Goal: Information Seeking & Learning: Learn about a topic

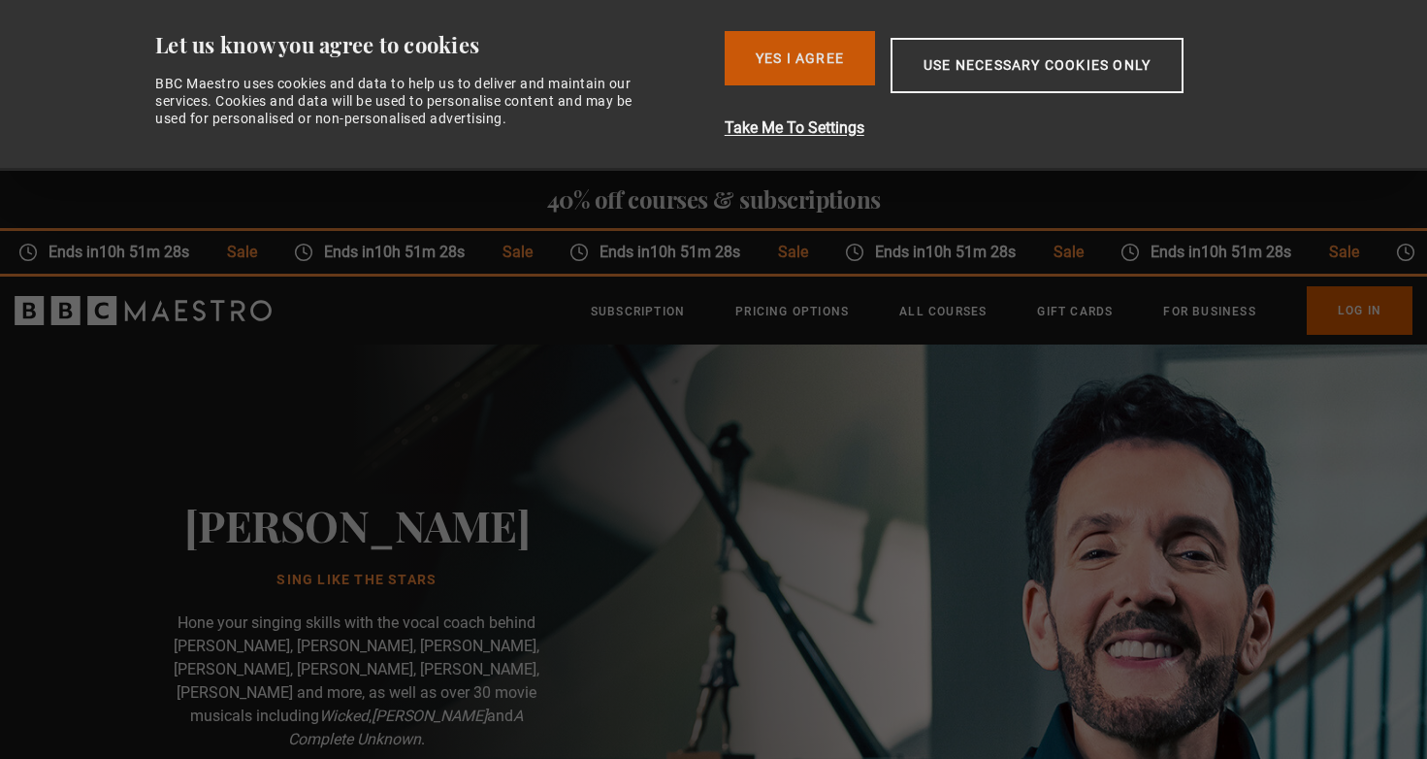
click at [836, 68] on button "Yes I Agree" at bounding box center [800, 58] width 150 height 54
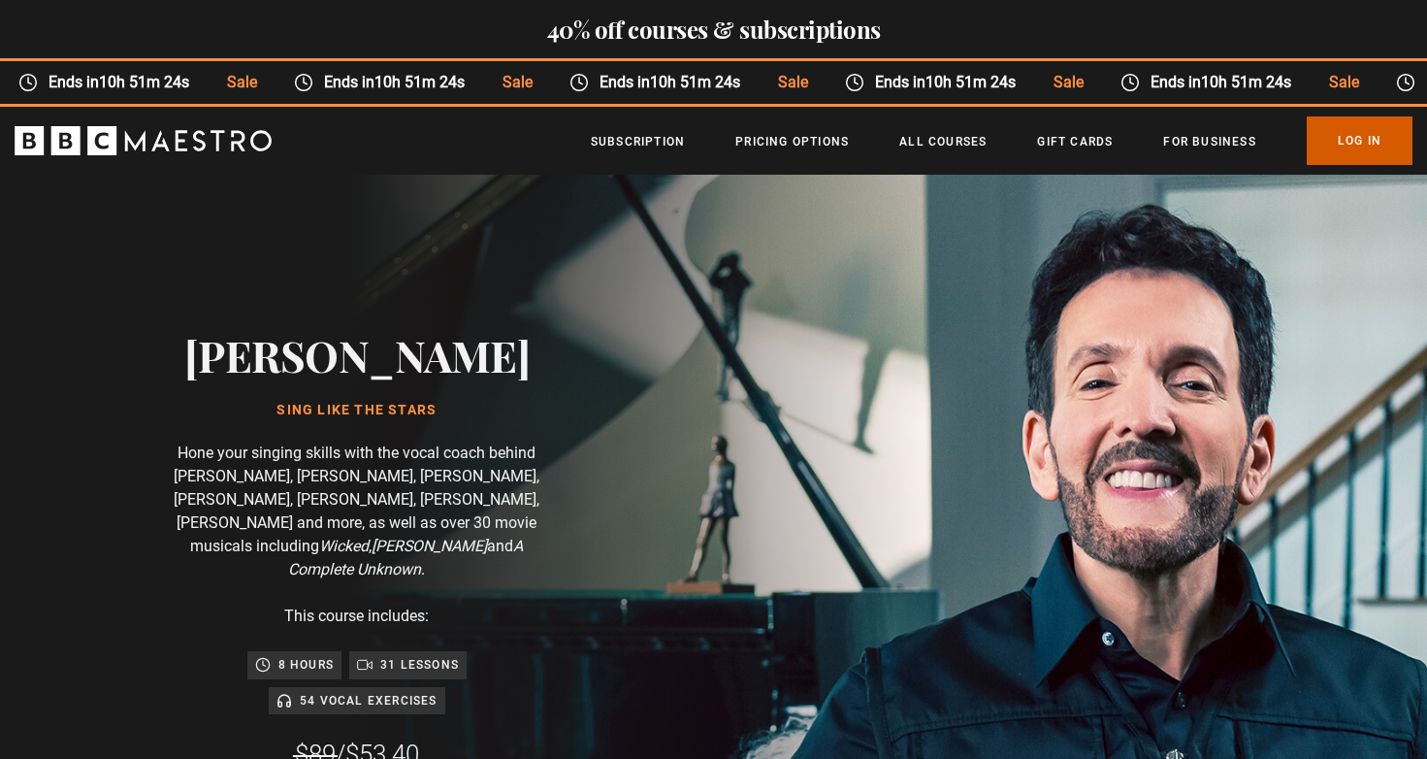
click at [1348, 131] on link "Log In" at bounding box center [1360, 140] width 106 height 49
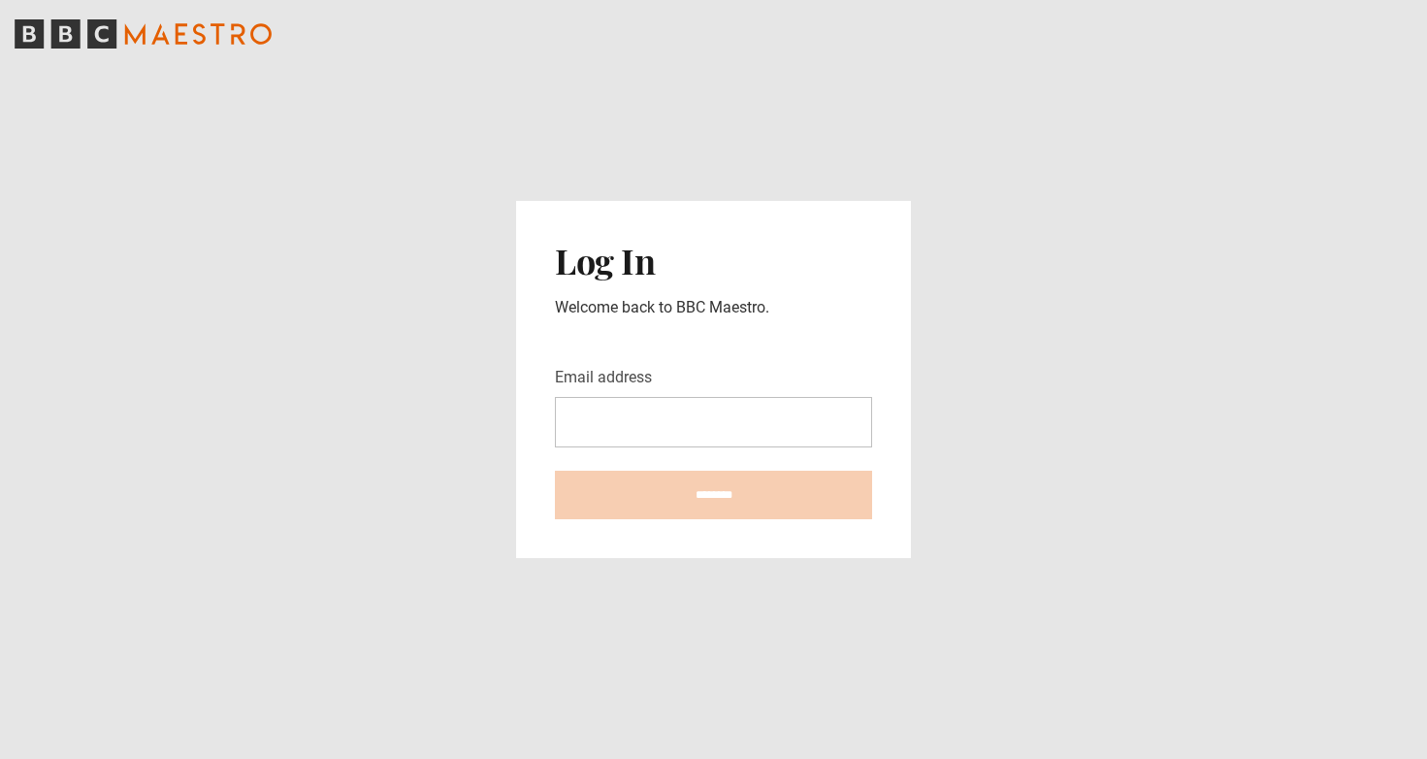
click at [677, 428] on input "Email address" at bounding box center [713, 422] width 317 height 50
click at [686, 424] on input "Email address" at bounding box center [713, 422] width 317 height 50
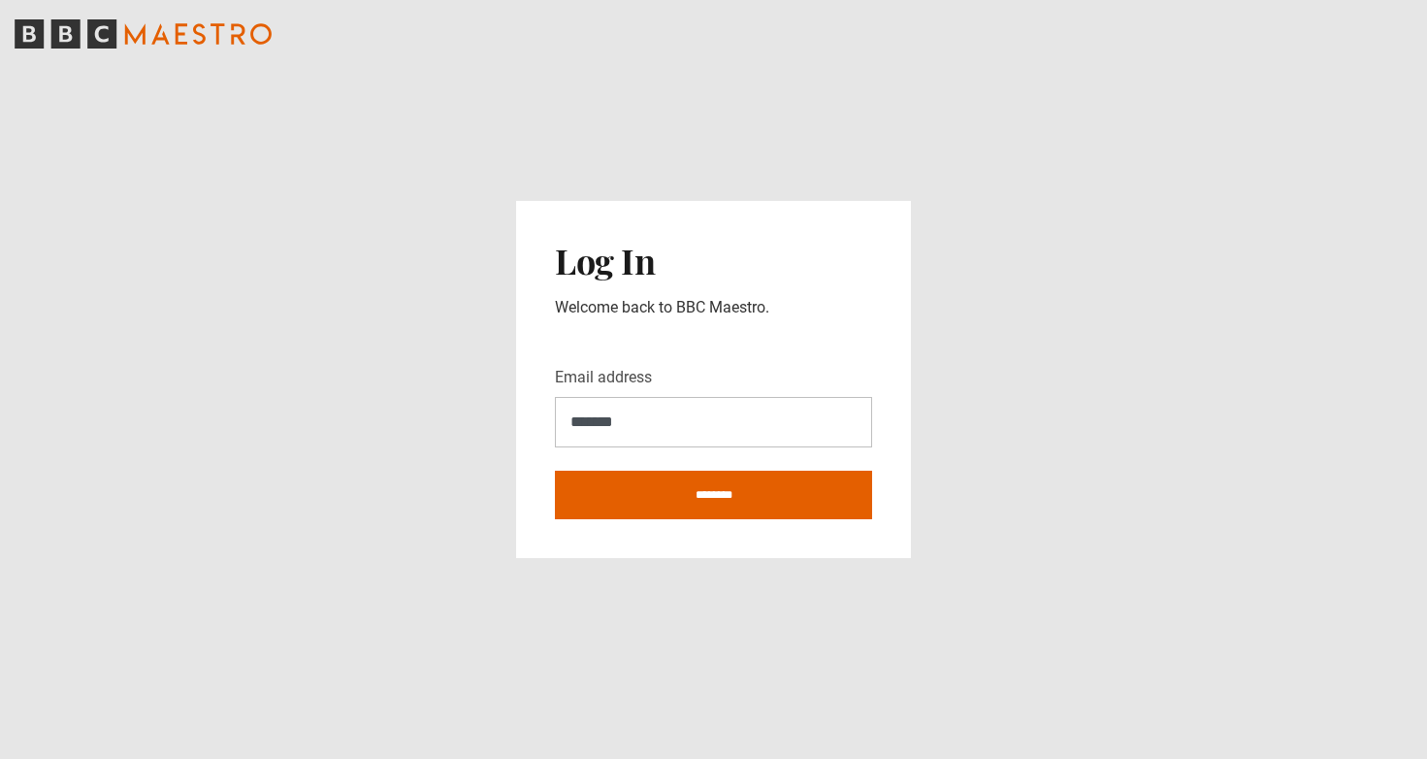
type input "**********"
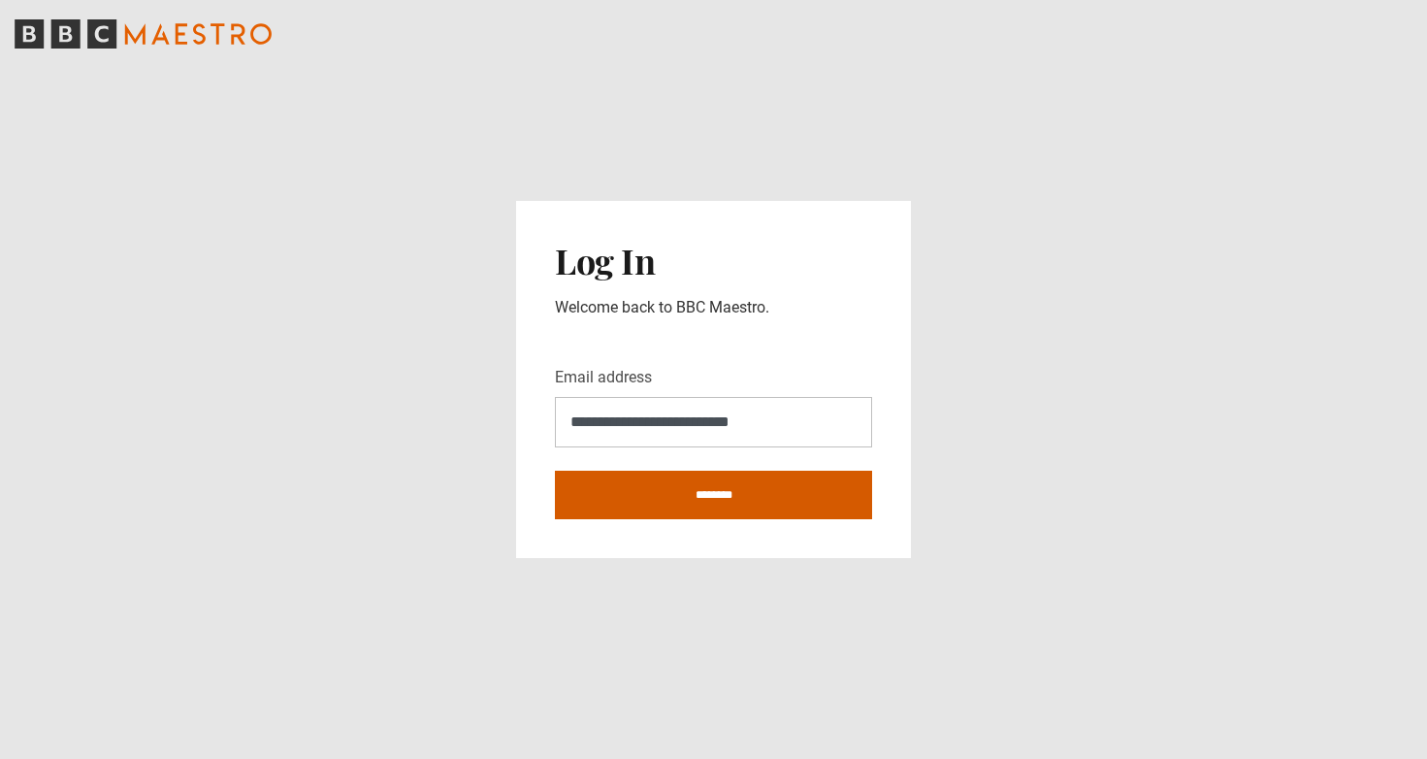
click at [687, 494] on input "********" at bounding box center [713, 495] width 317 height 49
type input "**********"
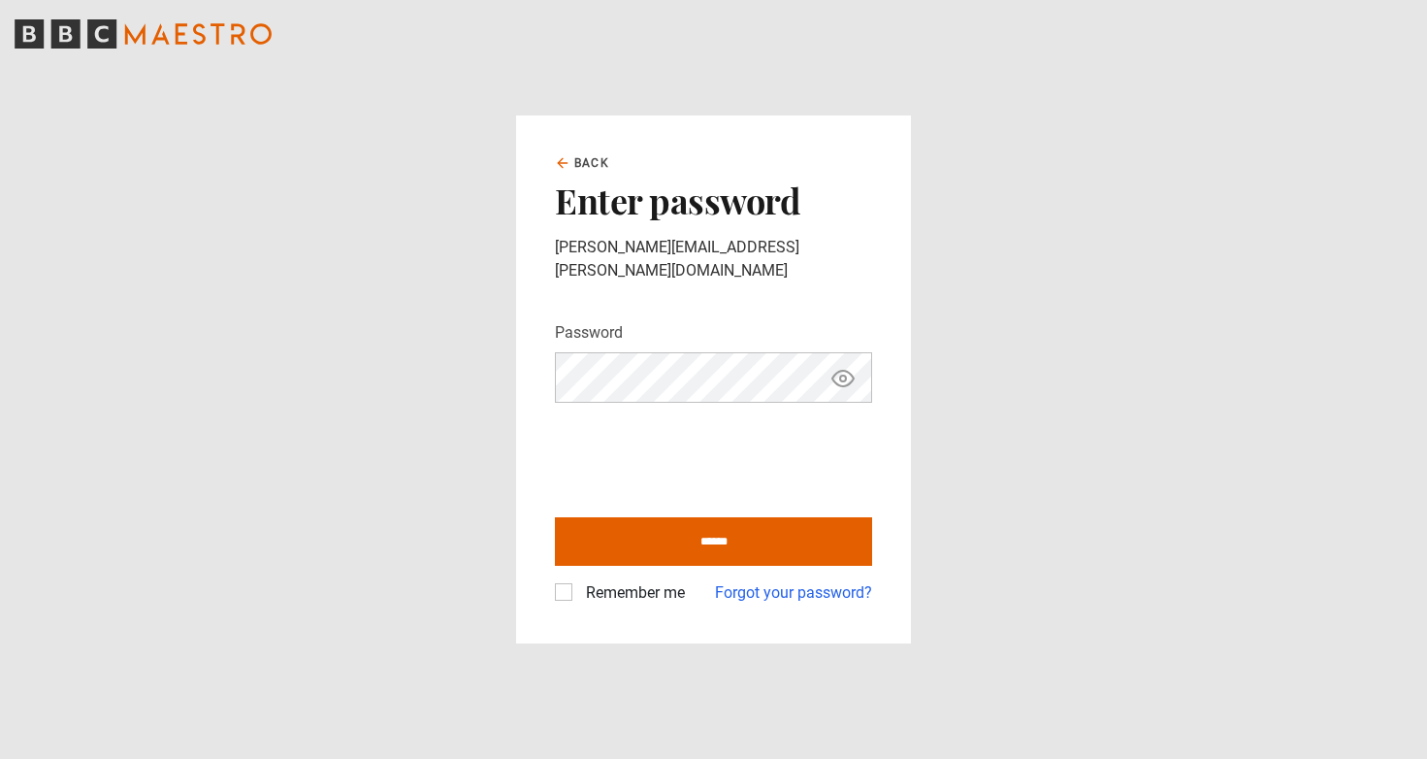
click at [555, 517] on input "******" at bounding box center [713, 541] width 317 height 49
type input "**********"
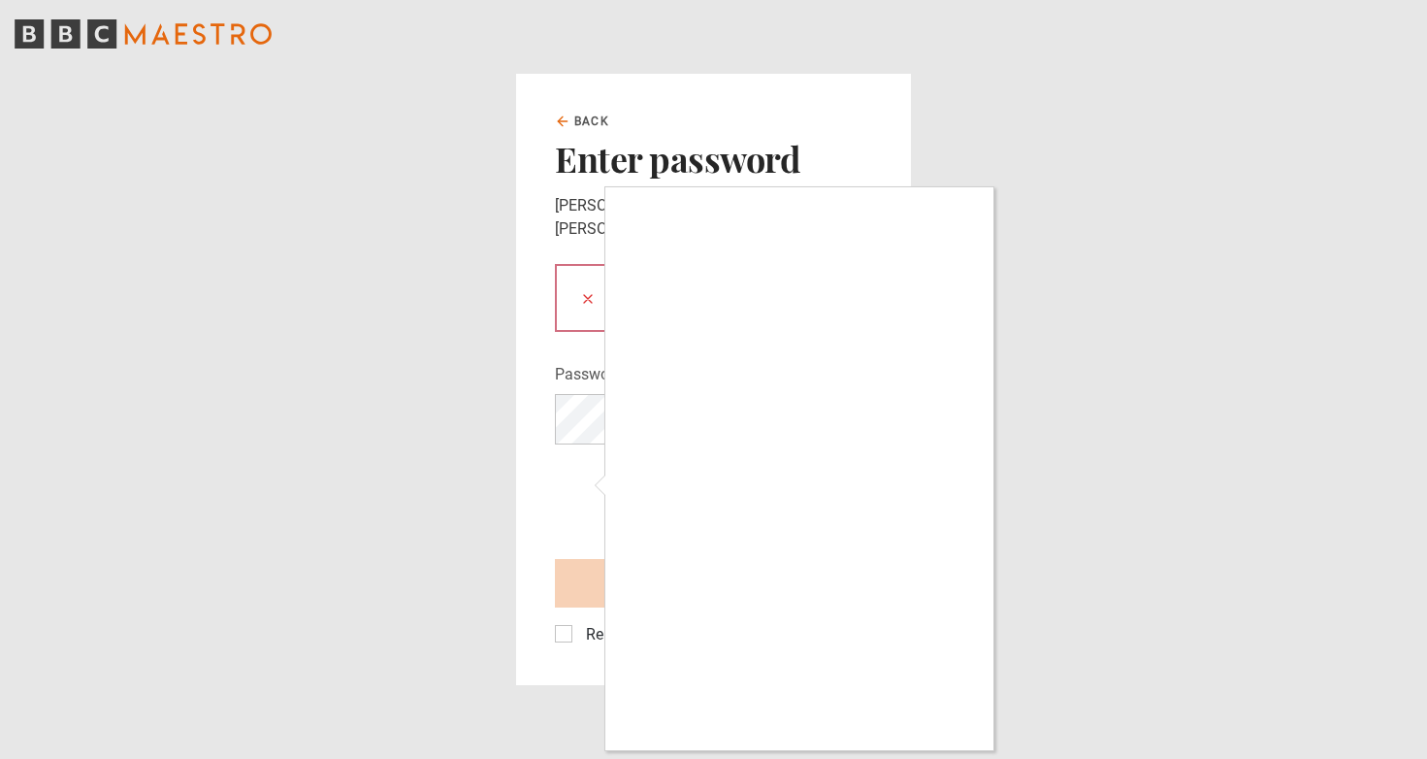
click at [594, 424] on div at bounding box center [713, 379] width 1427 height 759
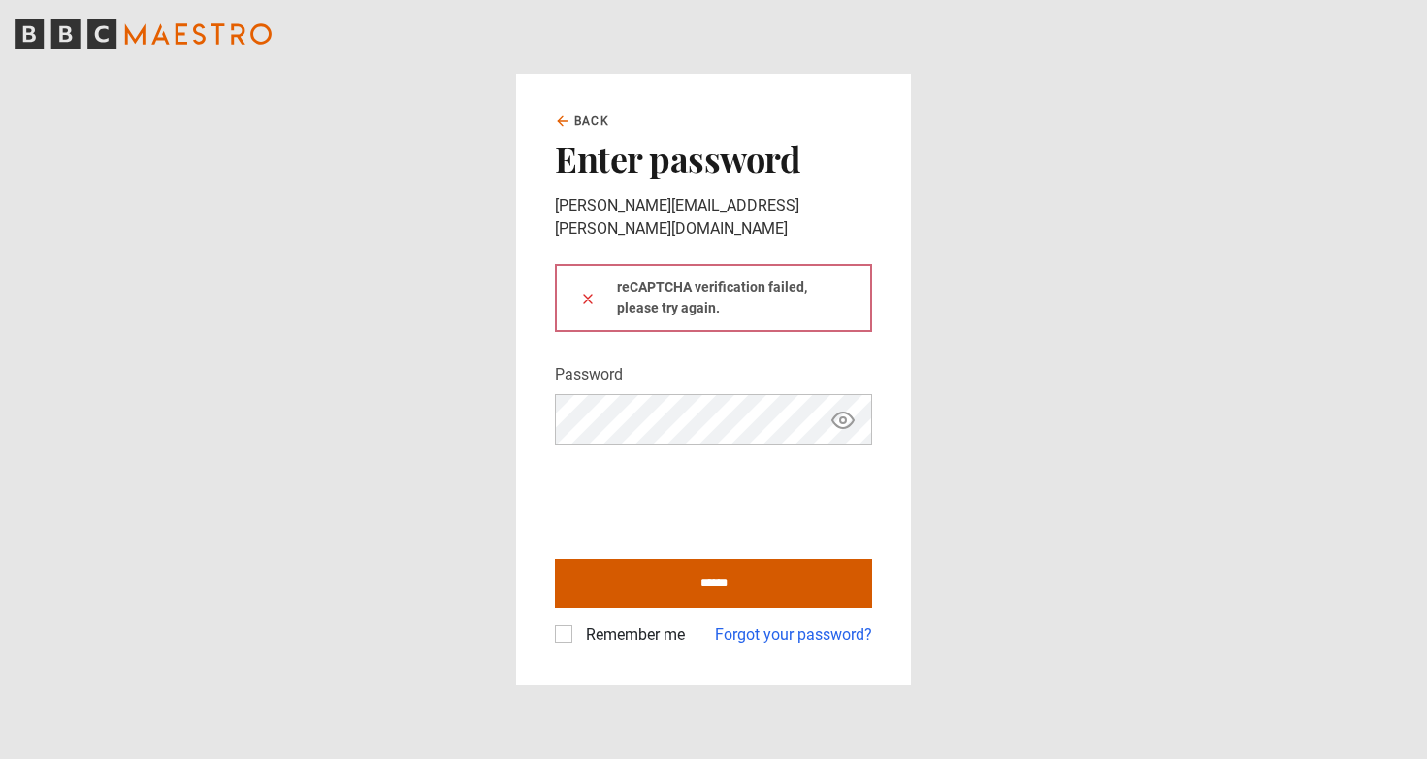
click at [658, 566] on input "******" at bounding box center [713, 583] width 317 height 49
type input "**********"
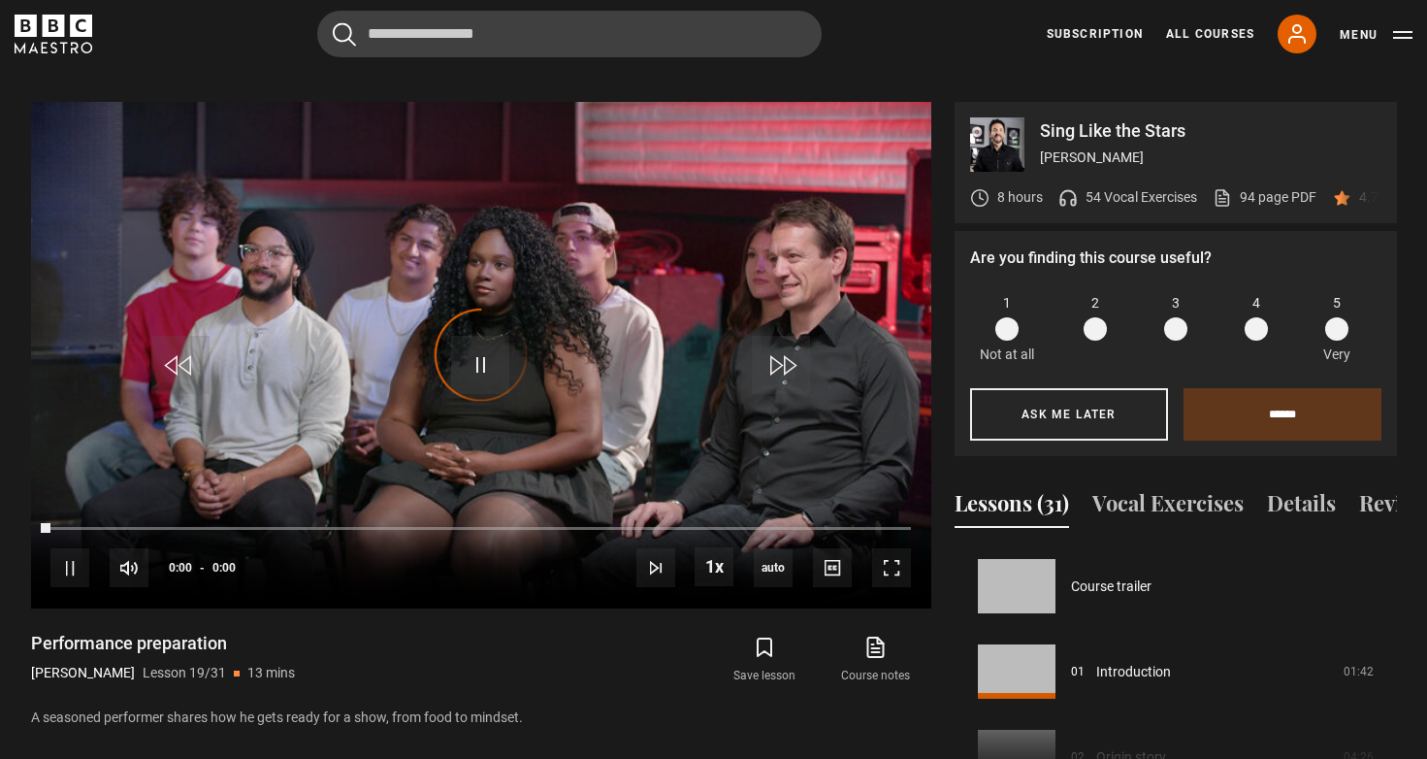
scroll to position [1537, 0]
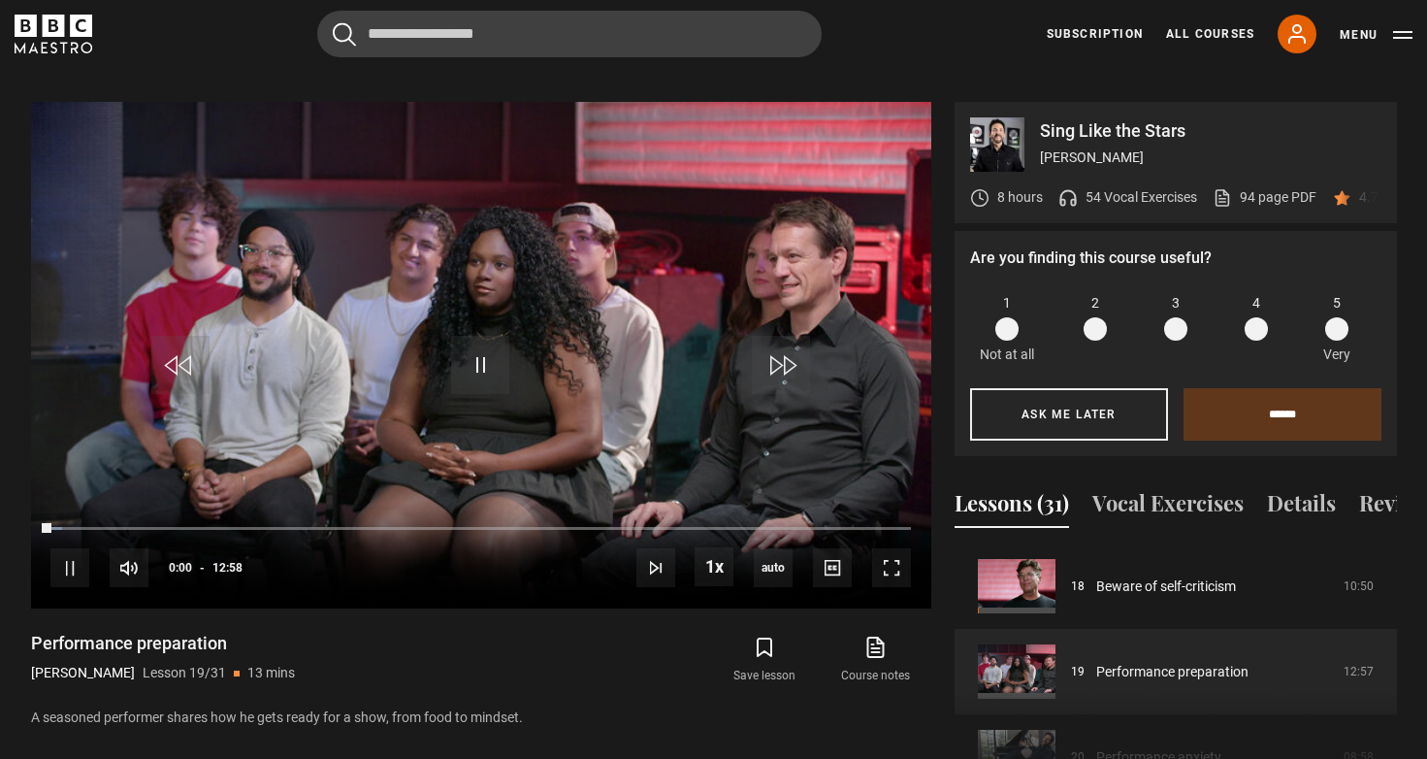
click at [976, 471] on div "Lessons (31) Vocal Exercises Details Reviews (60) Course trailer 01 Introductio…" at bounding box center [1176, 639] width 442 height 336
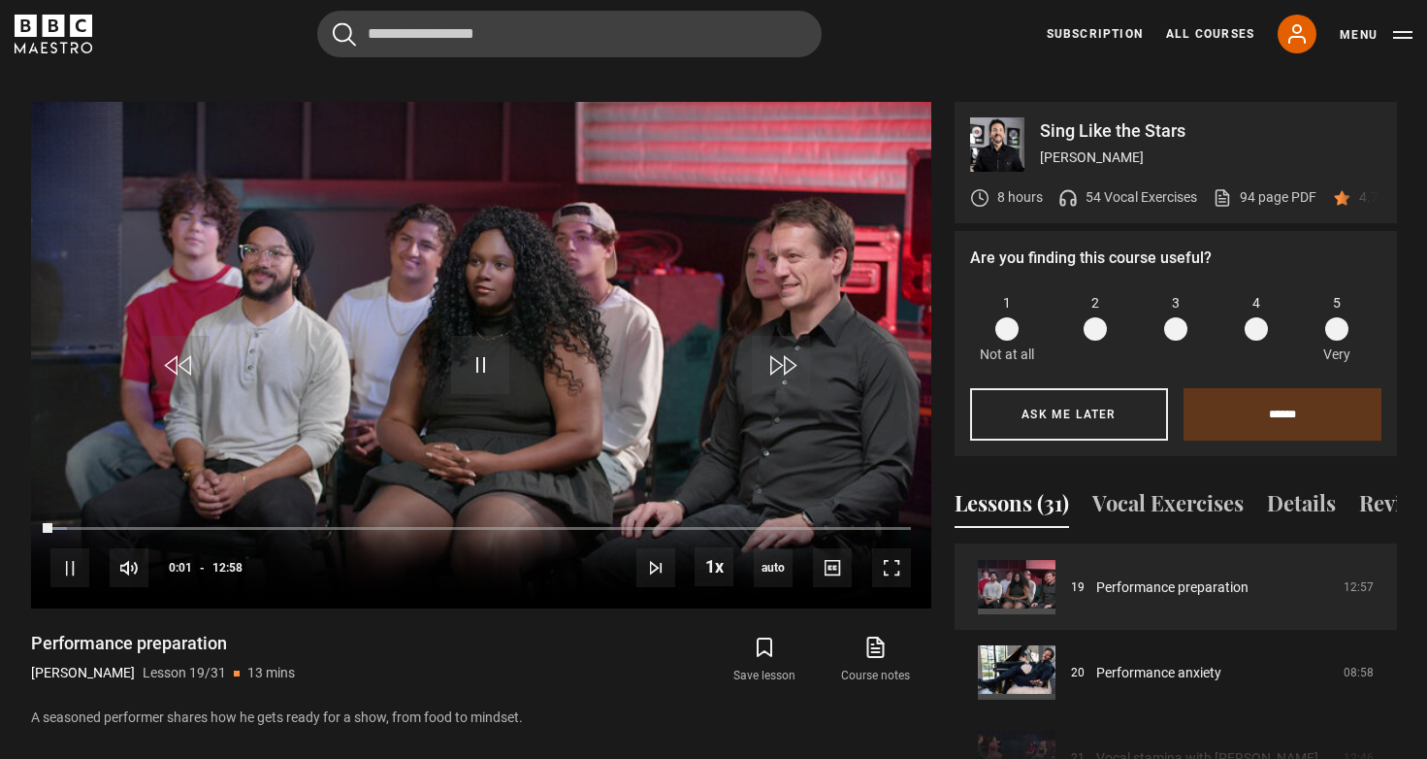
scroll to position [1644, 0]
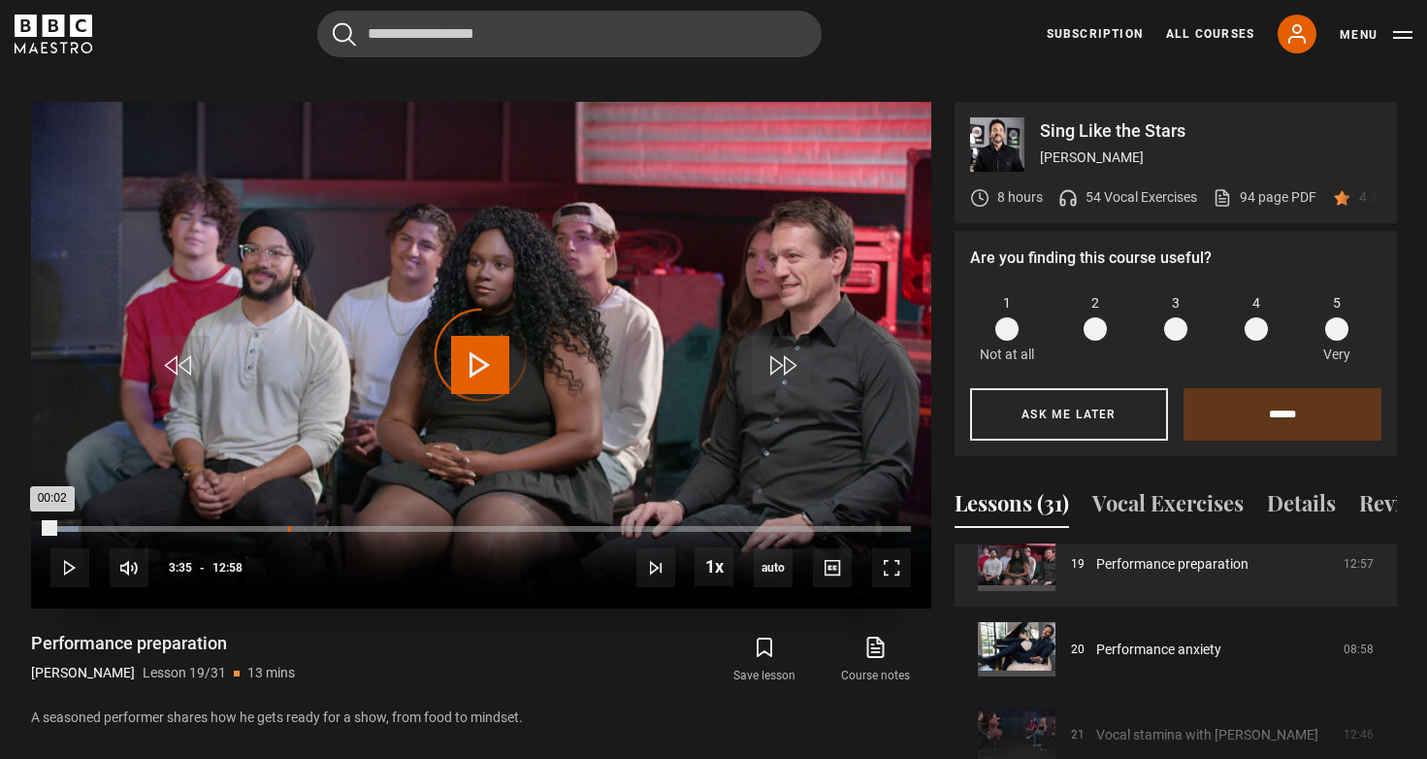
click at [288, 526] on div "03:35" at bounding box center [289, 529] width 3 height 6
click at [84, 526] on div "Loaded : 30.21% 00:31 00:31" at bounding box center [480, 529] width 860 height 6
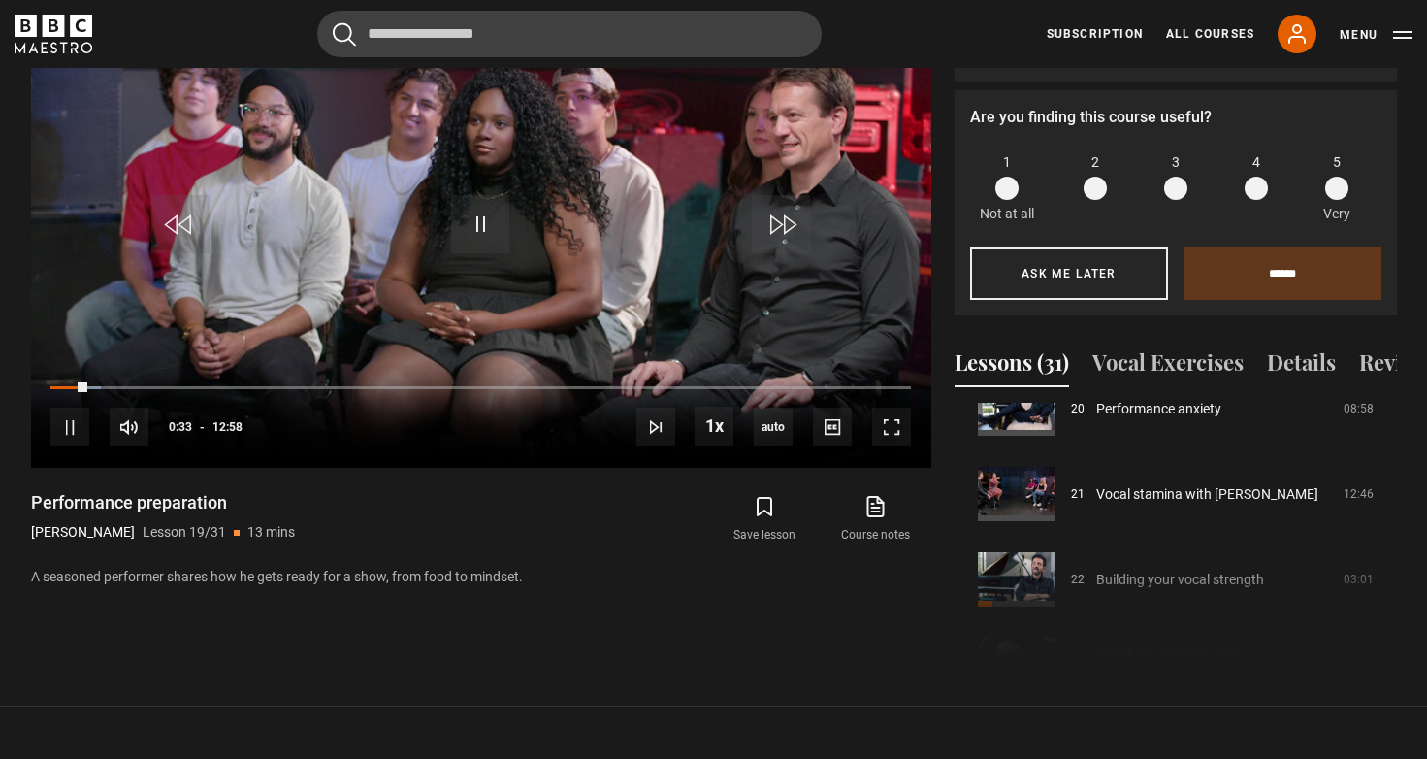
scroll to position [1070, 0]
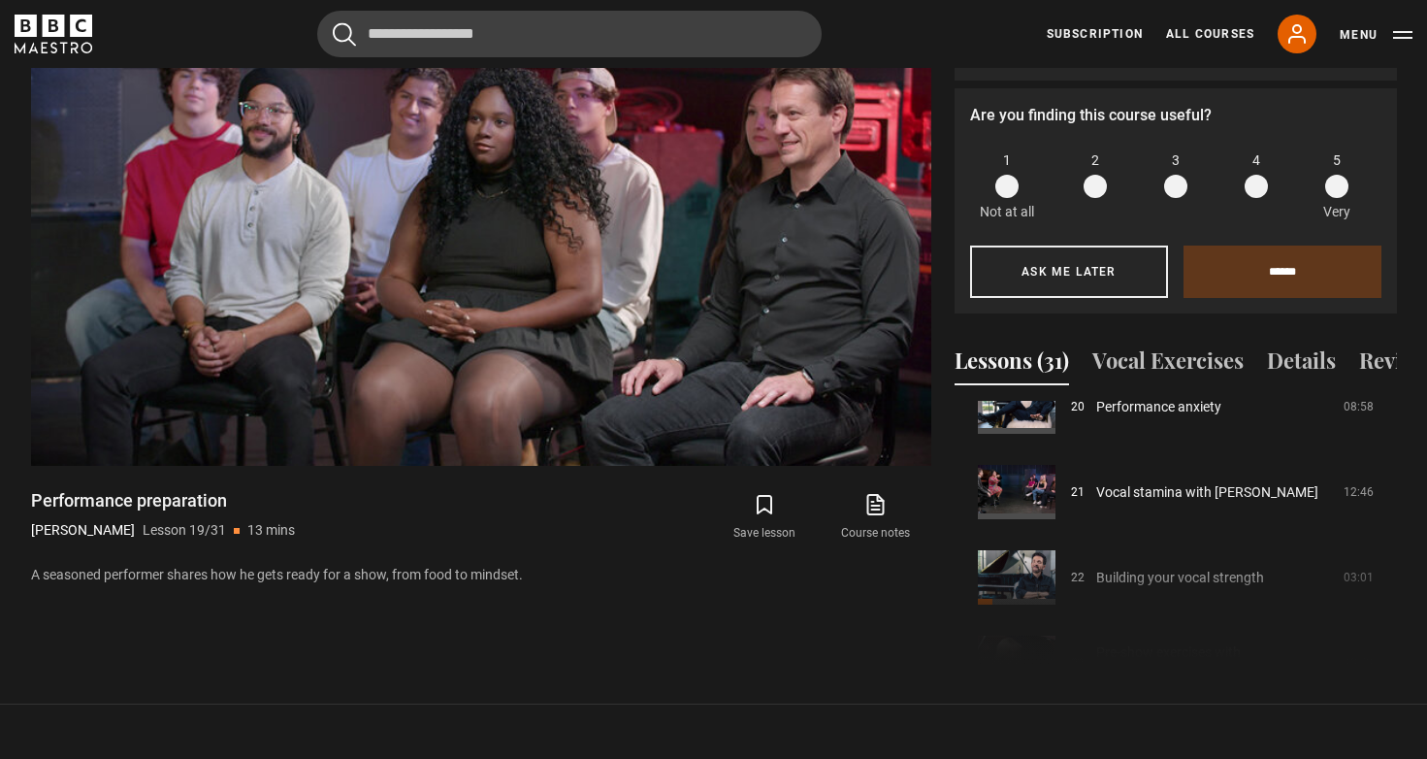
click at [1160, 553] on div "Course trailer 01 Introduction 01:42 02 Origin story 04:26 03 Why warm up 02:23…" at bounding box center [1176, 533] width 442 height 264
click at [1090, 528] on div "Course trailer 01 Introduction 01:42 02 Origin story 04:26 03 Why warm up 02:23…" at bounding box center [1176, 533] width 442 height 264
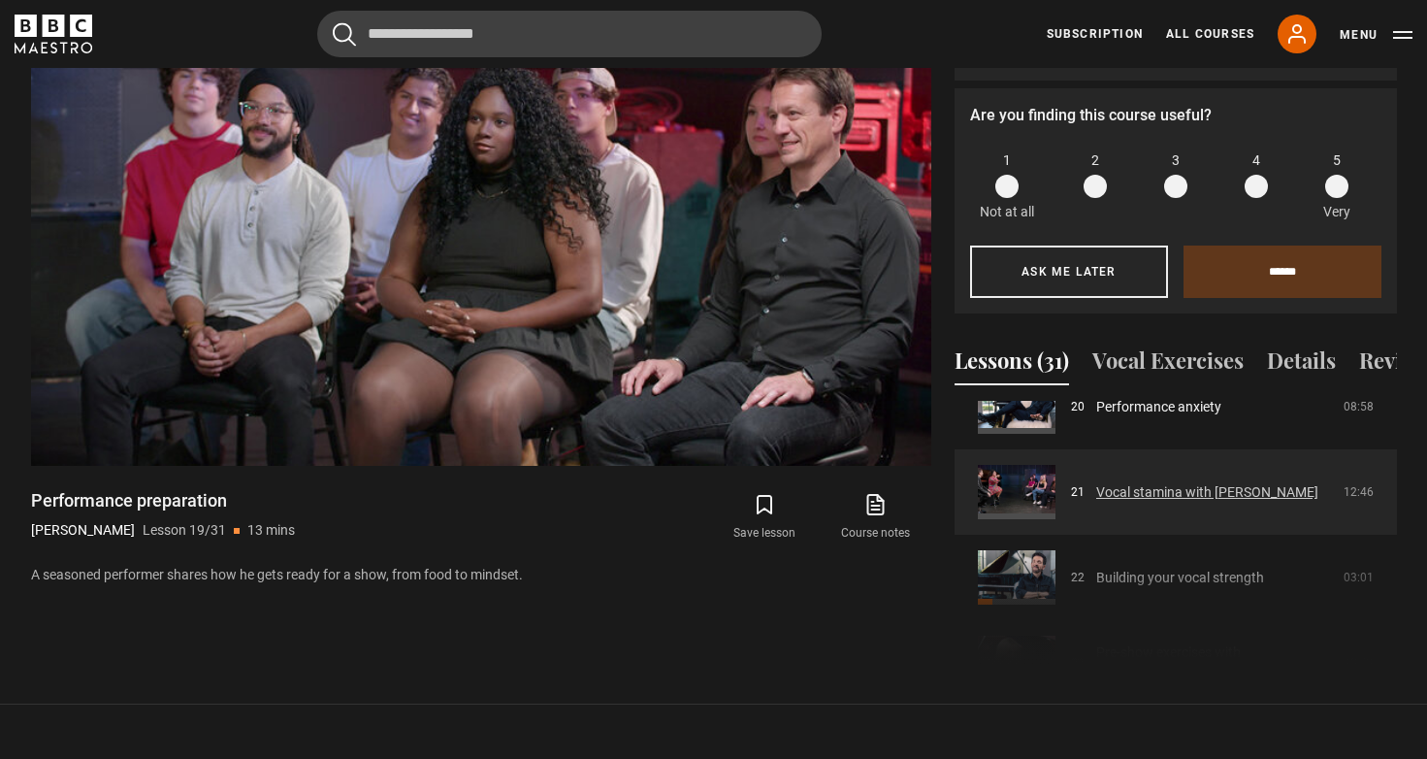
scroll to position [1826, 0]
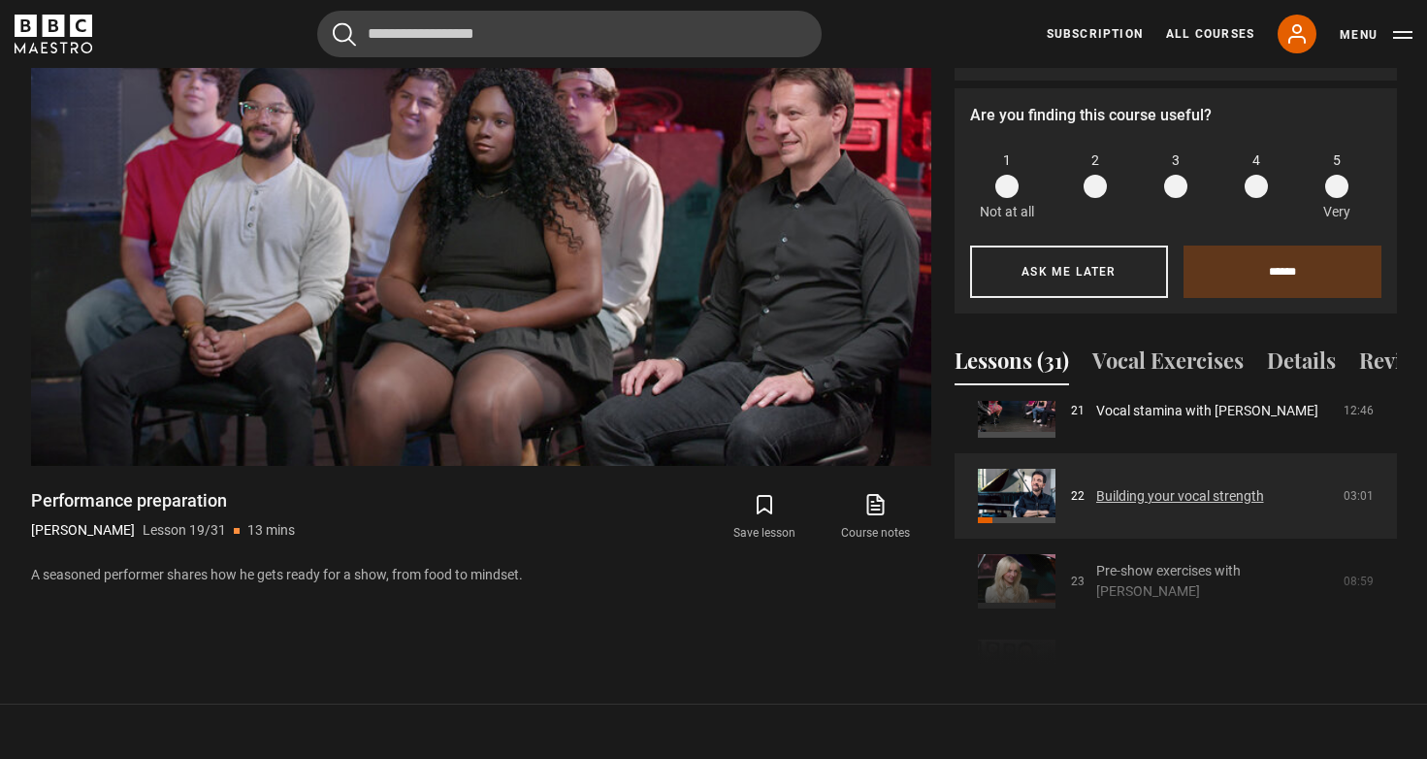
click at [1129, 486] on link "Building your vocal strength" at bounding box center [1180, 496] width 168 height 20
click at [1096, 486] on link "Building your vocal strength" at bounding box center [1180, 496] width 168 height 20
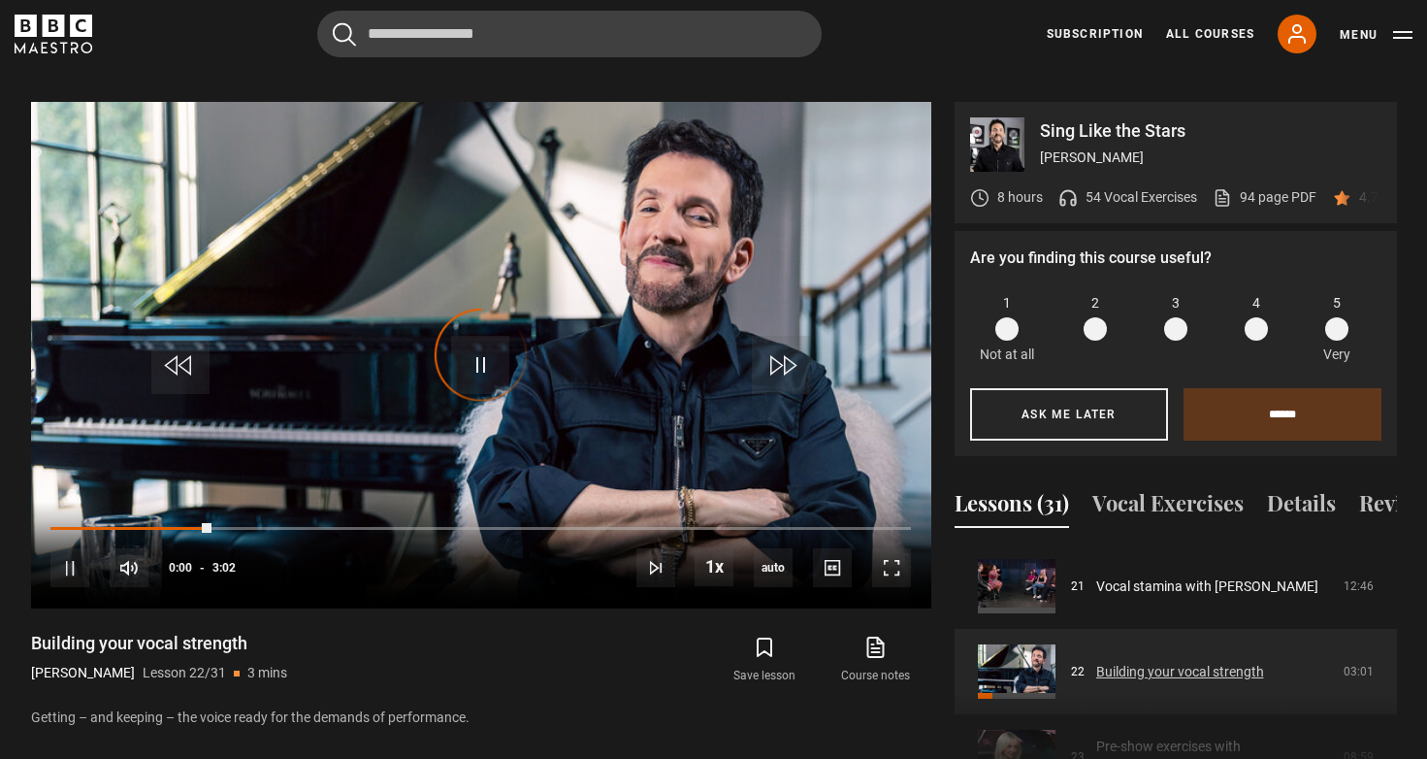
scroll to position [1799, 0]
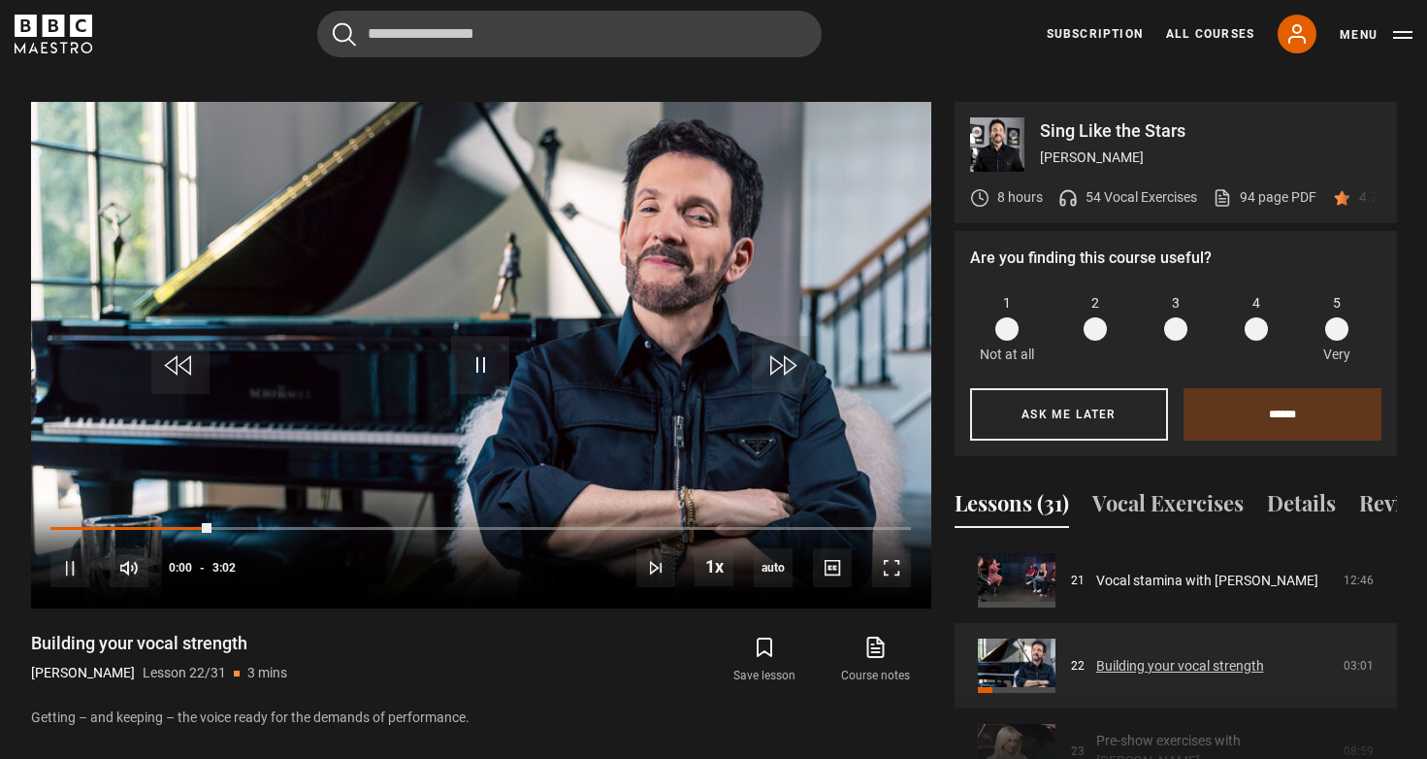
click at [1160, 656] on link "Building your vocal strength" at bounding box center [1180, 666] width 168 height 20
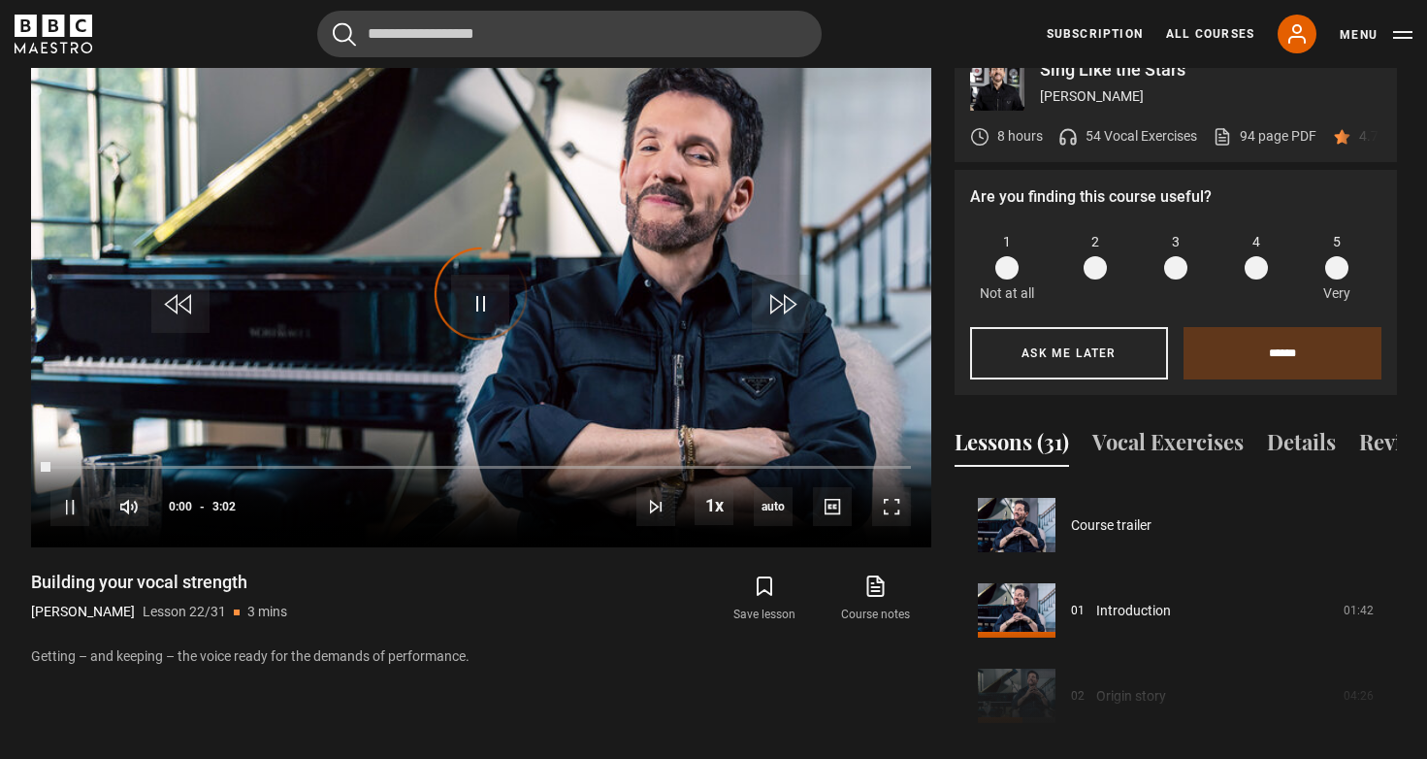
scroll to position [1793, 0]
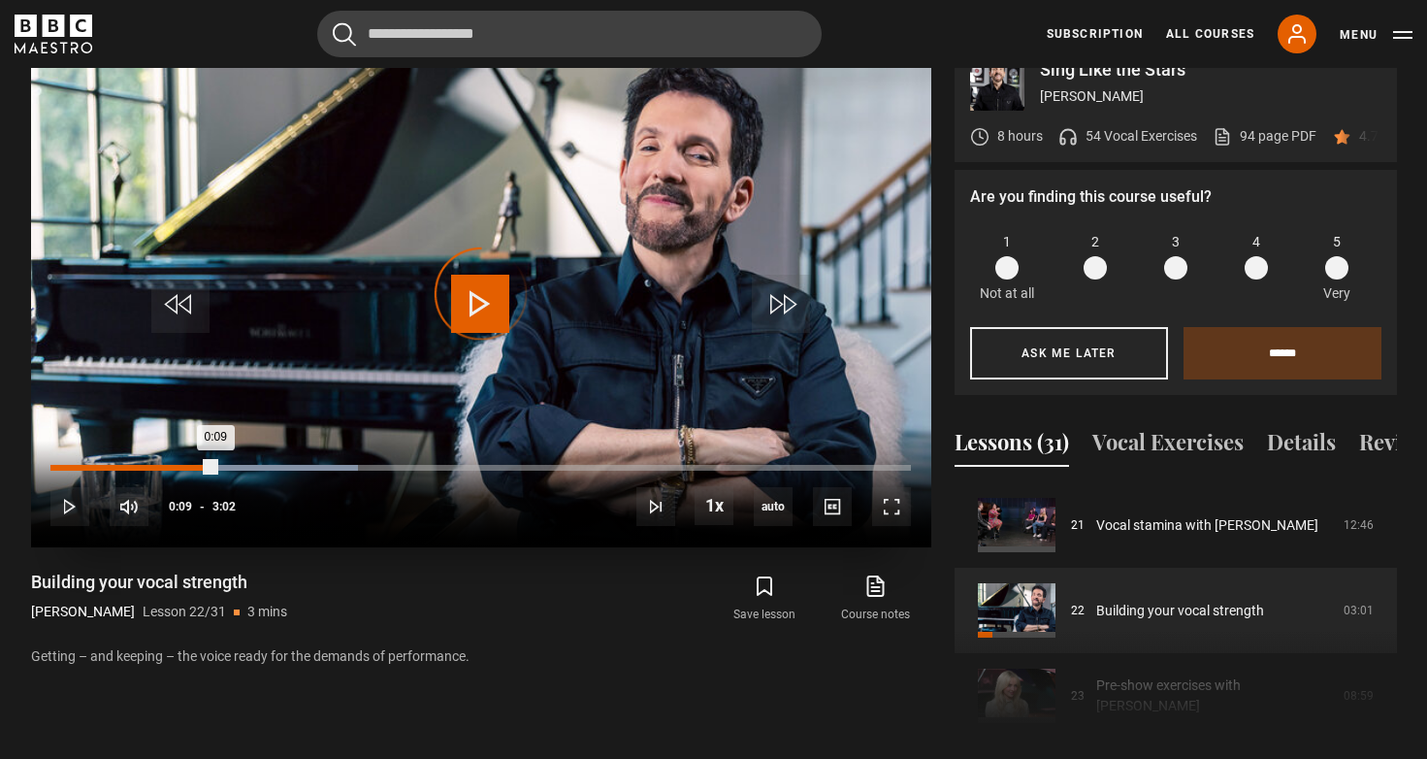
click at [95, 465] on div "0:09" at bounding box center [96, 468] width 3 height 6
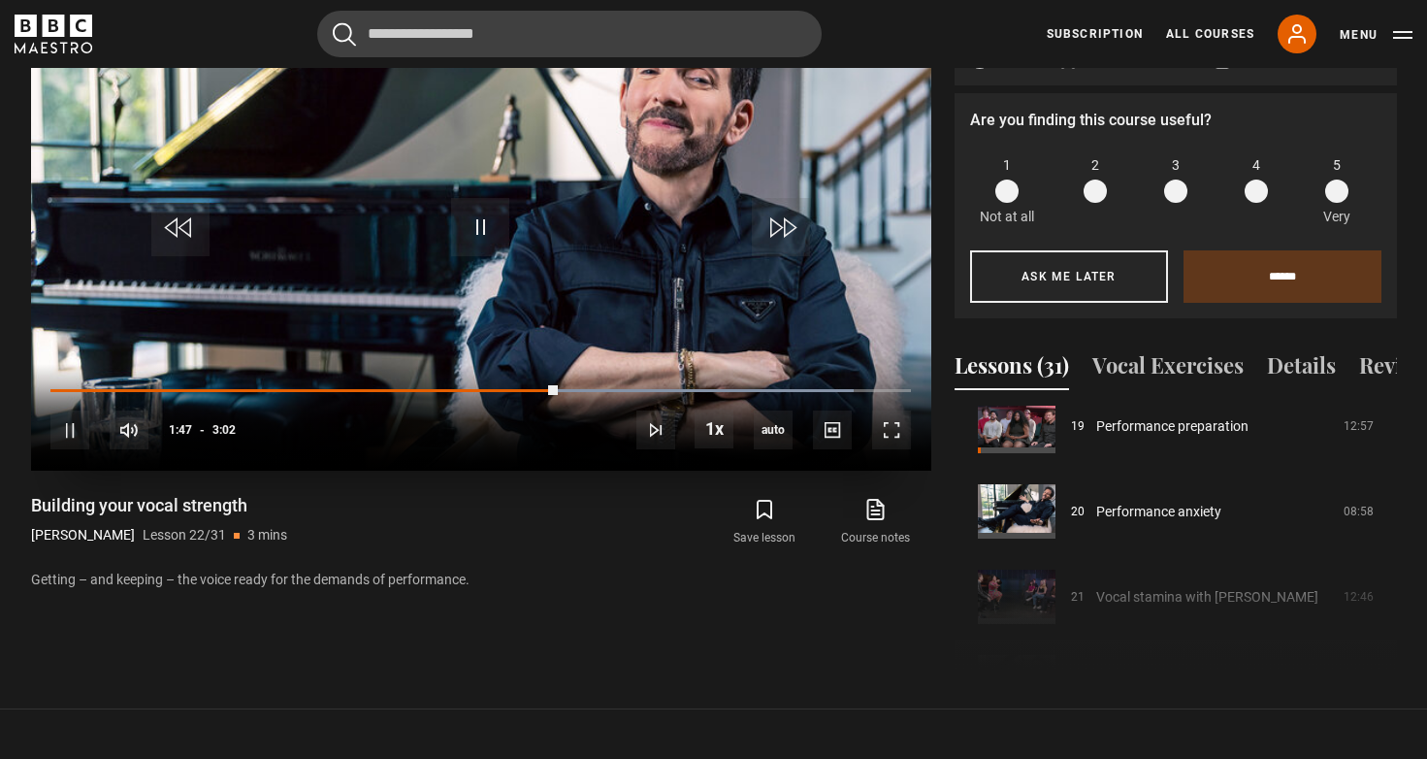
scroll to position [982, 0]
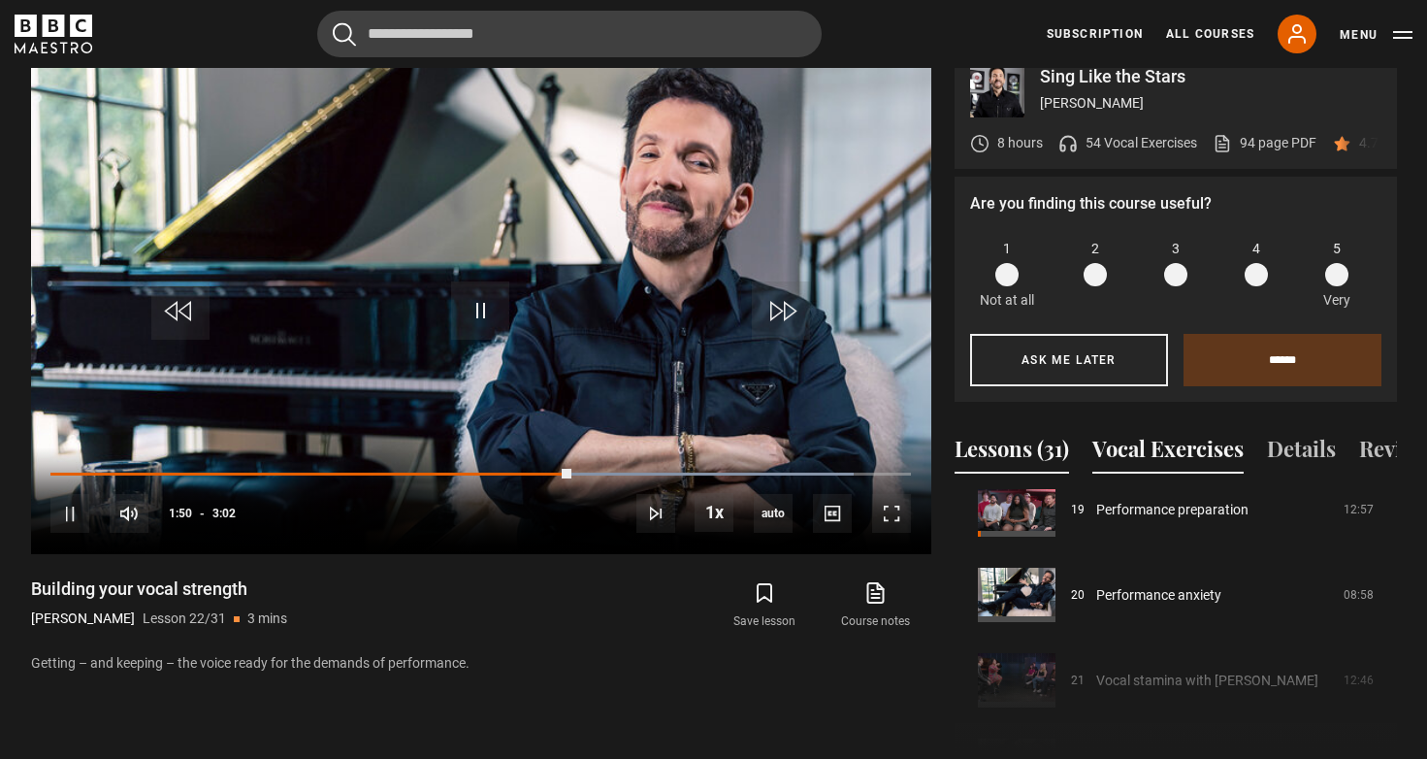
click at [1152, 433] on button "Vocal Exercises" at bounding box center [1167, 453] width 151 height 41
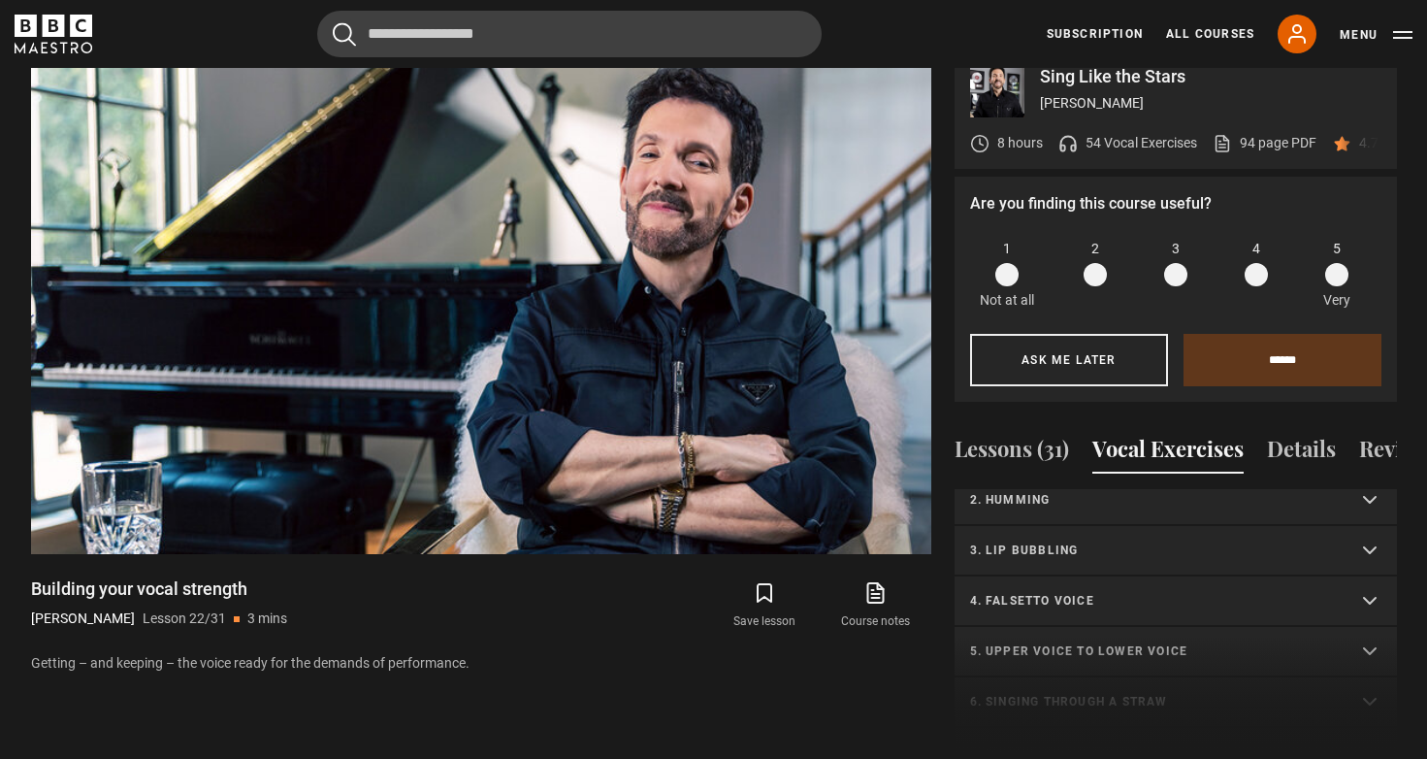
scroll to position [12, 0]
click at [1128, 594] on p "3. Lip bubbling" at bounding box center [1152, 602] width 365 height 17
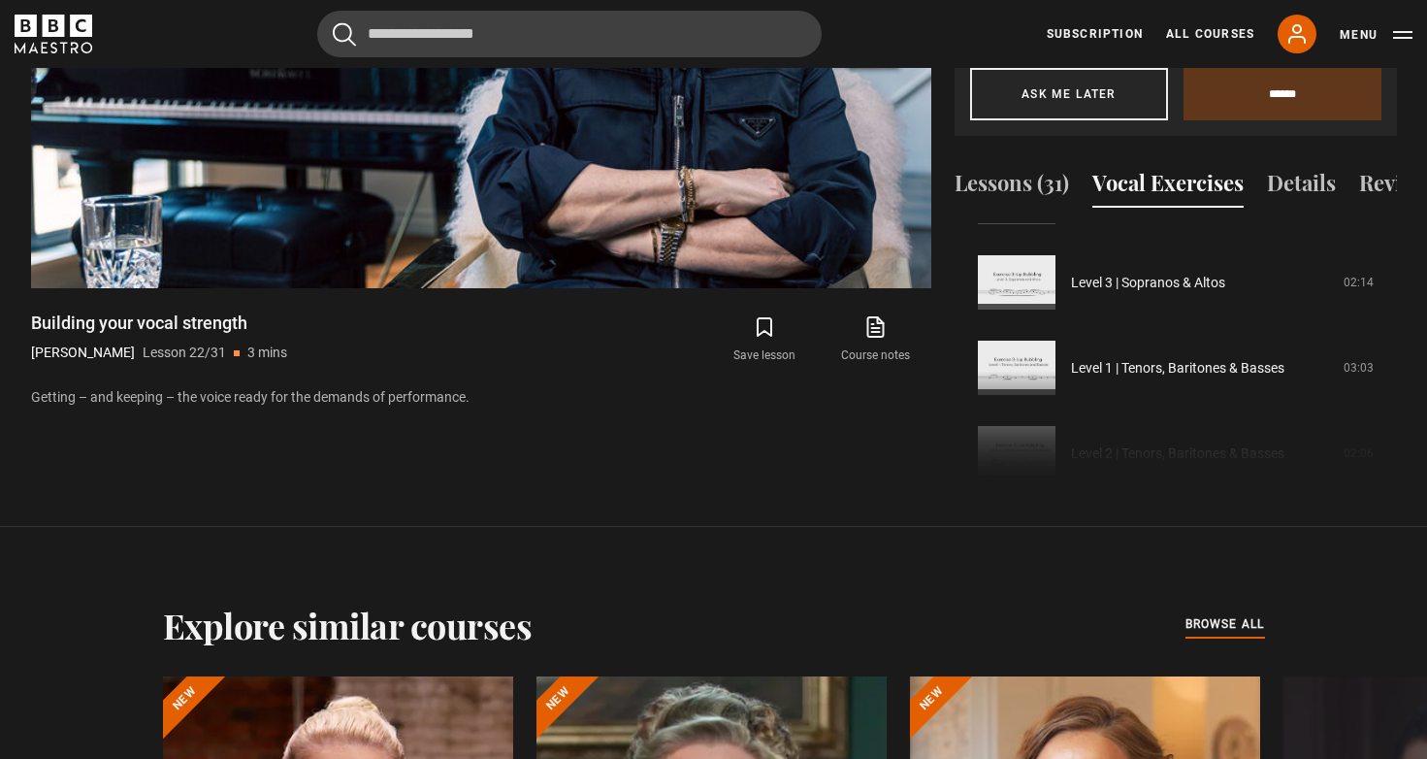
scroll to position [358, 0]
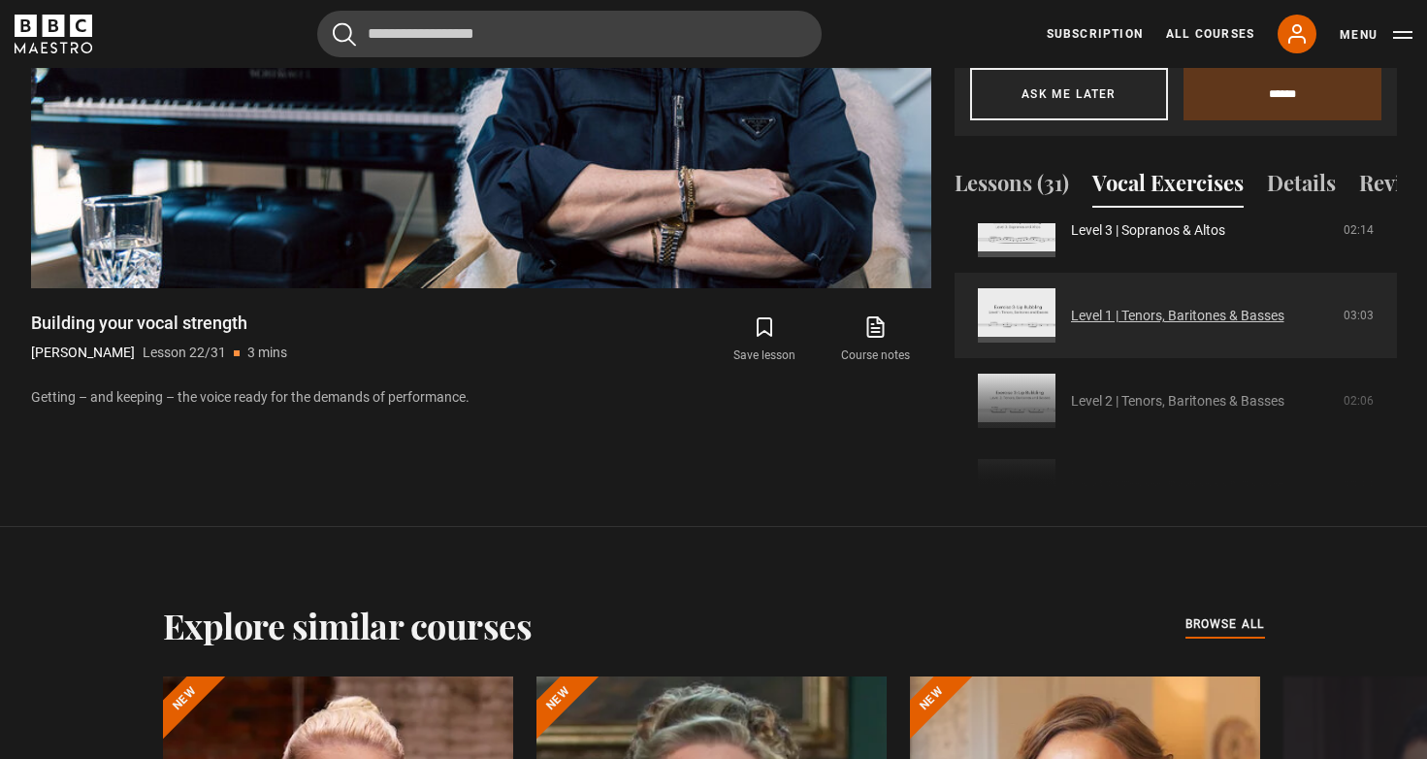
click at [1126, 306] on link "Level 1 | Tenors, Baritones & Basses" at bounding box center [1177, 316] width 213 height 20
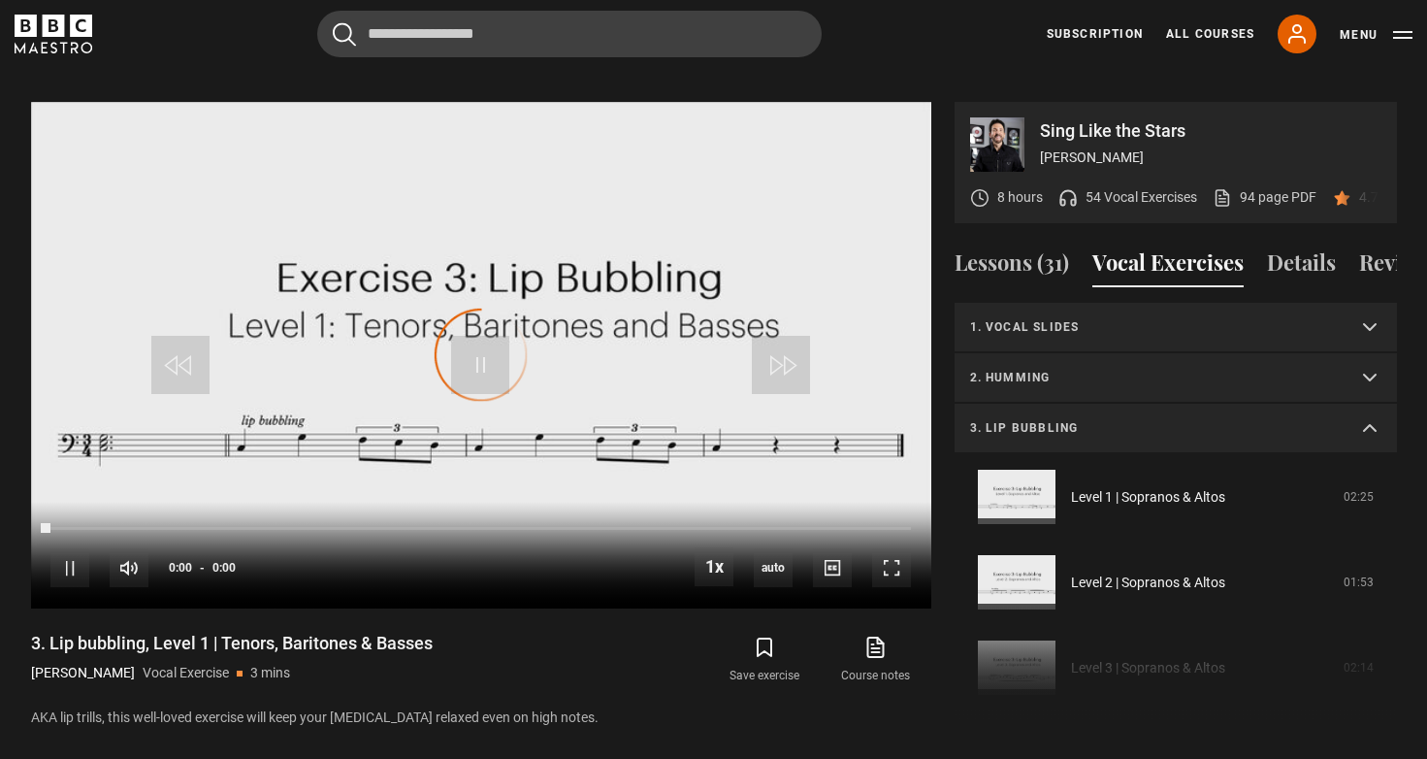
scroll to position [322, 0]
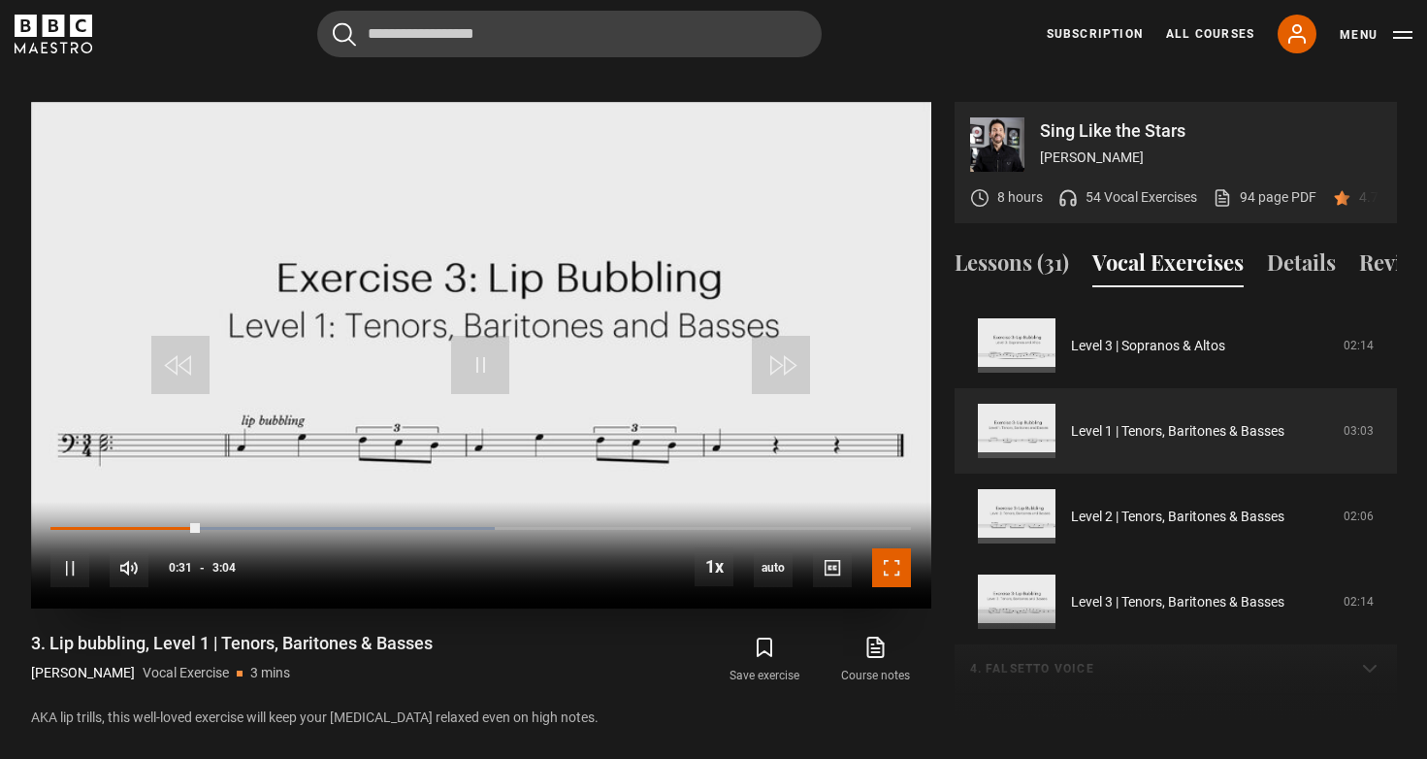
click at [888, 548] on span "Video Player" at bounding box center [891, 567] width 39 height 39
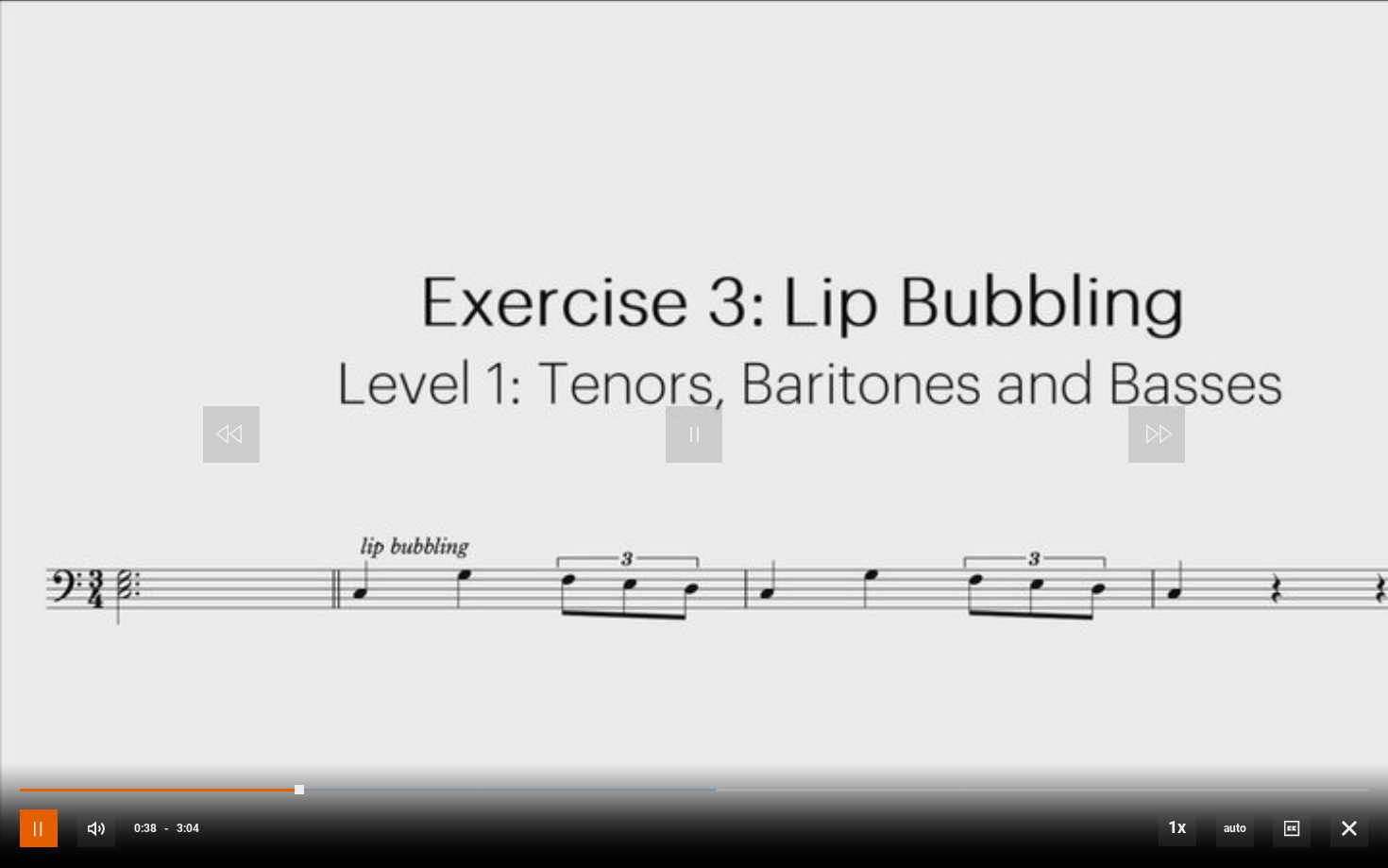
click at [38, 738] on span "Video Player" at bounding box center [38, 827] width 38 height 38
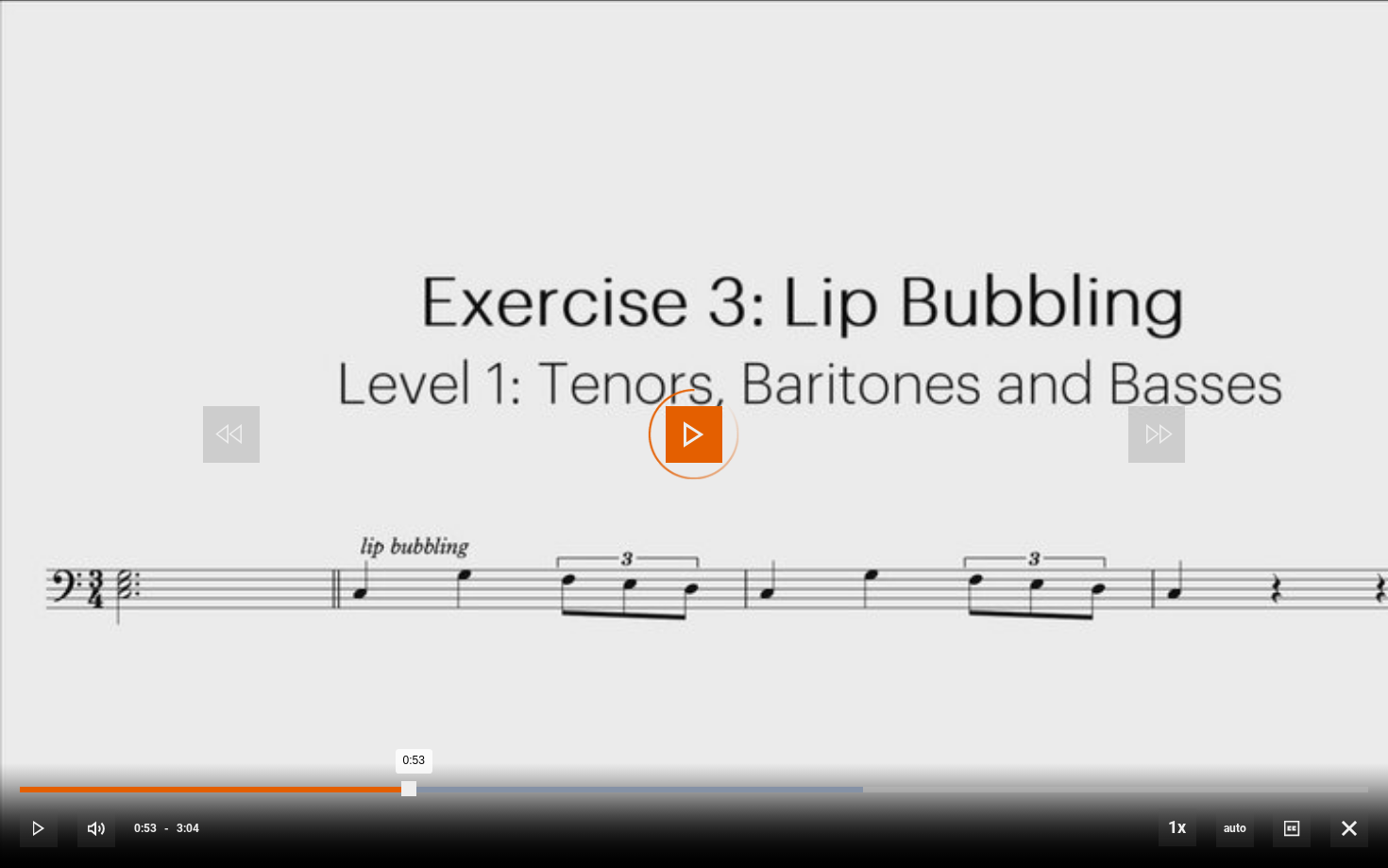
click at [343, 738] on div "Loaded : 62.50% 0:44 0:53" at bounding box center [693, 789] width 1348 height 6
click at [310, 738] on div "10s Skip Back 10 seconds Pause 10s Skip Forward 10 seconds Loaded : 62.50% 0:42…" at bounding box center [694, 815] width 1388 height 105
click at [287, 738] on div "Loaded : 62.50% 0:42 0:45" at bounding box center [693, 789] width 1348 height 6
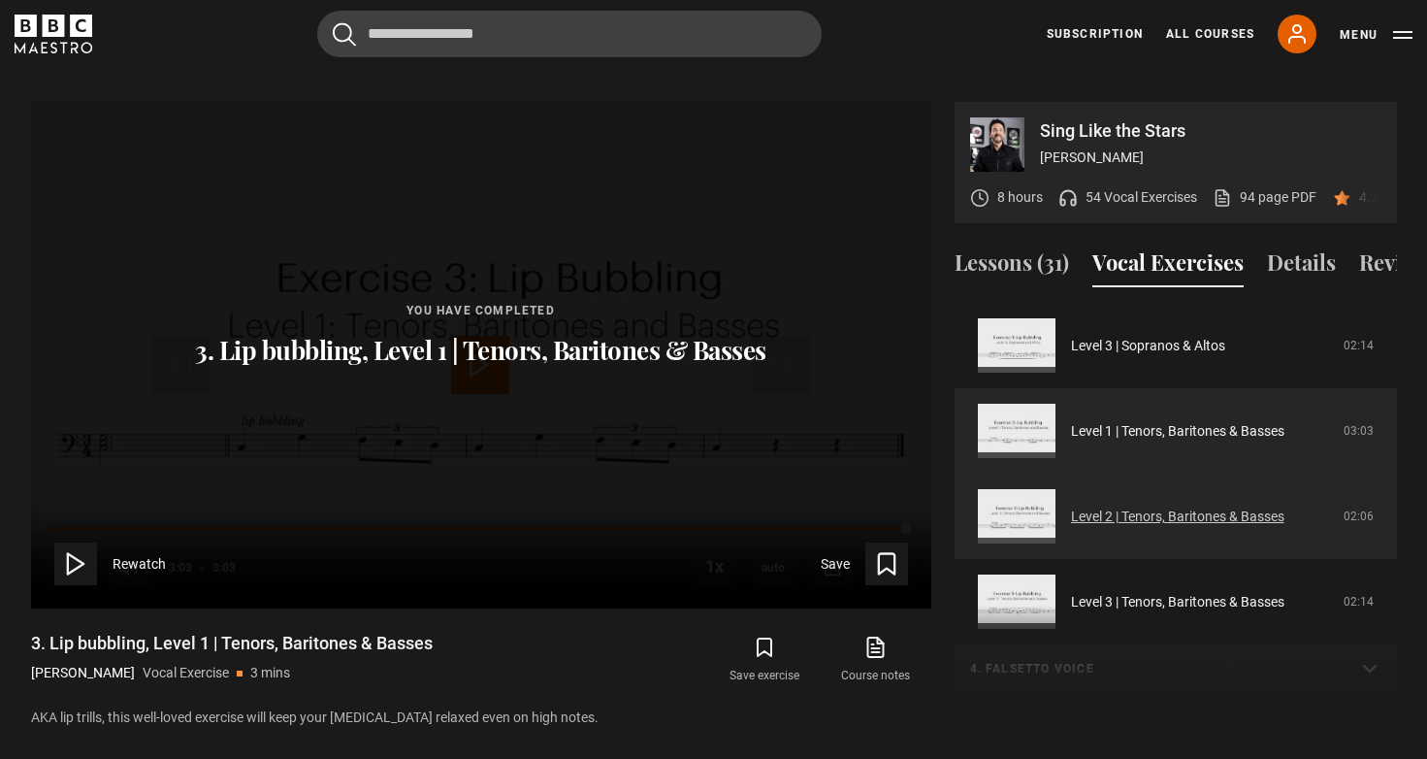
click at [1136, 506] on link "Level 2 | Tenors, Baritones & Basses" at bounding box center [1177, 516] width 213 height 20
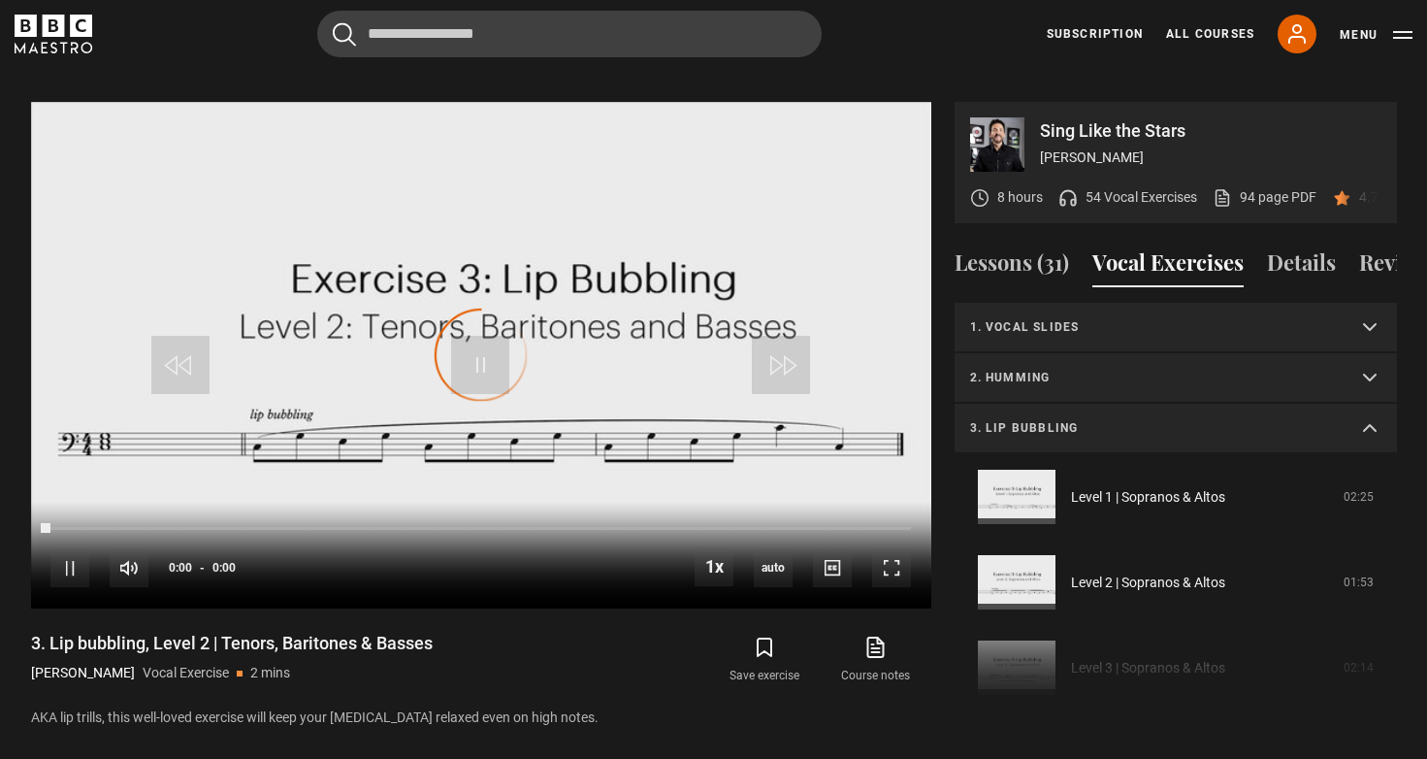
scroll to position [407, 0]
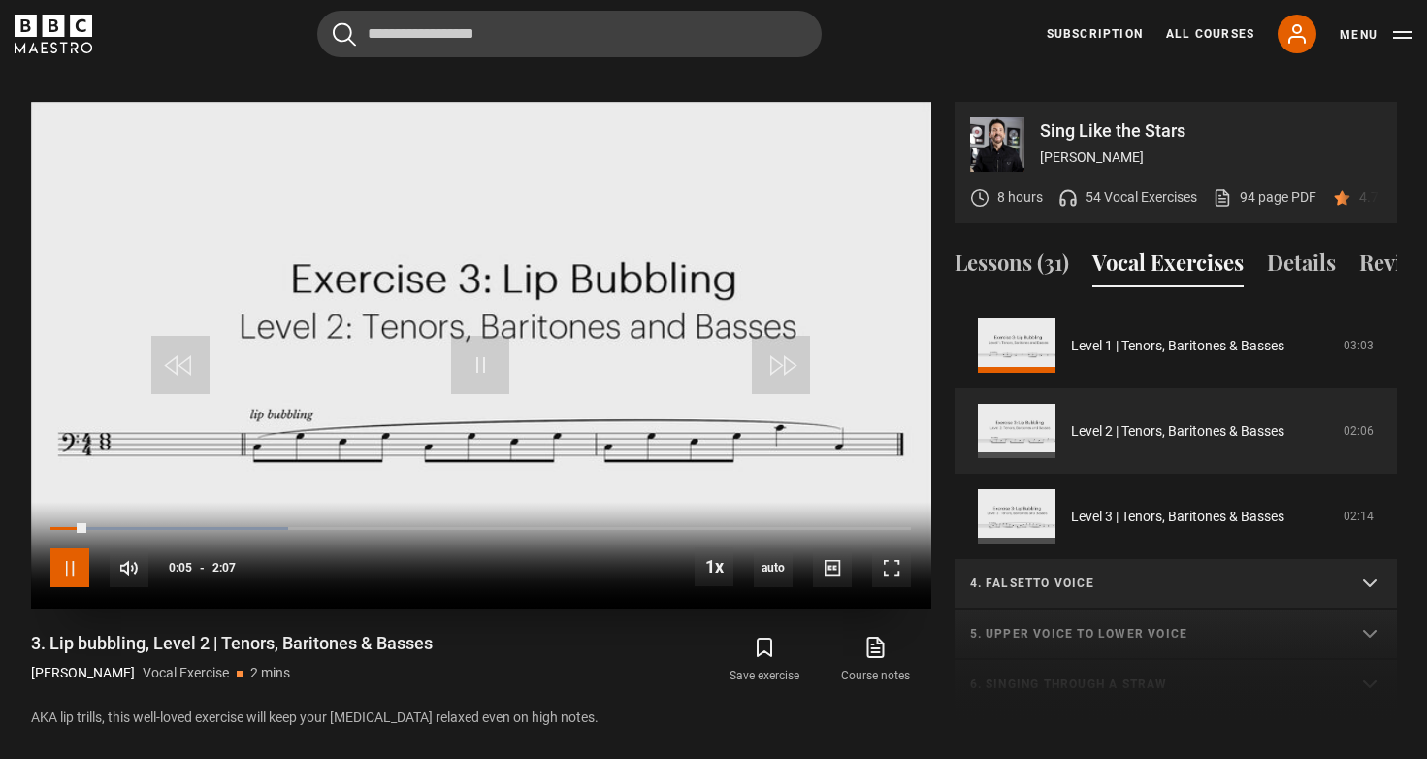
click at [76, 548] on span "Video Player" at bounding box center [69, 567] width 39 height 39
click at [1133, 421] on link "Level 2 | Tenors, Baritones & Basses" at bounding box center [1177, 431] width 213 height 20
click at [466, 336] on span "Video Player" at bounding box center [480, 365] width 58 height 58
click at [67, 548] on span "Video Player" at bounding box center [69, 567] width 39 height 39
click at [477, 337] on span "Video Player" at bounding box center [480, 365] width 58 height 58
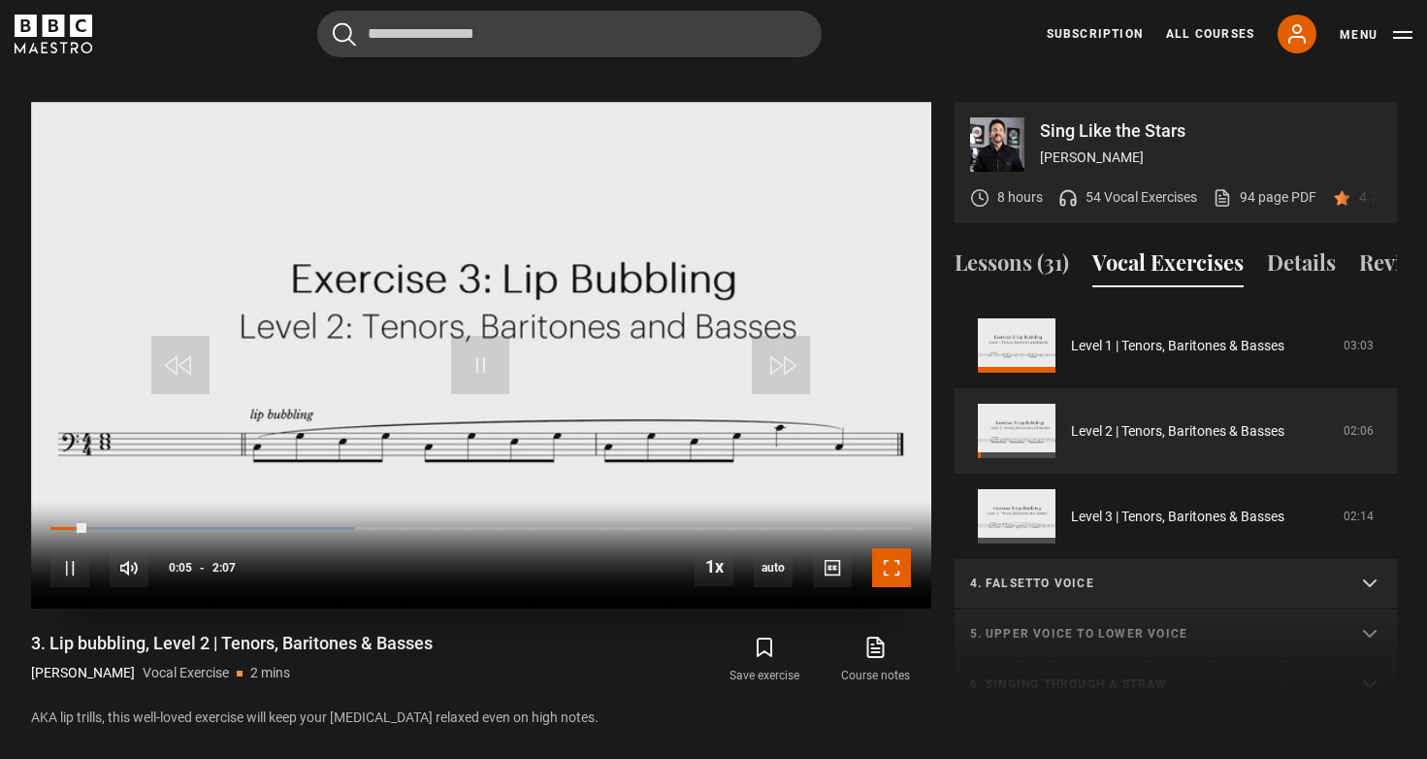
click at [901, 548] on span "Video Player" at bounding box center [891, 567] width 39 height 39
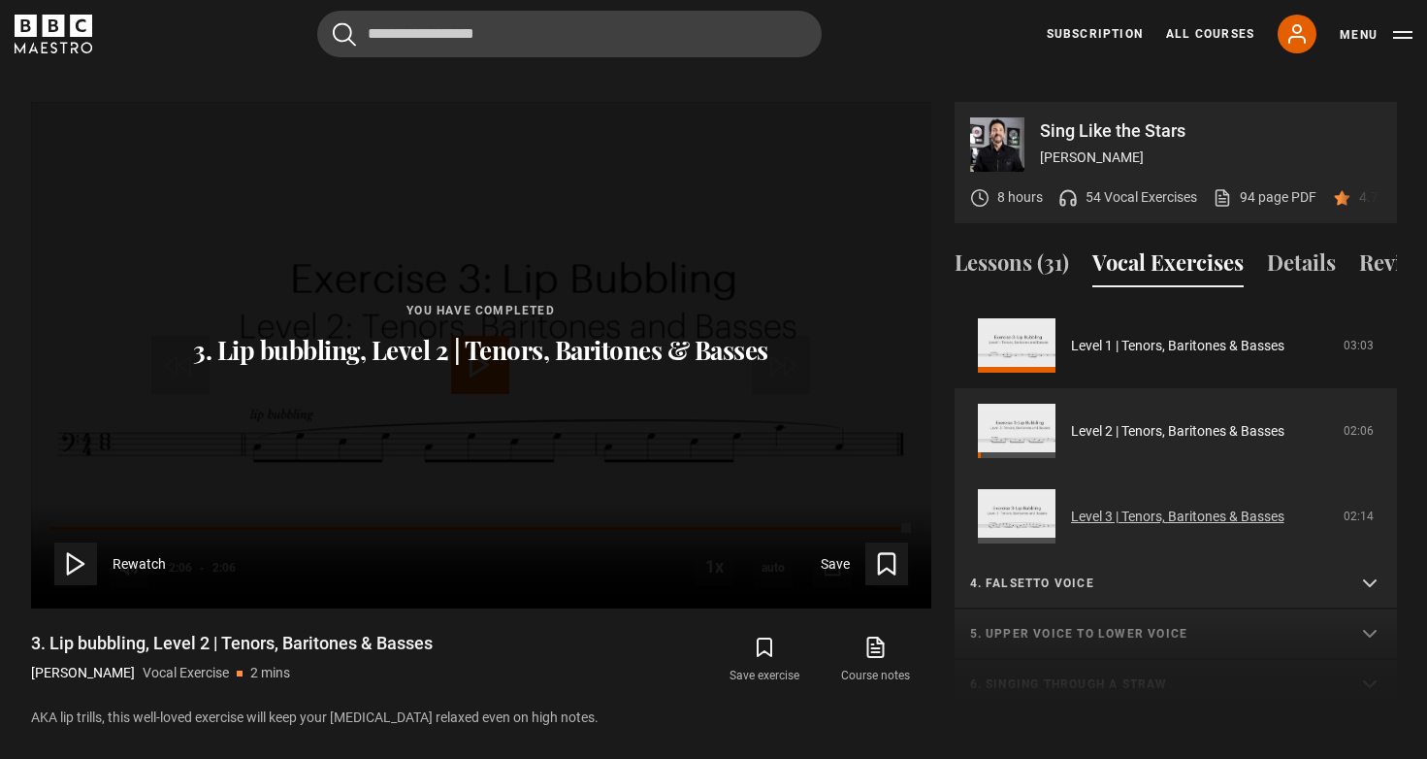
click at [1156, 508] on link "Level 3 | Tenors, Baritones & Basses" at bounding box center [1177, 516] width 213 height 20
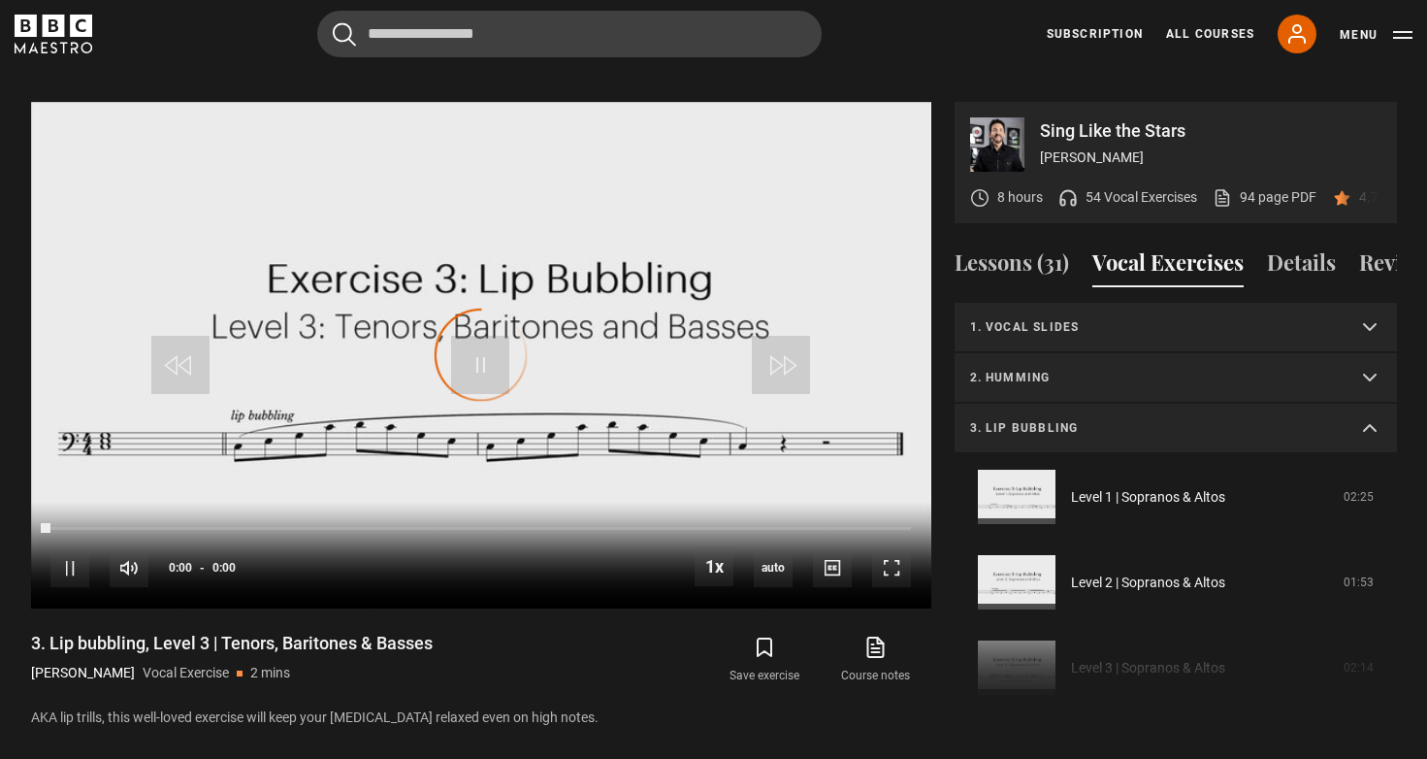
scroll to position [493, 0]
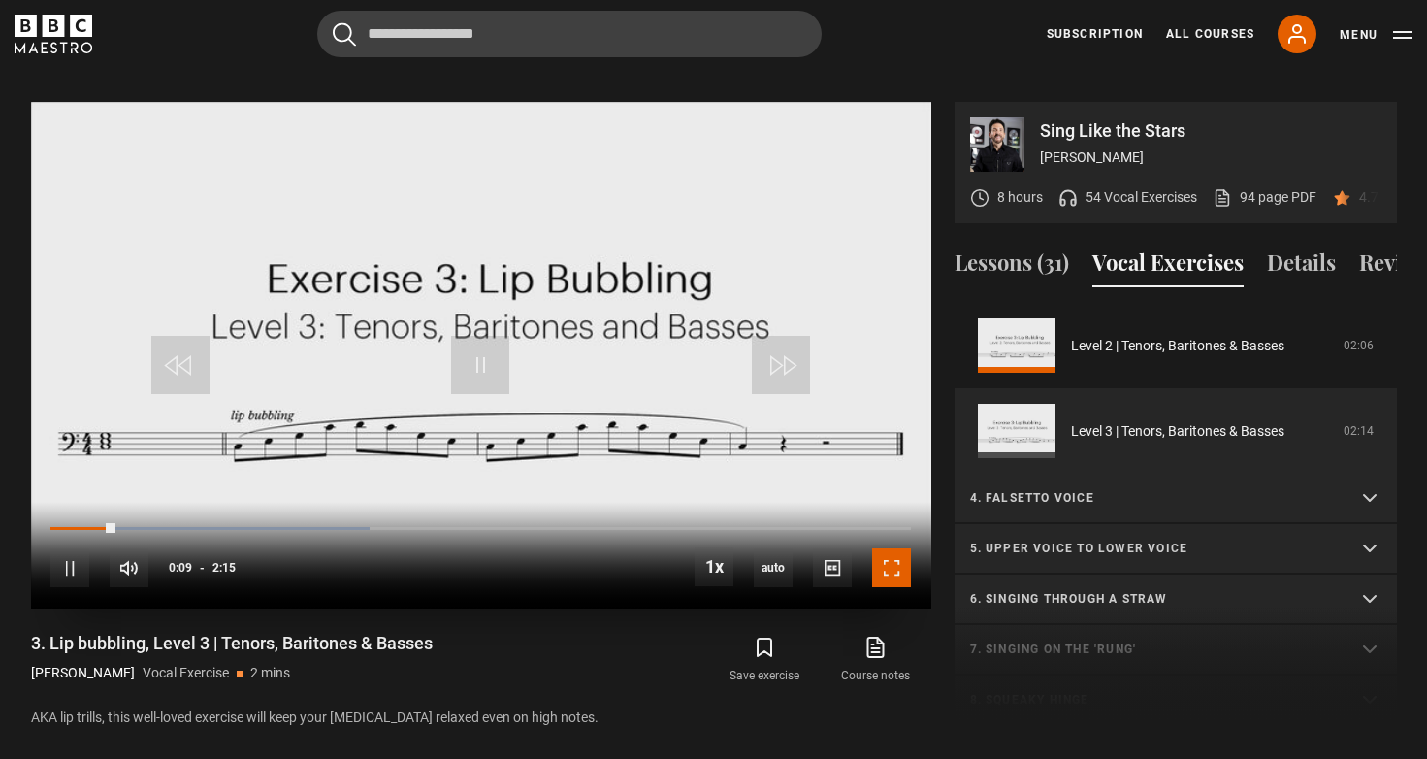
click at [897, 548] on span "Video Player" at bounding box center [891, 567] width 39 height 39
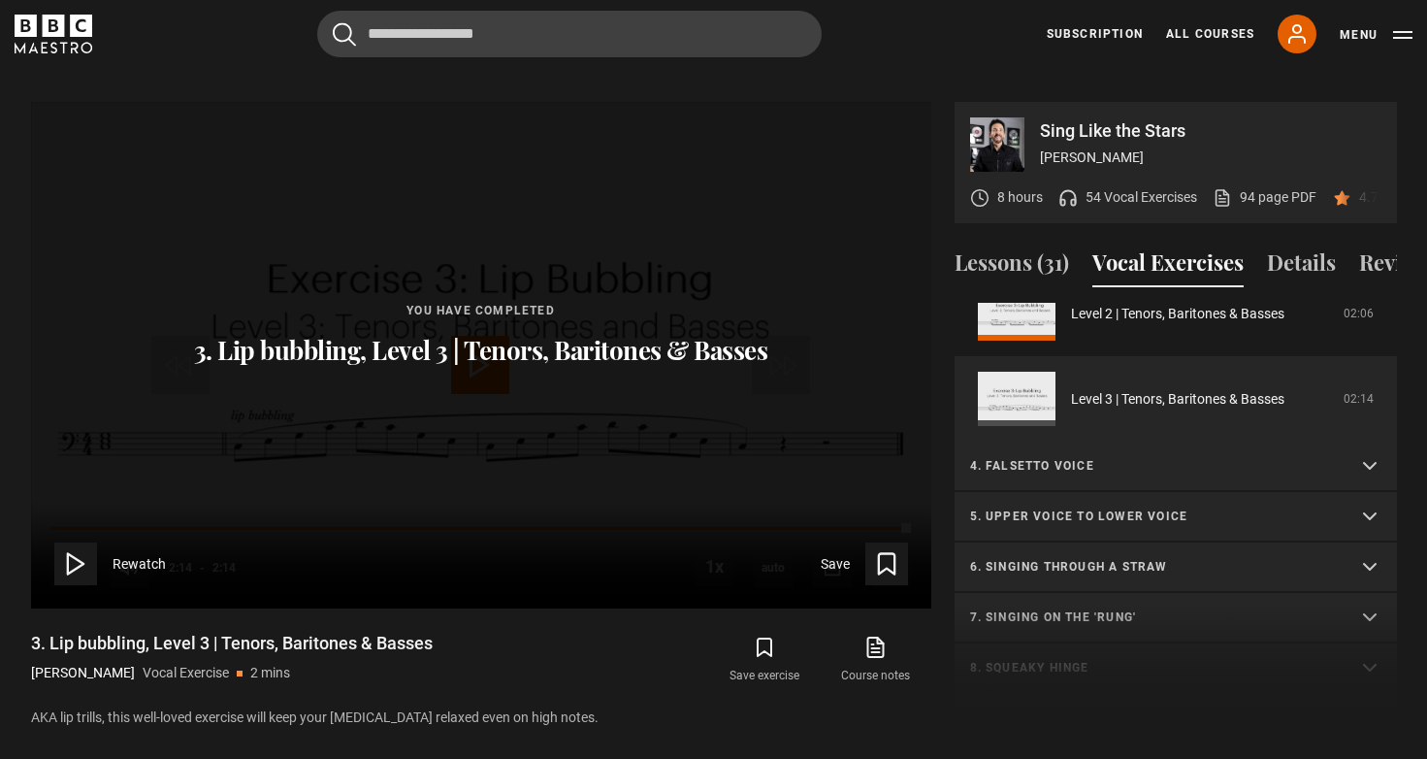
scroll to position [527, 0]
click at [1209, 505] on p "5. Upper voice to lower voice" at bounding box center [1152, 513] width 365 height 17
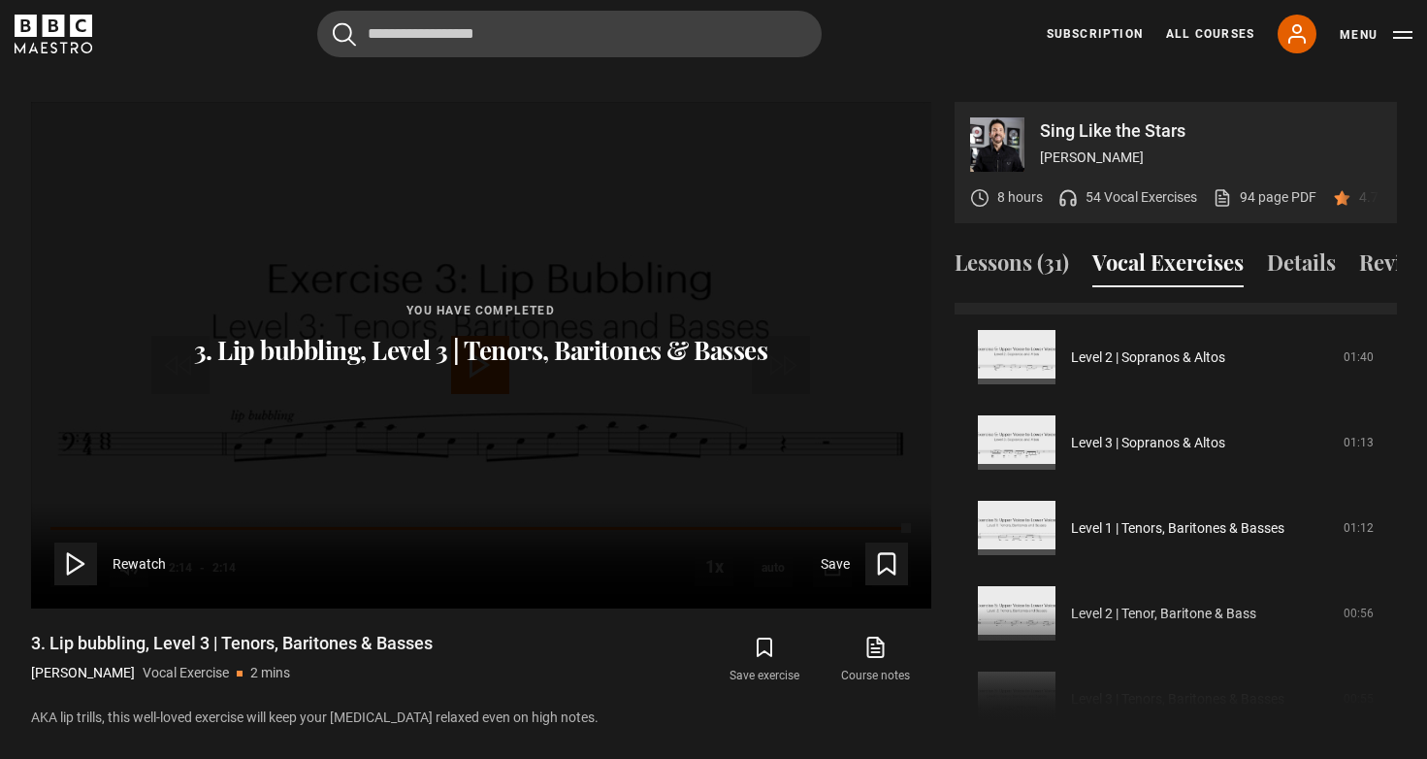
scroll to position [899, 0]
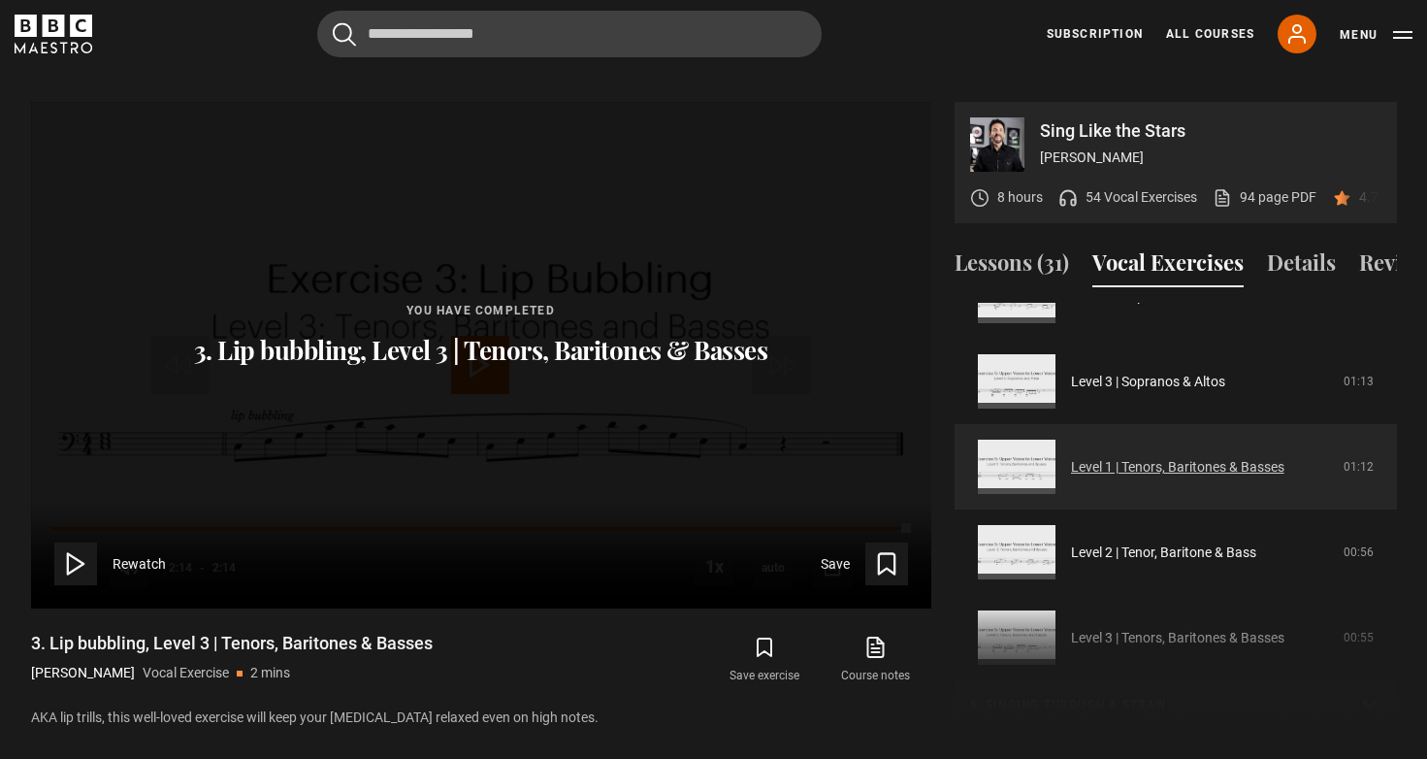
click at [1192, 457] on link "Level 1 | Tenors, Baritones & Basses" at bounding box center [1177, 467] width 213 height 20
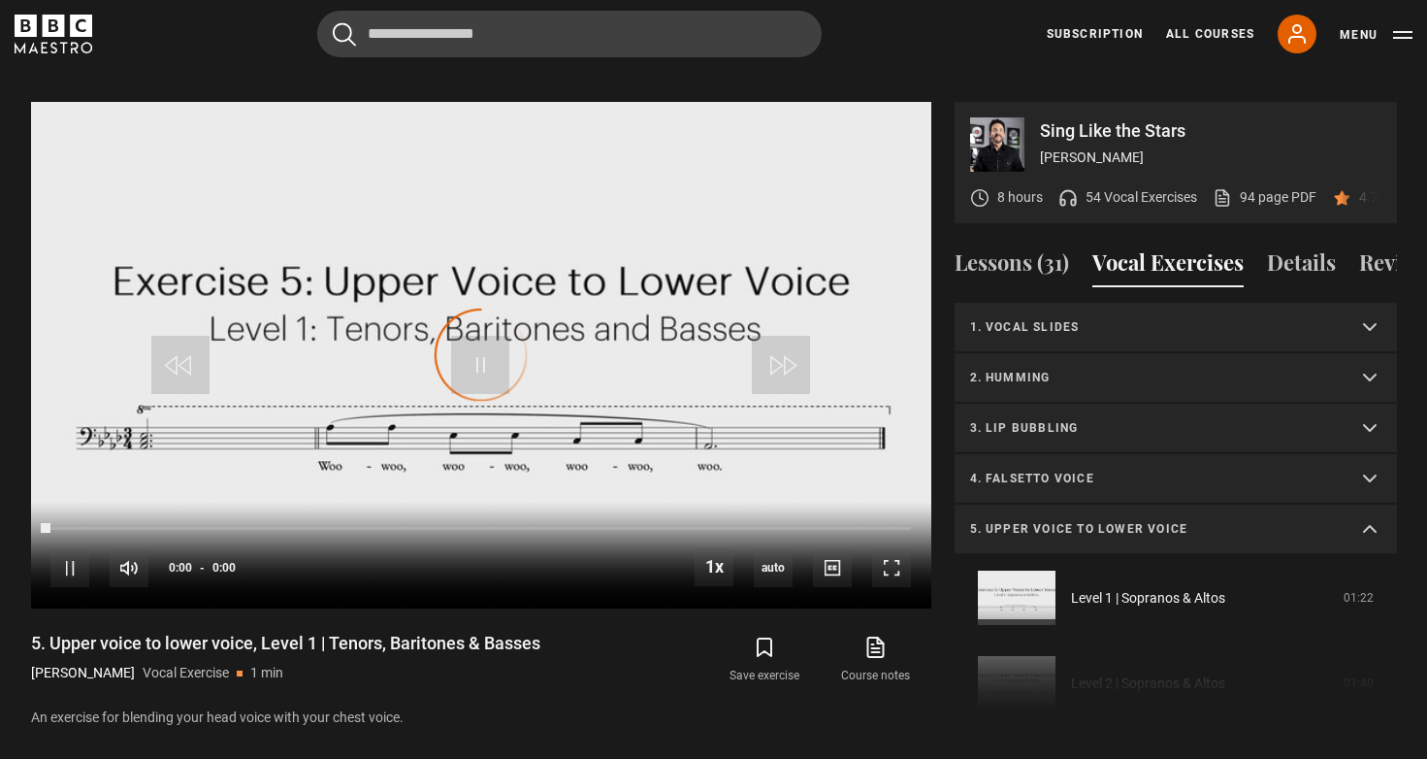
scroll to position [423, 0]
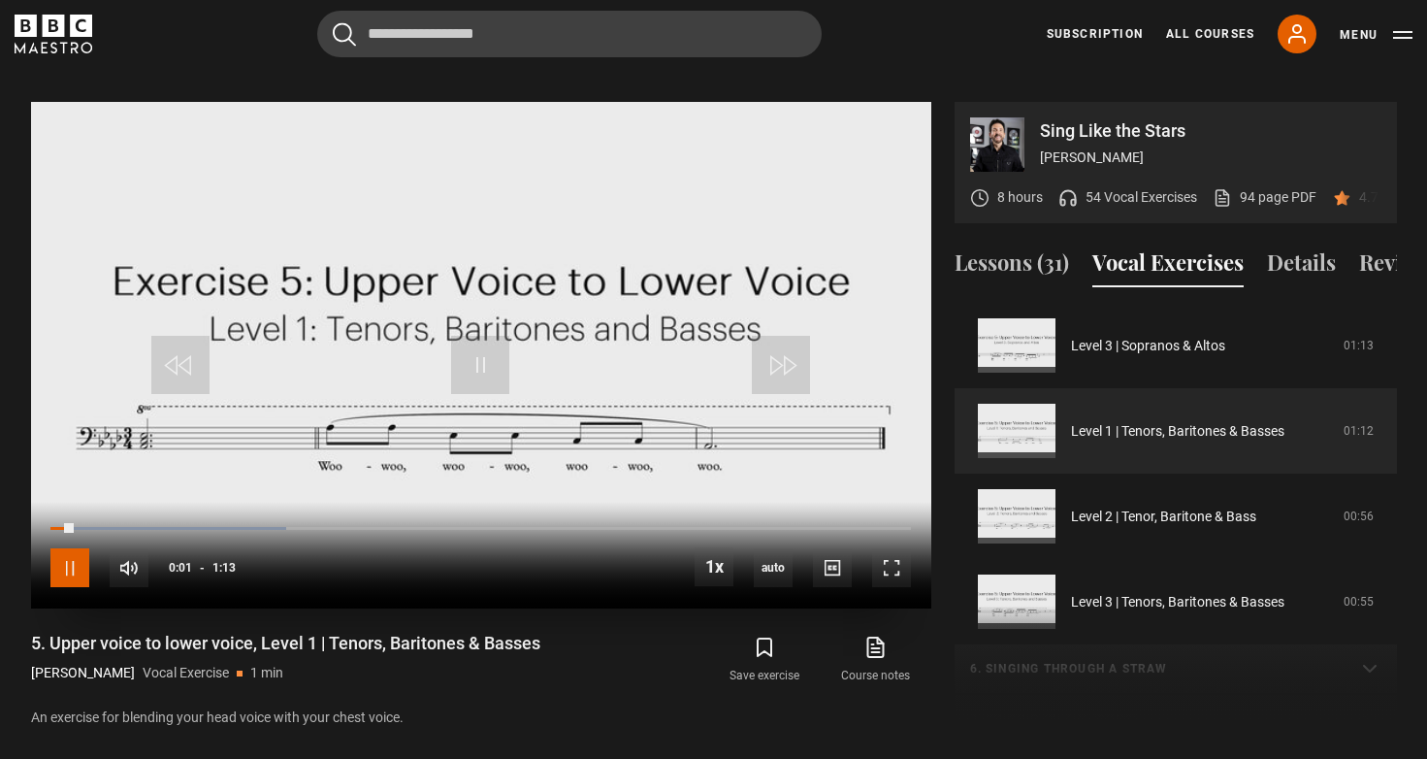
click at [64, 548] on span "Video Player" at bounding box center [69, 567] width 39 height 39
click at [490, 361] on span "Video Player" at bounding box center [480, 365] width 58 height 58
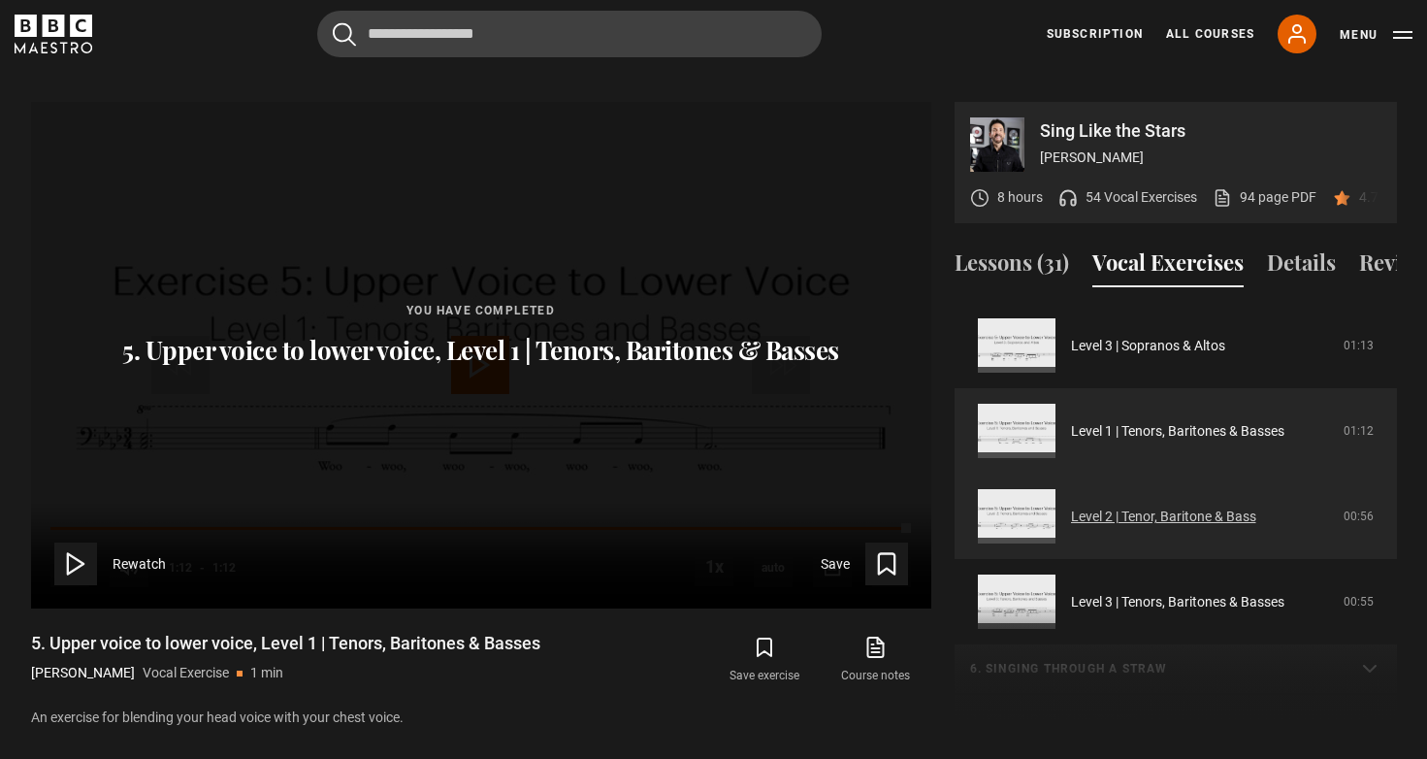
click at [1181, 506] on link "Level 2 | Tenor, Baritone & Bass" at bounding box center [1163, 516] width 185 height 20
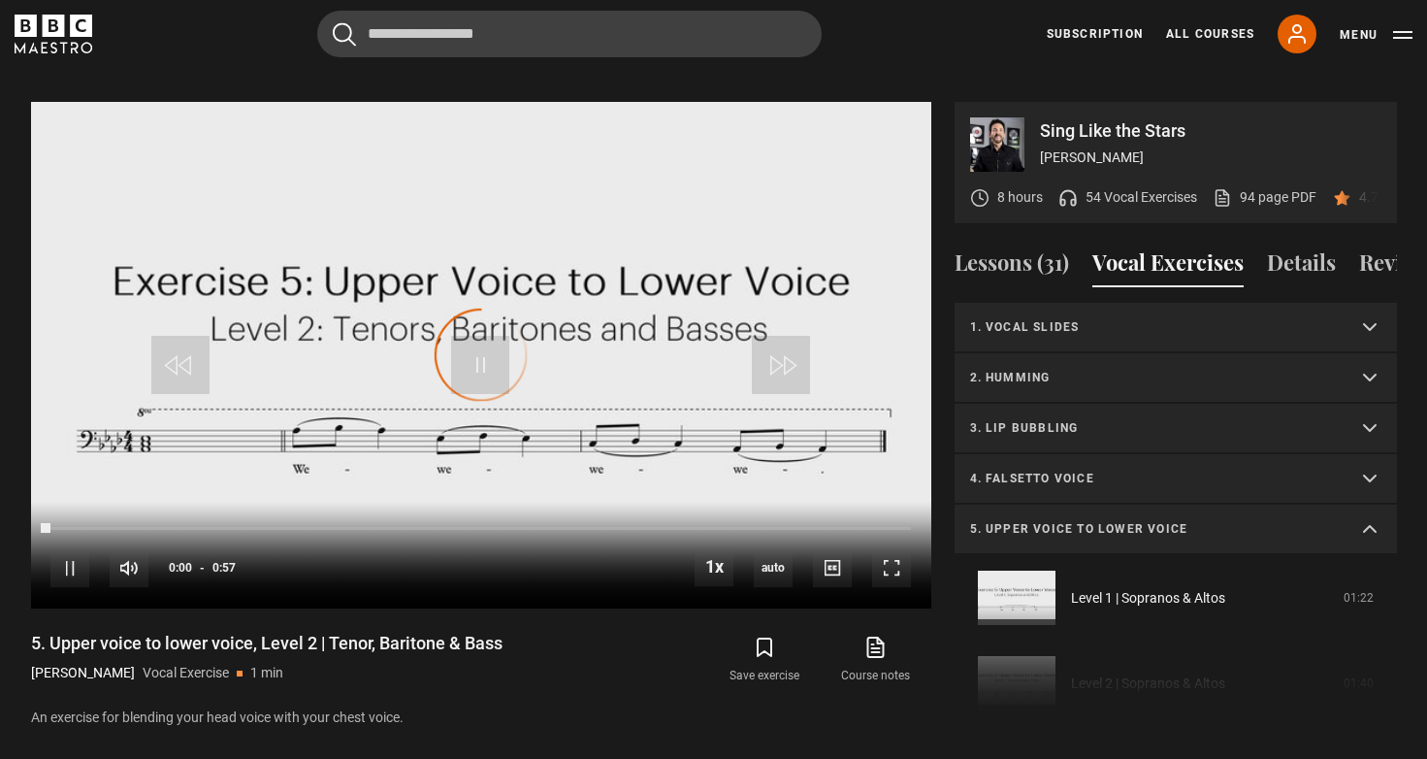
scroll to position [508, 0]
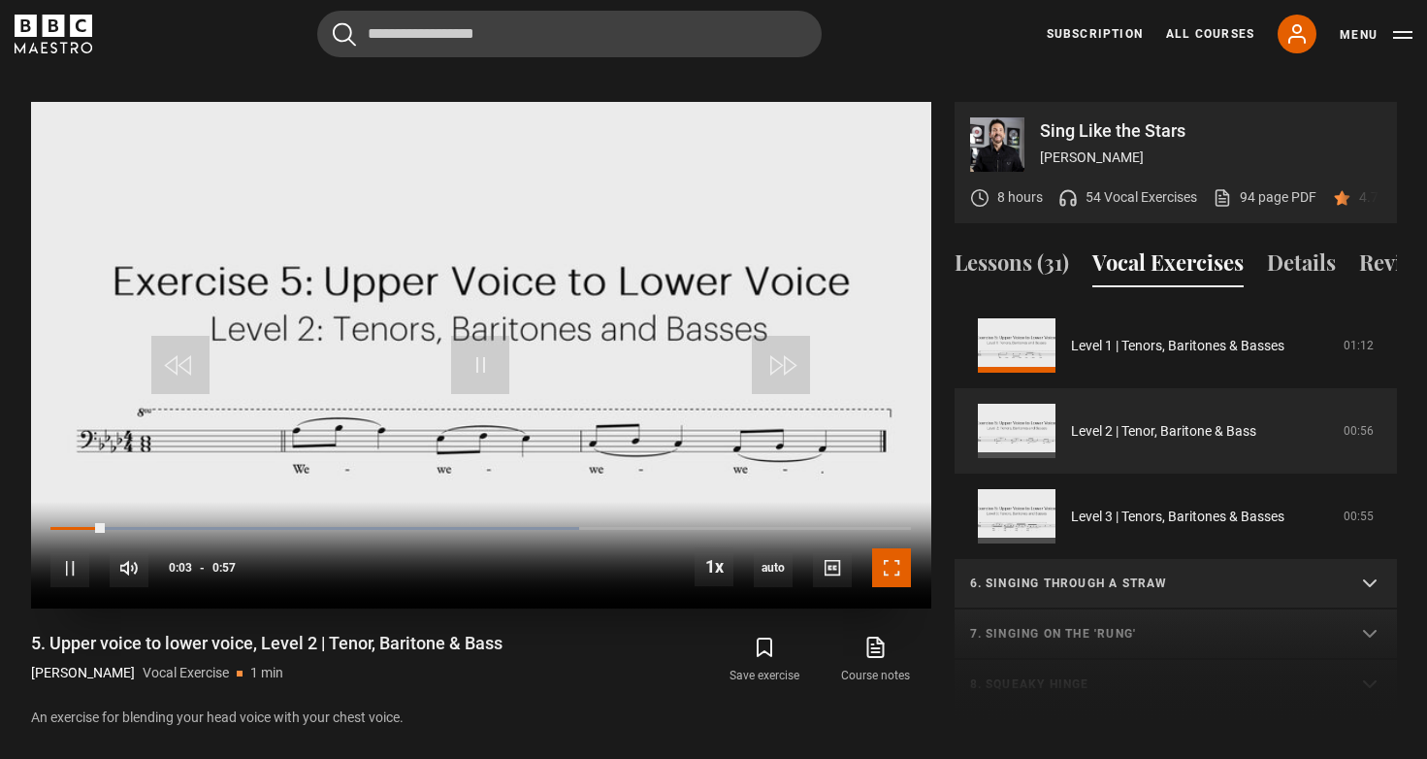
click at [902, 559] on span "Video Player" at bounding box center [891, 567] width 39 height 39
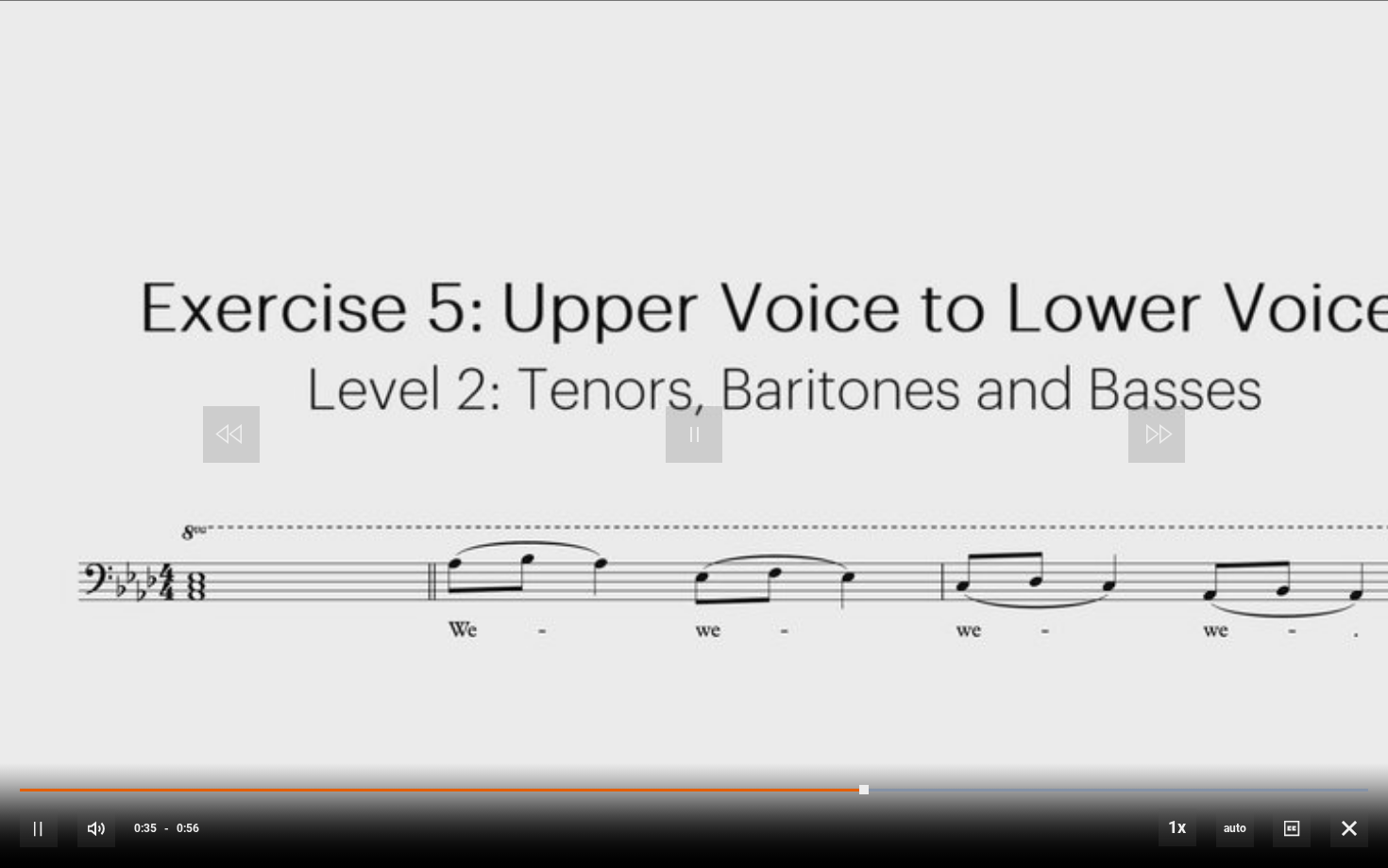
click at [663, 738] on div "10s Skip Back 10 seconds Pause 10s Skip Forward 10 seconds Loaded : 100.00% 0:1…" at bounding box center [694, 815] width 1388 height 105
click at [610, 738] on div "Loaded : 100.00% 0:26 0:36" at bounding box center [693, 799] width 1348 height 3
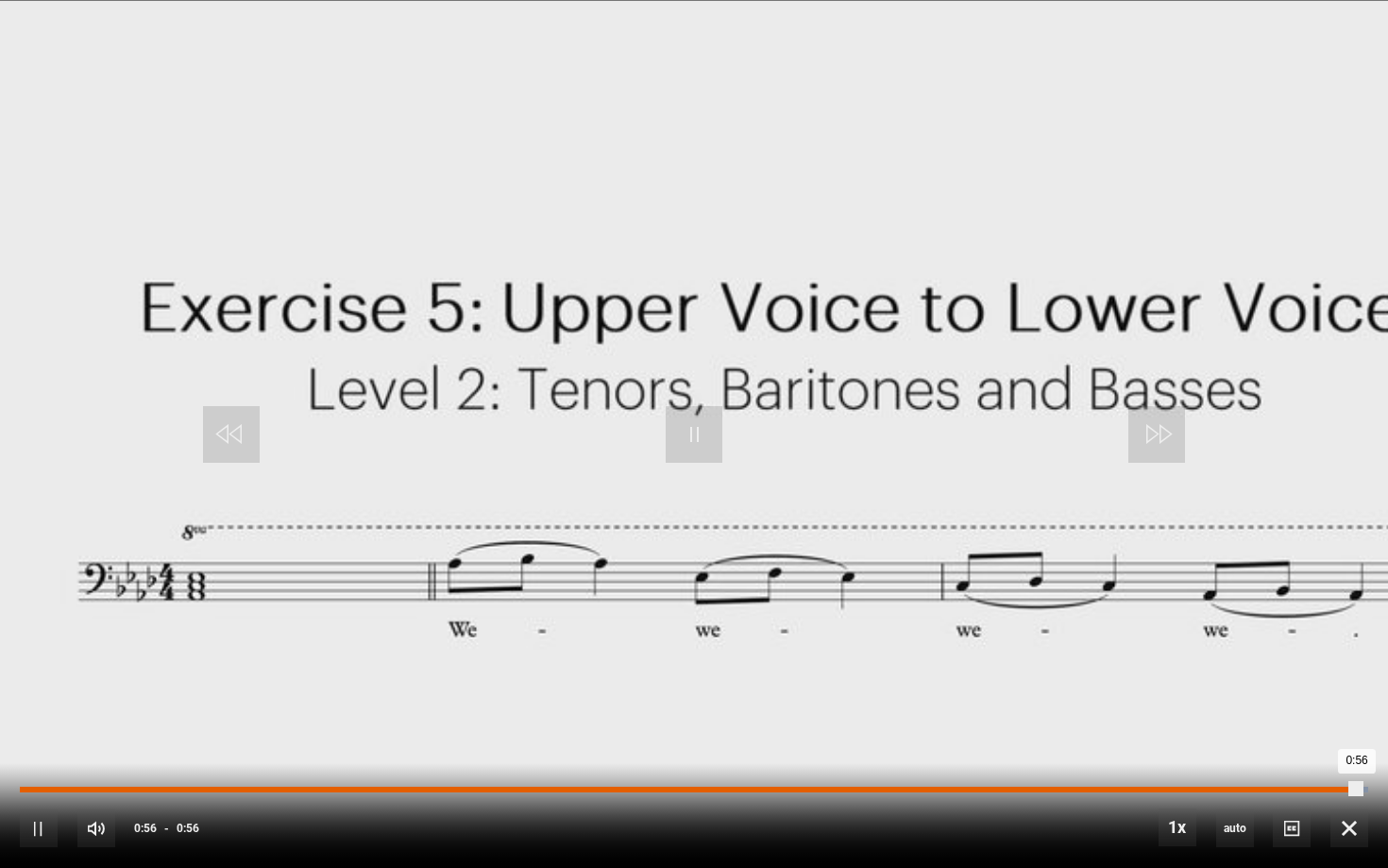
click at [694, 738] on div "Loaded : 100.00% 0:28 0:56" at bounding box center [693, 789] width 1348 height 6
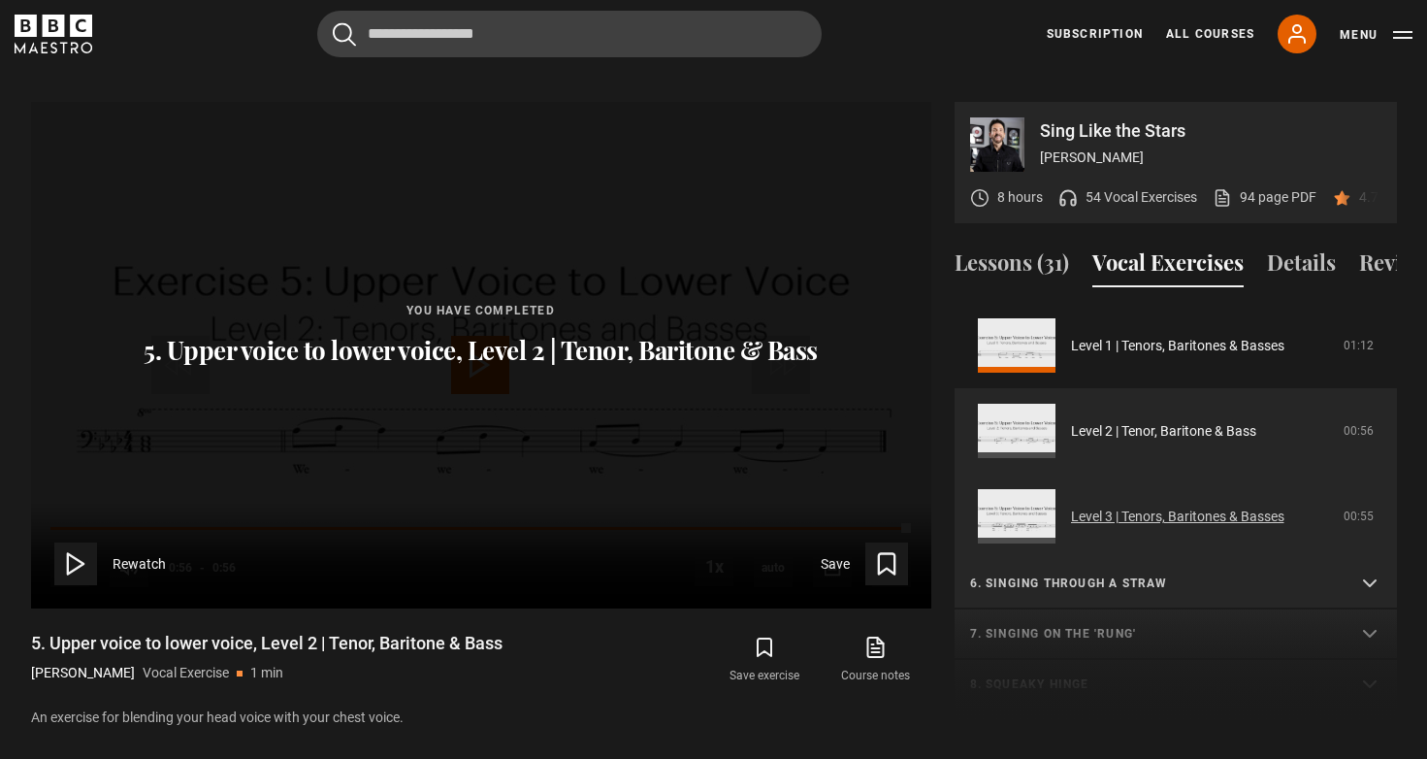
click at [1187, 506] on link "Level 3 | Tenors, Baritones & Basses" at bounding box center [1177, 516] width 213 height 20
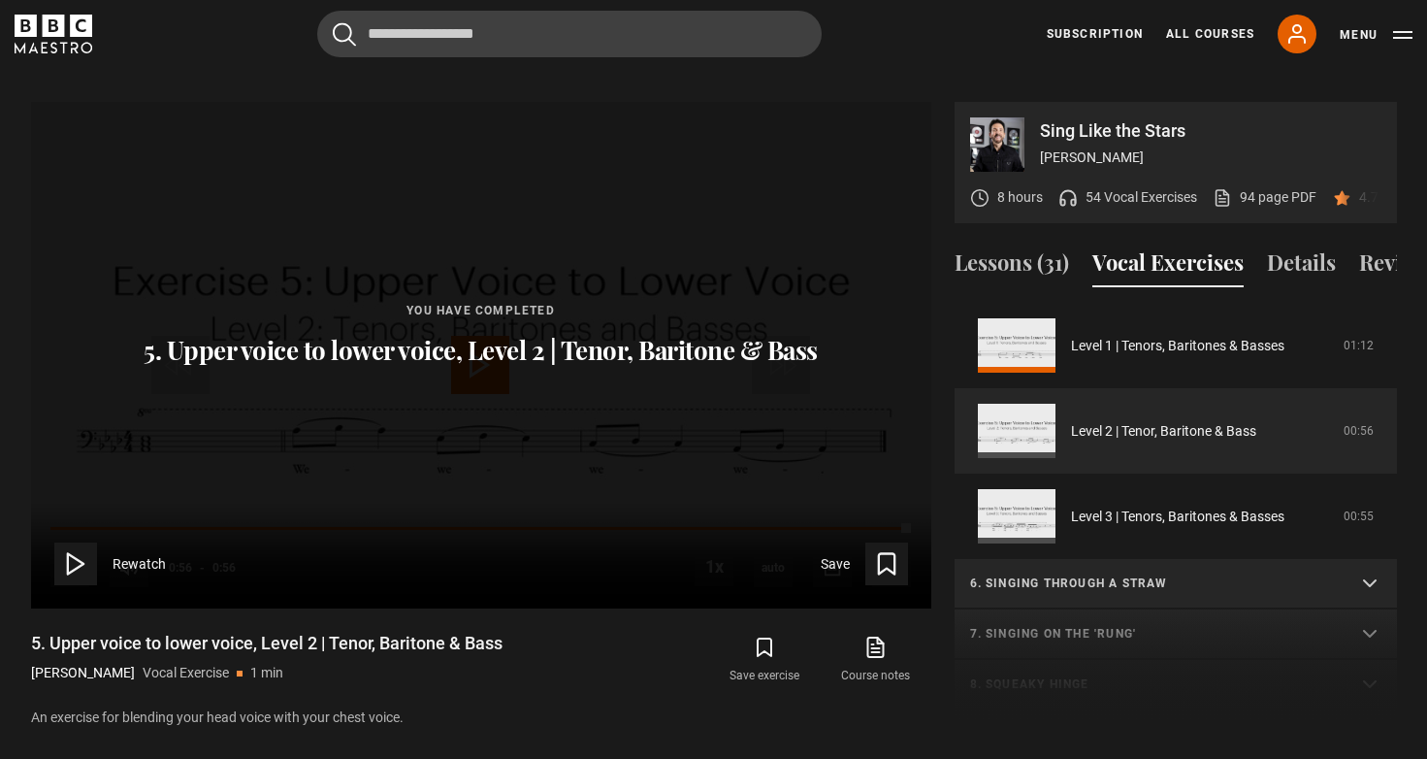
click at [890, 550] on icon "submit" at bounding box center [886, 563] width 27 height 27
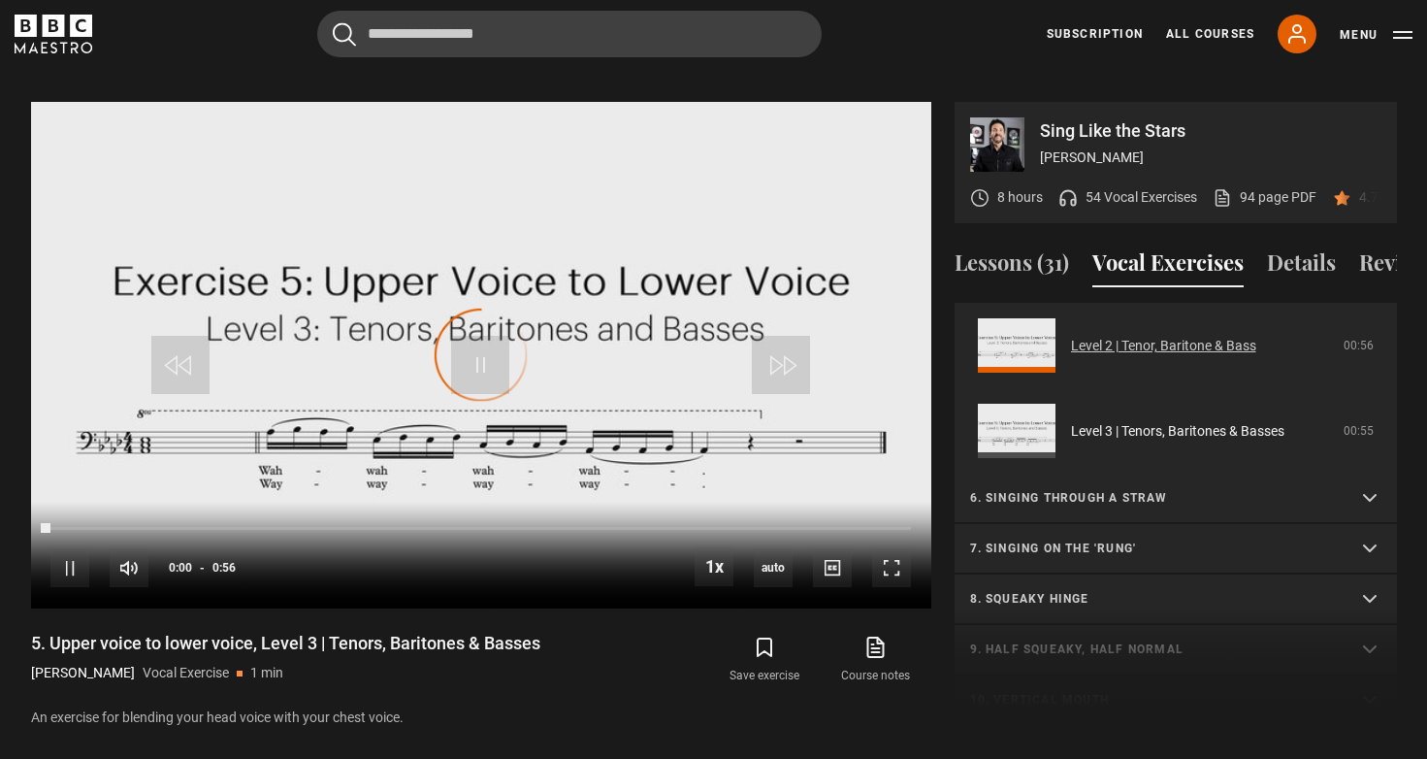
click at [1256, 344] on link "Level 2 | Tenor, Baritone & Bass" at bounding box center [1163, 346] width 185 height 20
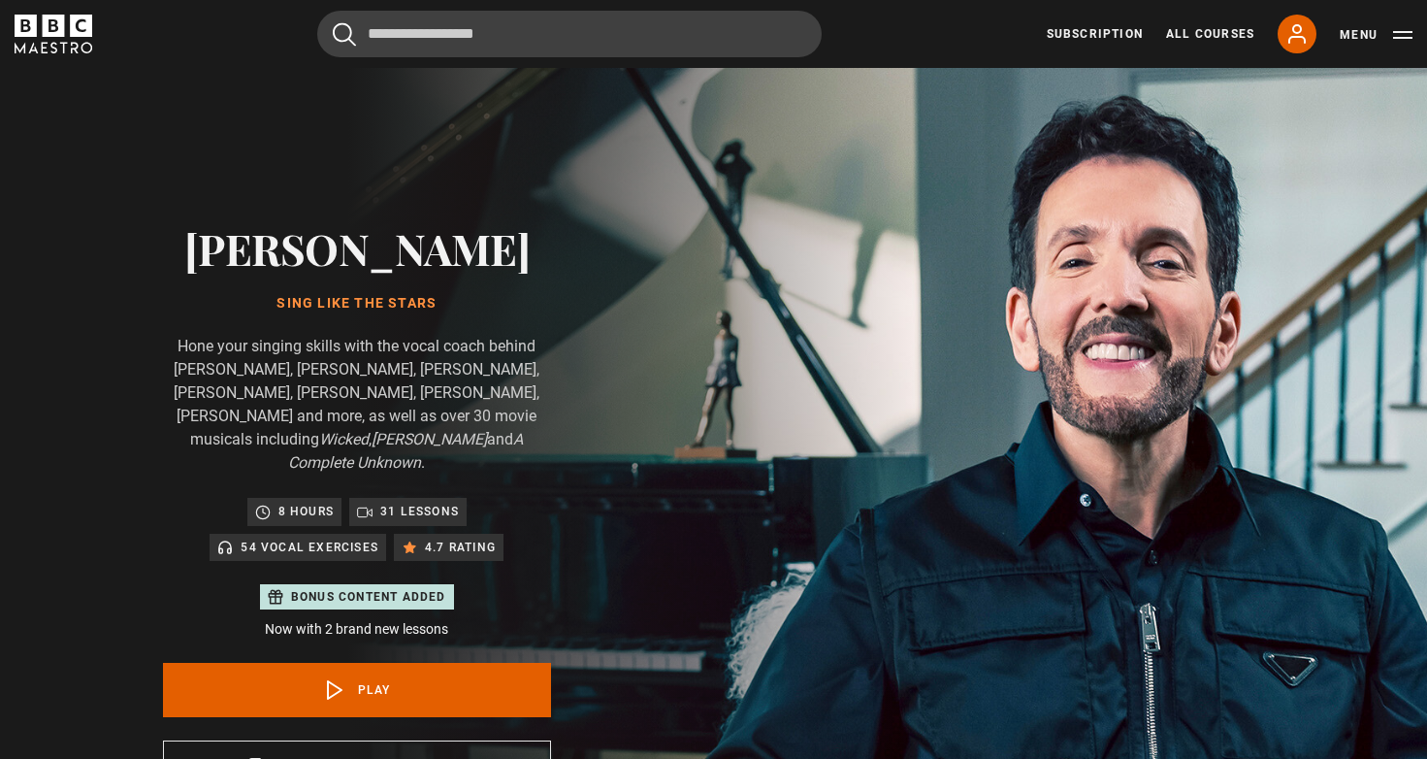
scroll to position [927, 0]
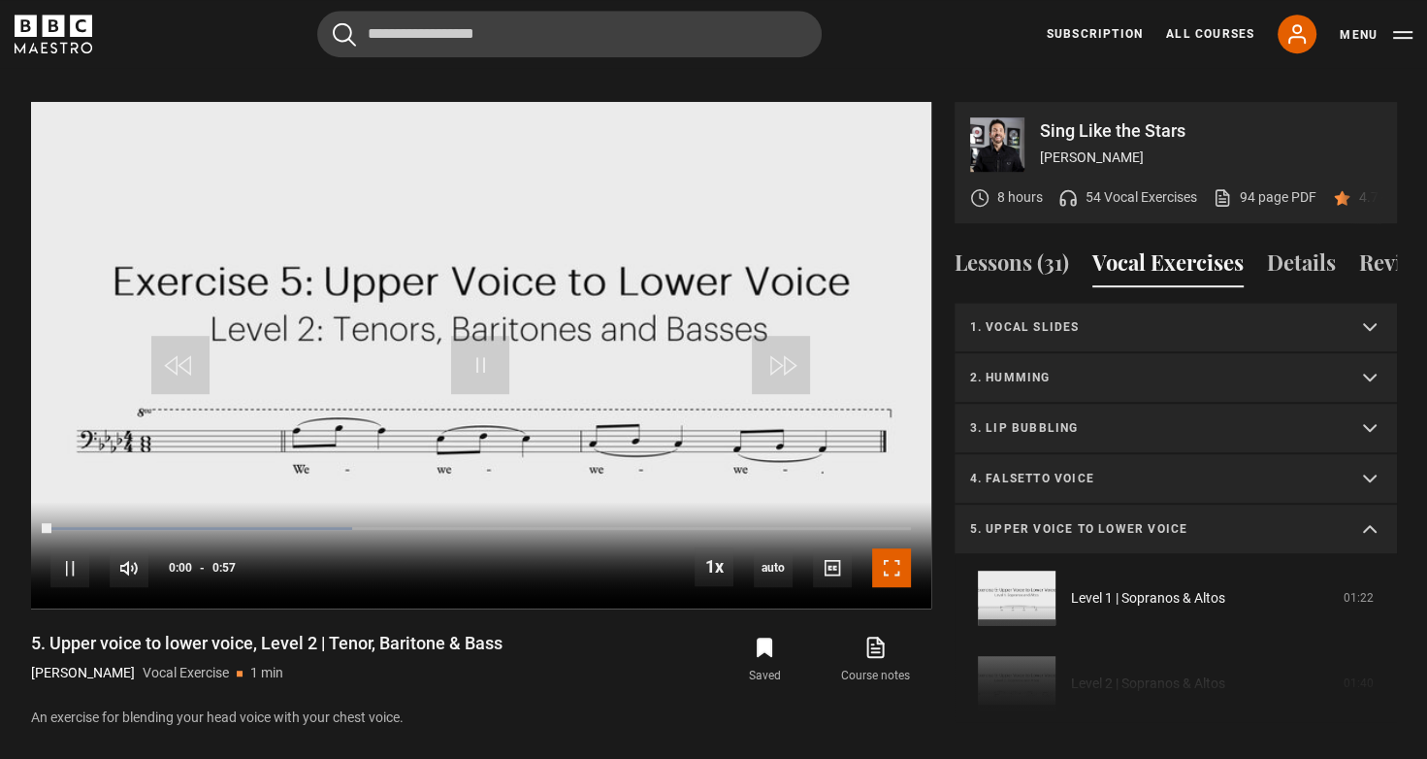
click at [889, 548] on span "Video Player" at bounding box center [891, 567] width 39 height 39
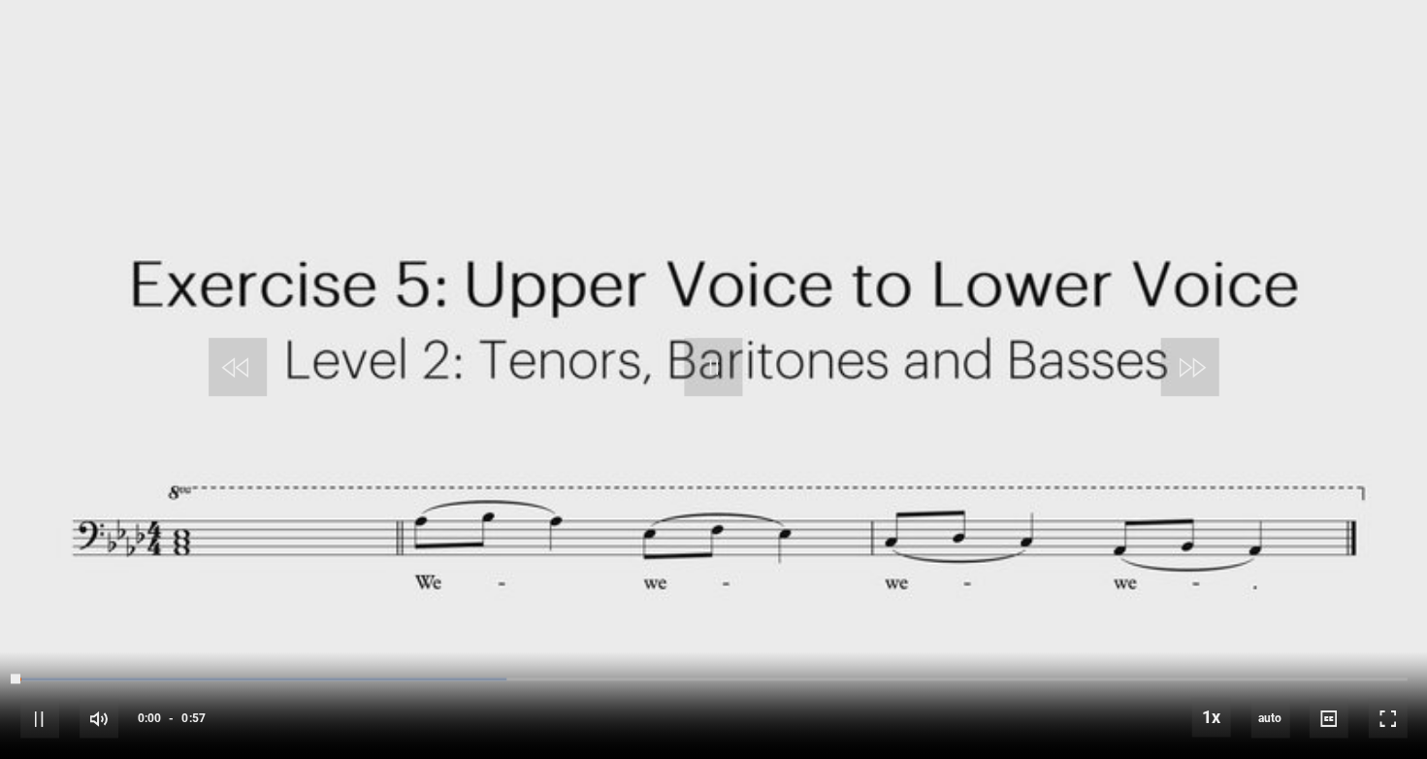
scroll to position [0, 0]
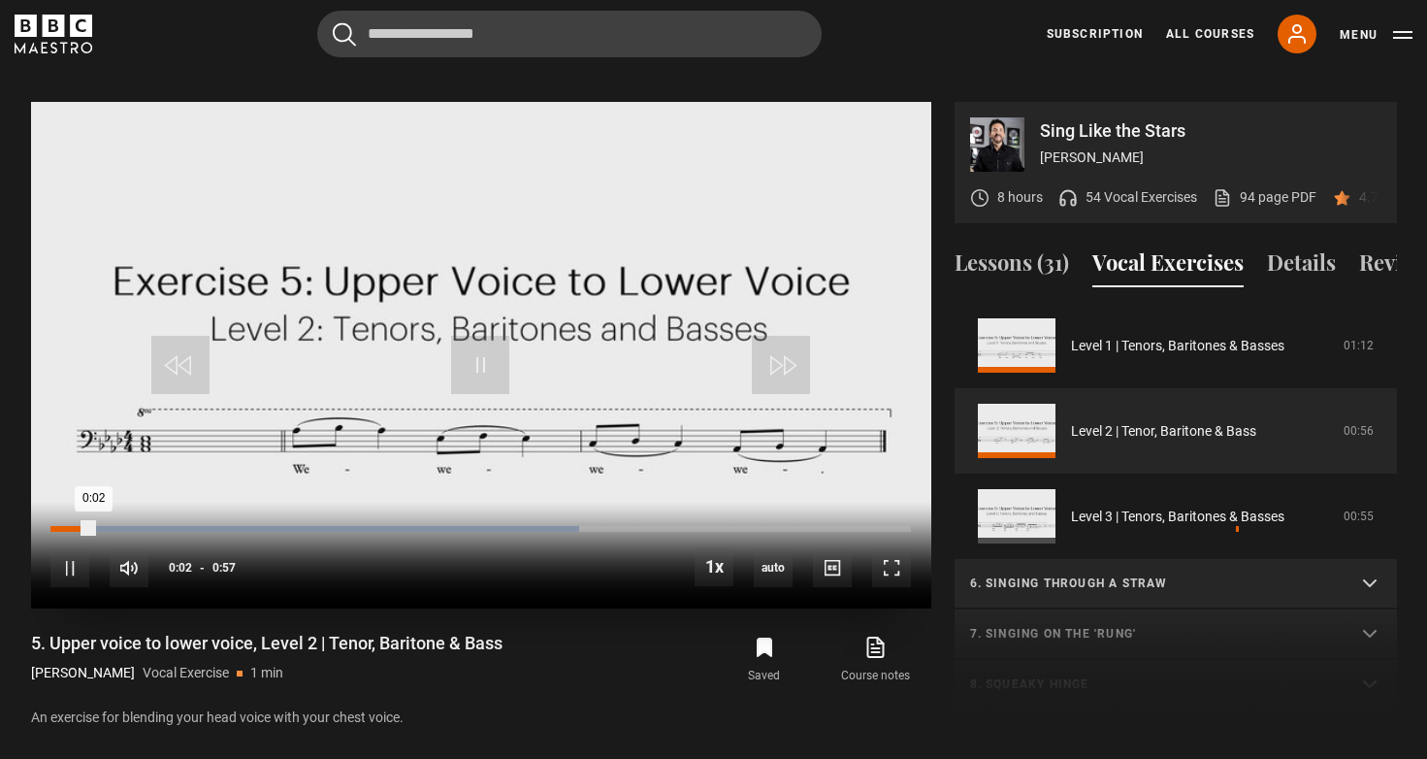
click at [1236, 526] on div "0:48" at bounding box center [1237, 529] width 3 height 6
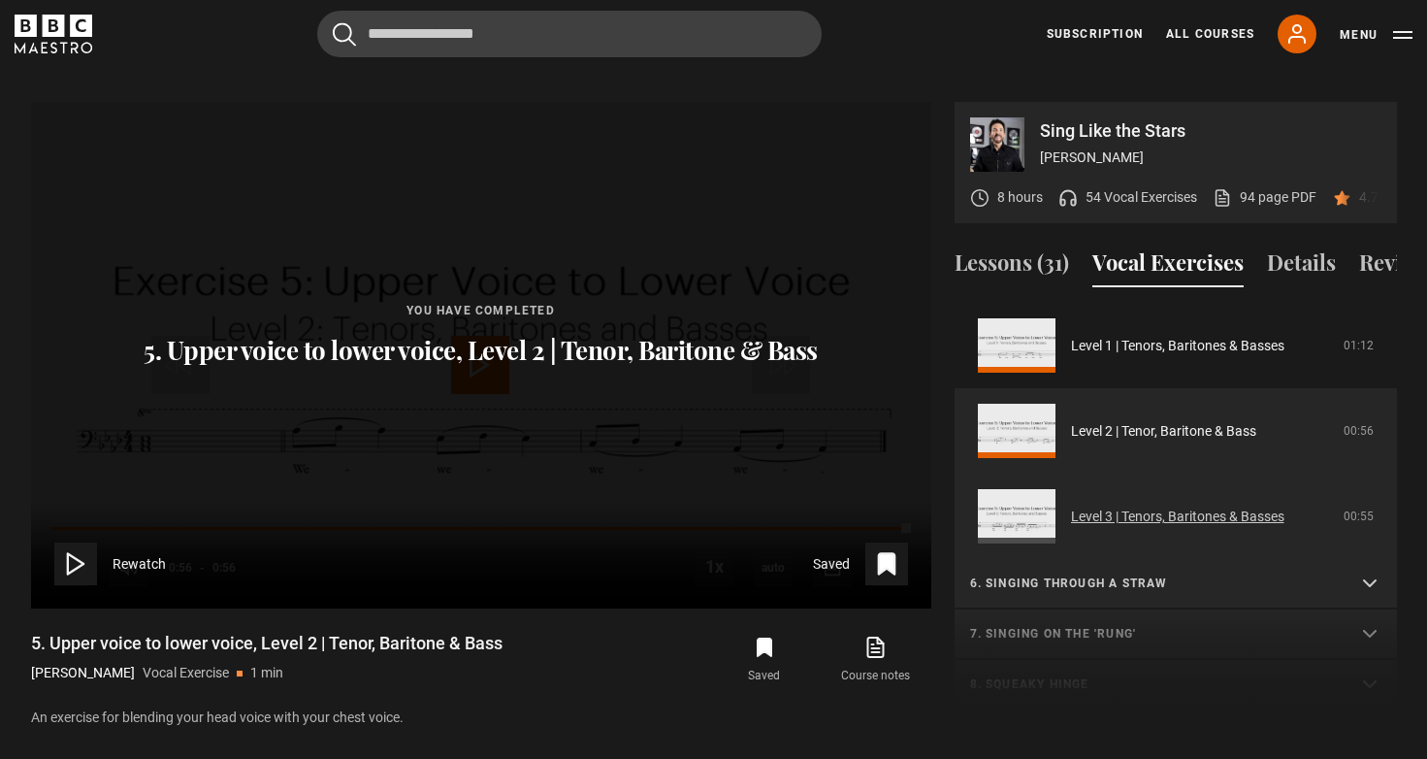
click at [1188, 506] on link "Level 3 | Tenors, Baritones & Basses" at bounding box center [1177, 516] width 213 height 20
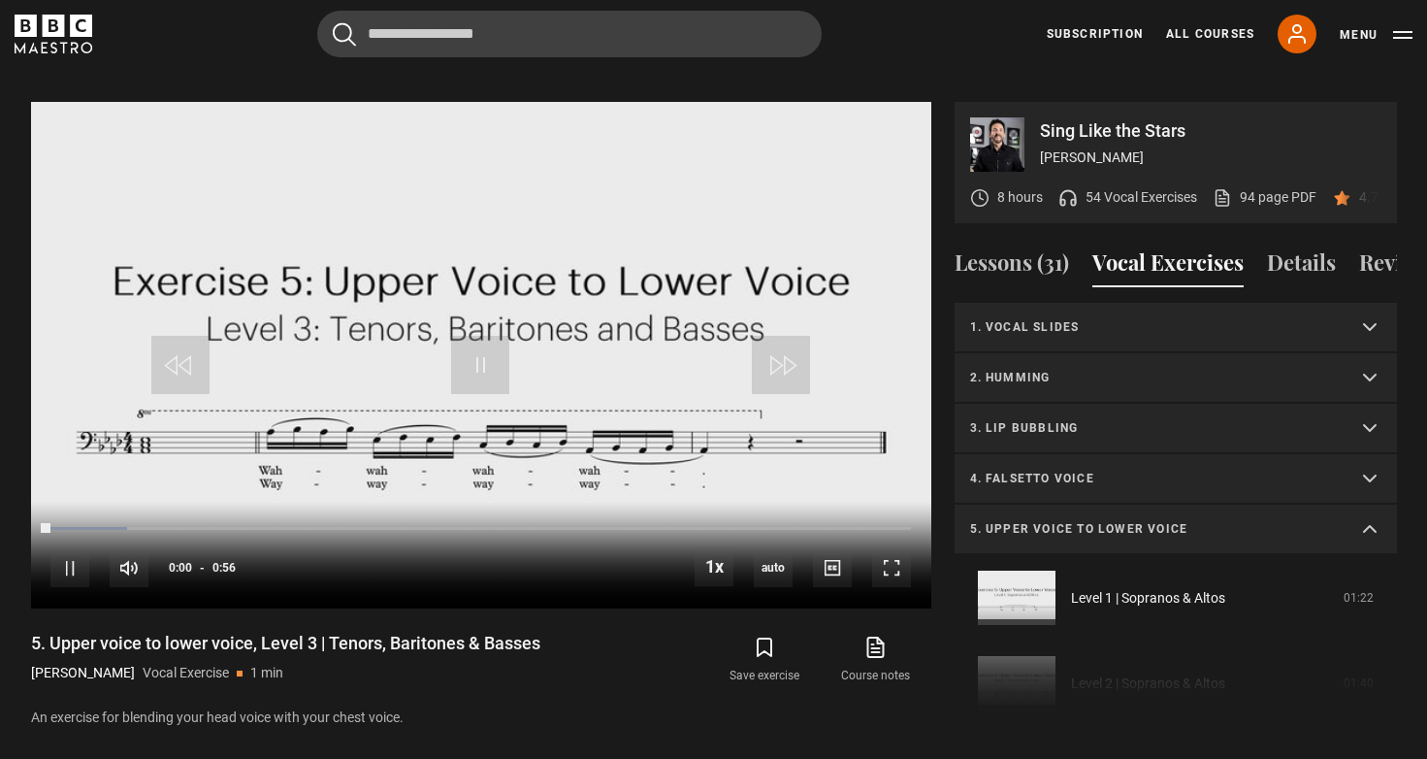
scroll to position [594, 0]
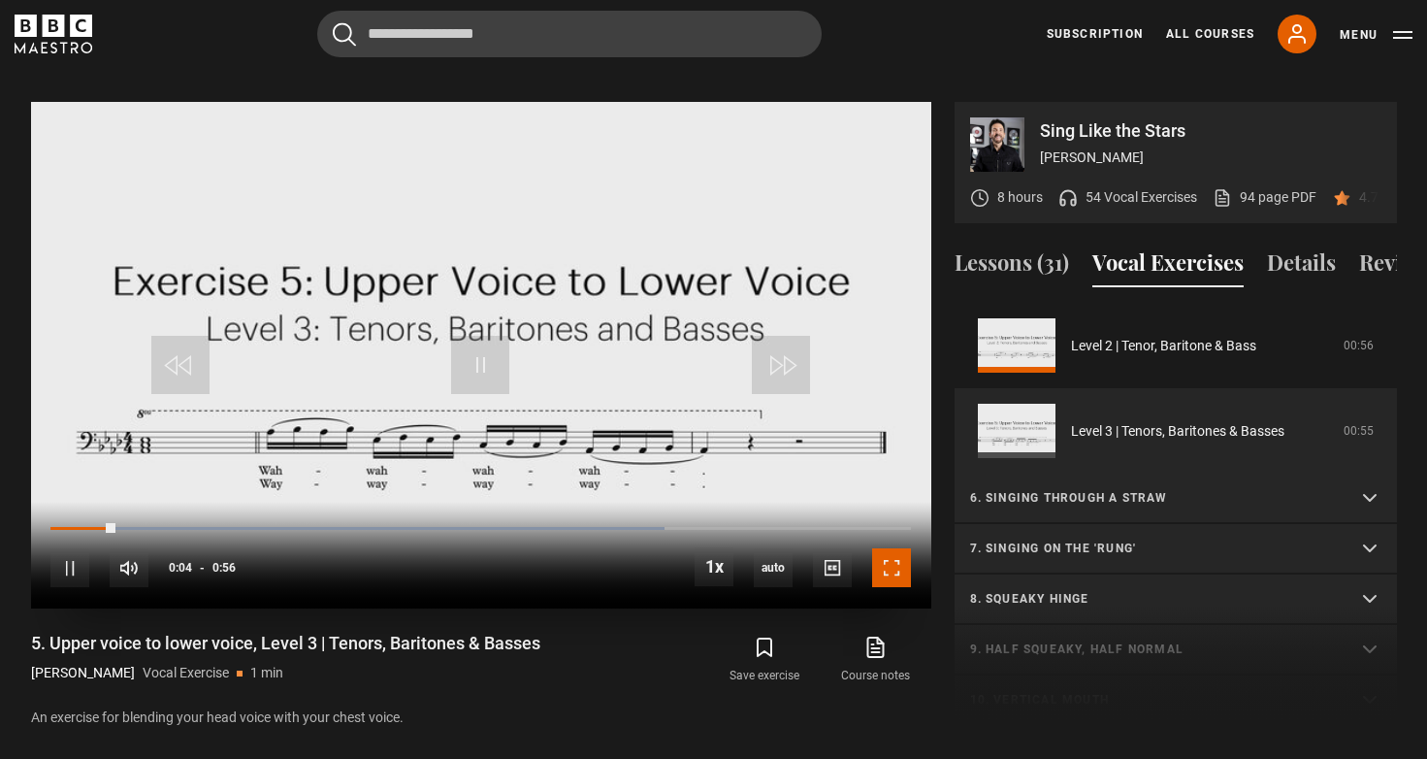
click at [891, 549] on span "Video Player" at bounding box center [891, 567] width 39 height 39
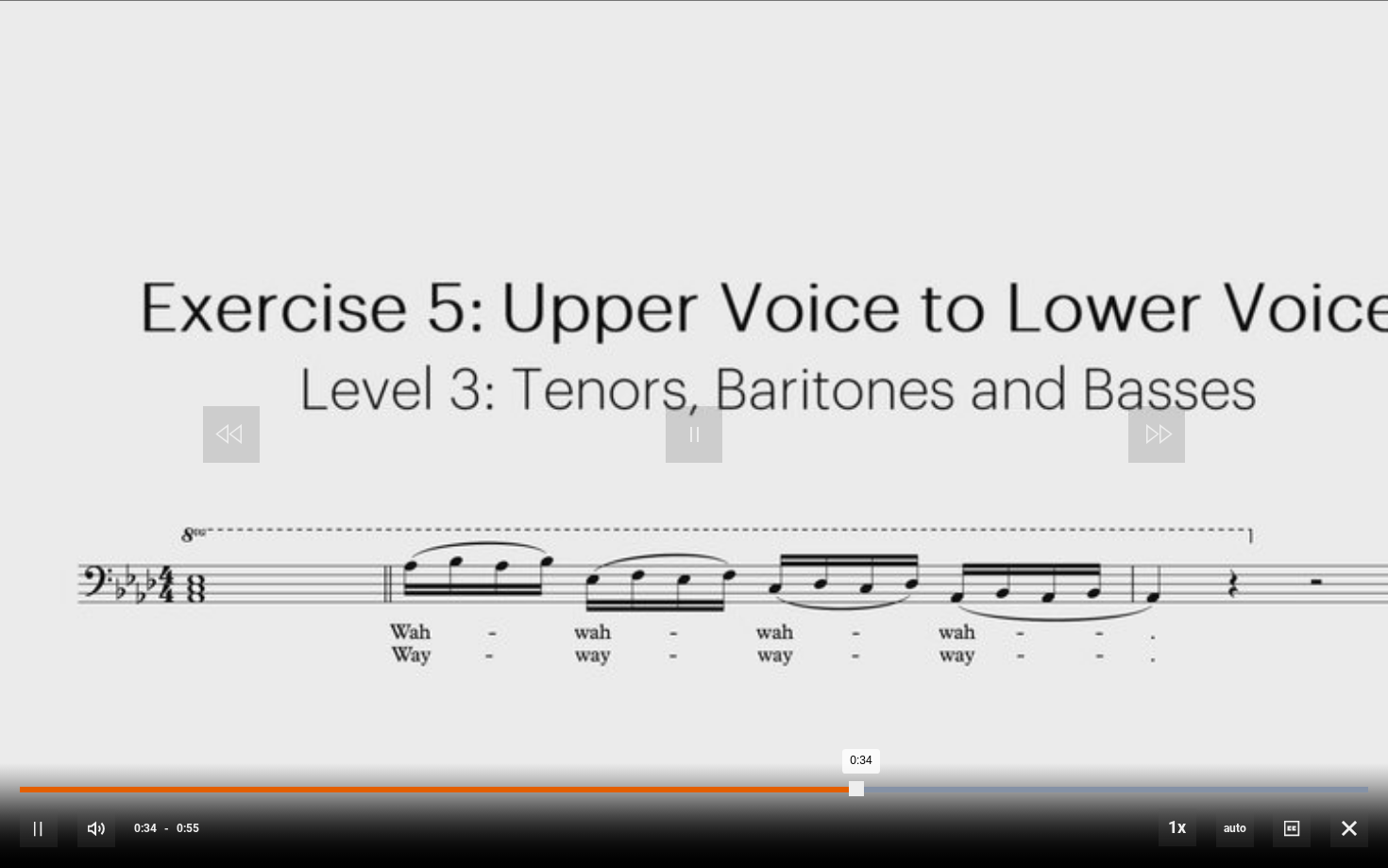
click at [705, 738] on div "Loaded : 100.00% 0:28 0:34" at bounding box center [693, 789] width 1348 height 6
click at [471, 738] on div "10s Skip Back 10 seconds Pause 10s Skip Forward 10 seconds Loaded : 100.00% 0:2…" at bounding box center [694, 815] width 1388 height 105
click at [439, 738] on div "10s Skip Back 10 seconds Pause 10s Skip Forward 10 seconds Loaded : 100.00% 0:2…" at bounding box center [694, 815] width 1388 height 105
click at [418, 738] on div "Loaded : 100.00% 0:16 0:29" at bounding box center [693, 789] width 1348 height 6
click at [355, 738] on div "Loaded : 100.00% 0:13 0:16" at bounding box center [693, 789] width 1348 height 6
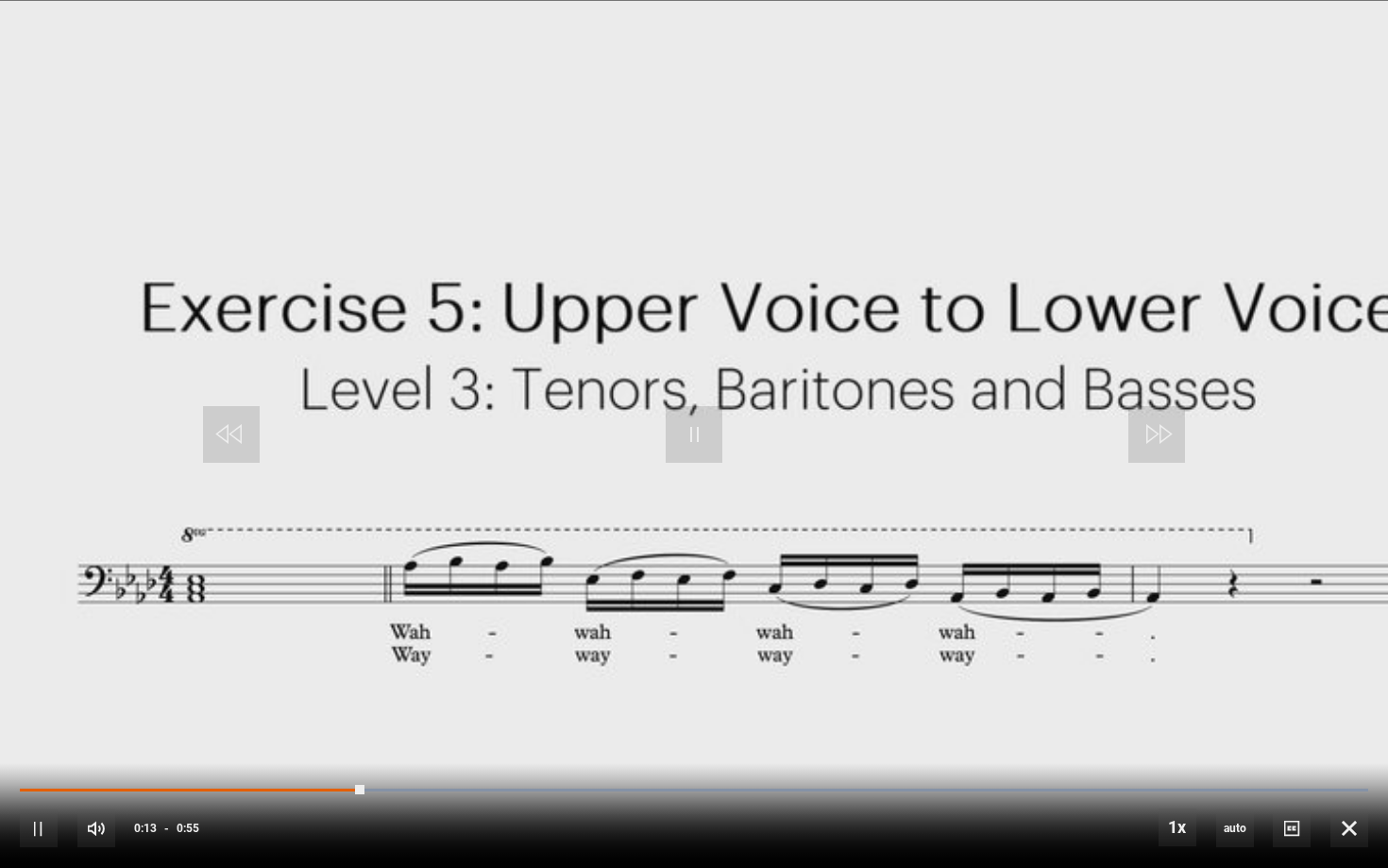
click at [240, 738] on div "10s Skip Back 10 seconds Pause 10s Skip Forward 10 seconds Loaded : 100.00% 0:1…" at bounding box center [694, 815] width 1388 height 105
click at [198, 738] on div "10s Skip Back 10 seconds Pause 10s Skip Forward 10 seconds Loaded : 100.00% 0:1…" at bounding box center [694, 815] width 1388 height 105
click at [156, 738] on div "Loaded : 100.00% 0:05 0:14" at bounding box center [693, 789] width 1348 height 6
click at [499, 738] on div "10s Skip Back 10 seconds Pause 10s Skip Forward 10 seconds Loaded : 100.00% 0:0…" at bounding box center [694, 815] width 1388 height 105
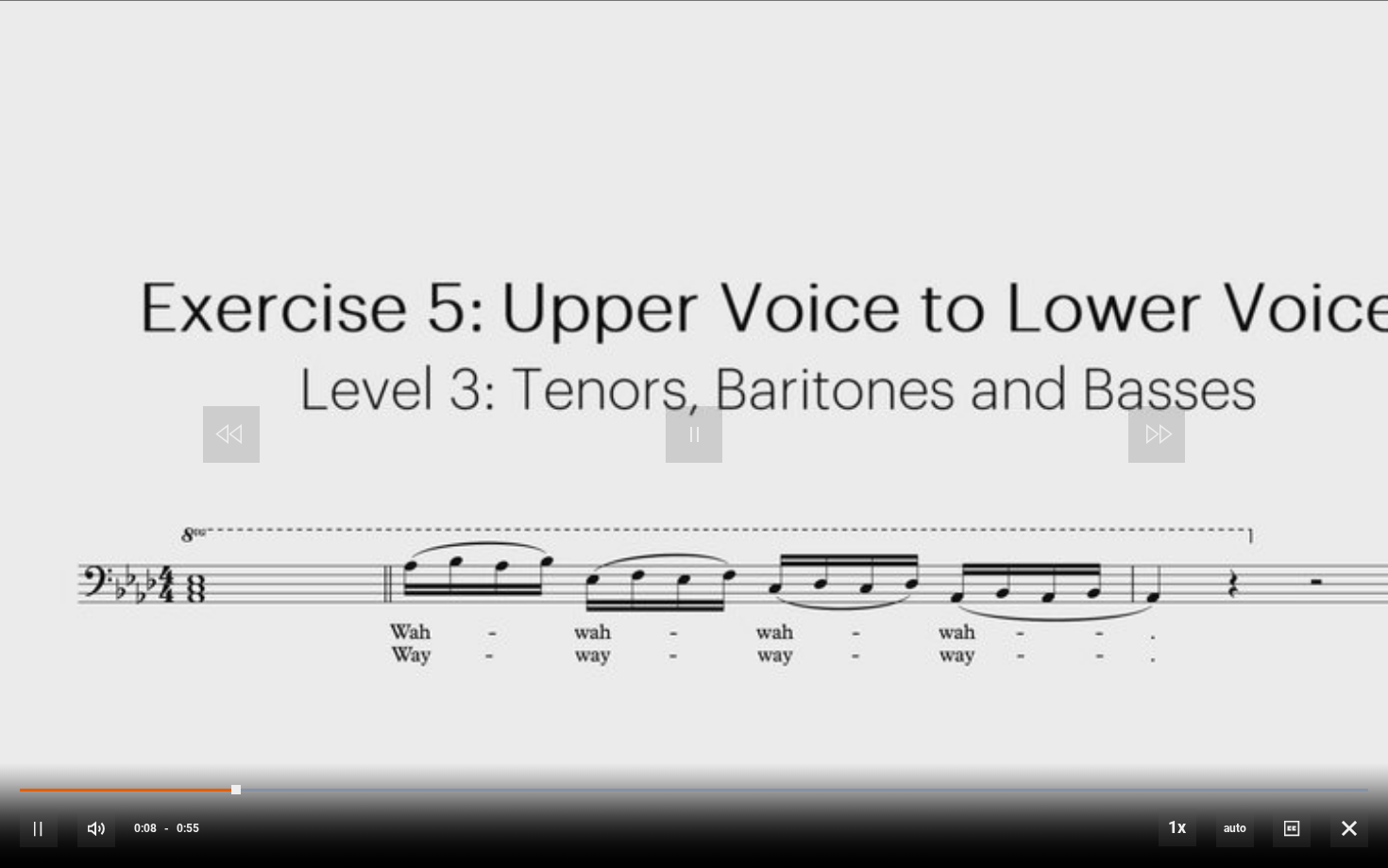
click at [532, 738] on div "10s Skip Back 10 seconds Pause 10s Skip Forward 10 seconds Loaded : 100.00% 0:1…" at bounding box center [694, 815] width 1388 height 105
click at [558, 738] on div "Loaded : 100.00% 0:19 0:09" at bounding box center [693, 789] width 1348 height 6
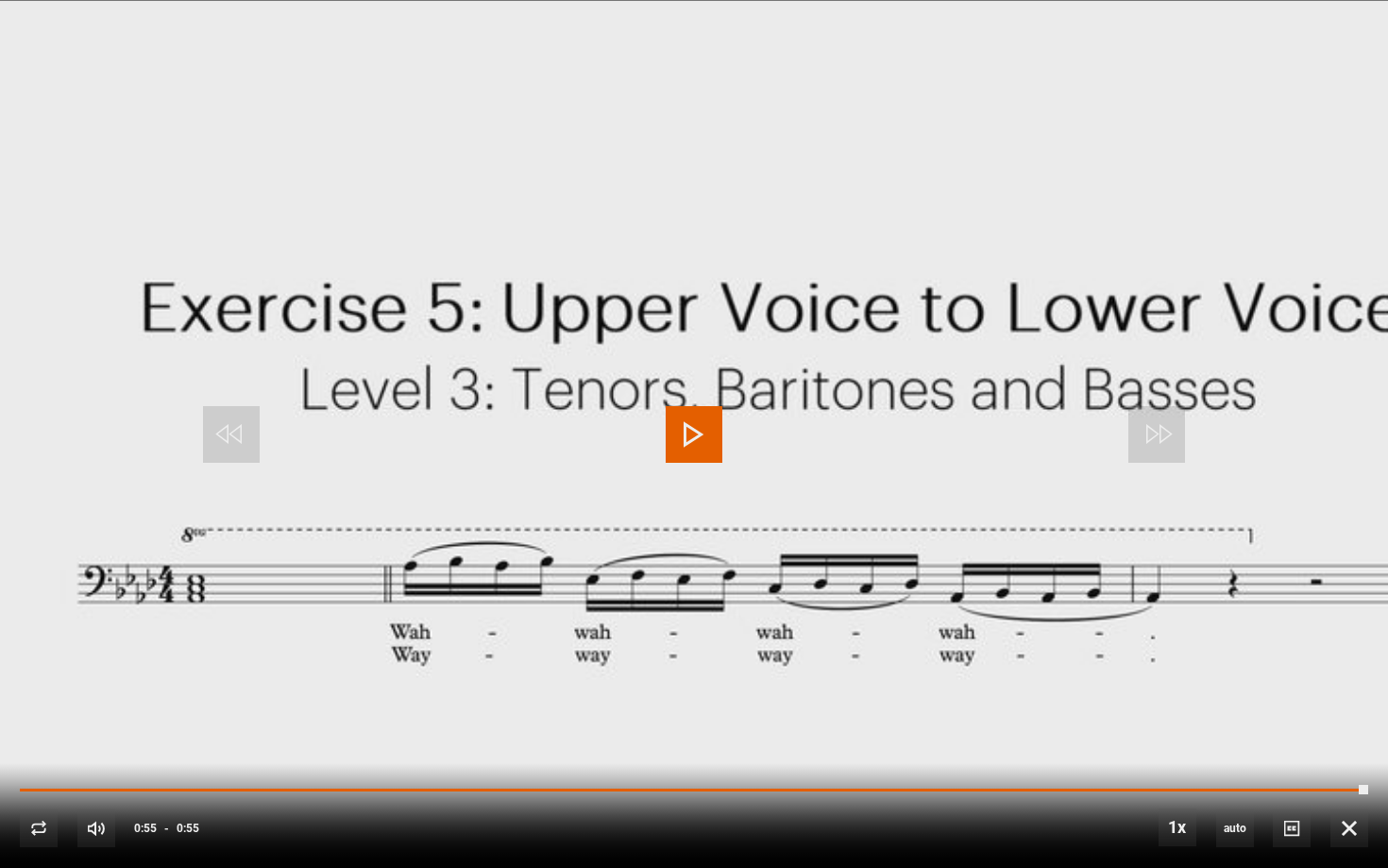
click at [533, 738] on div "10s Skip Back 10 seconds Play 10s Skip Forward 10 seconds Loaded : 100.00% 0:22…" at bounding box center [694, 815] width 1388 height 105
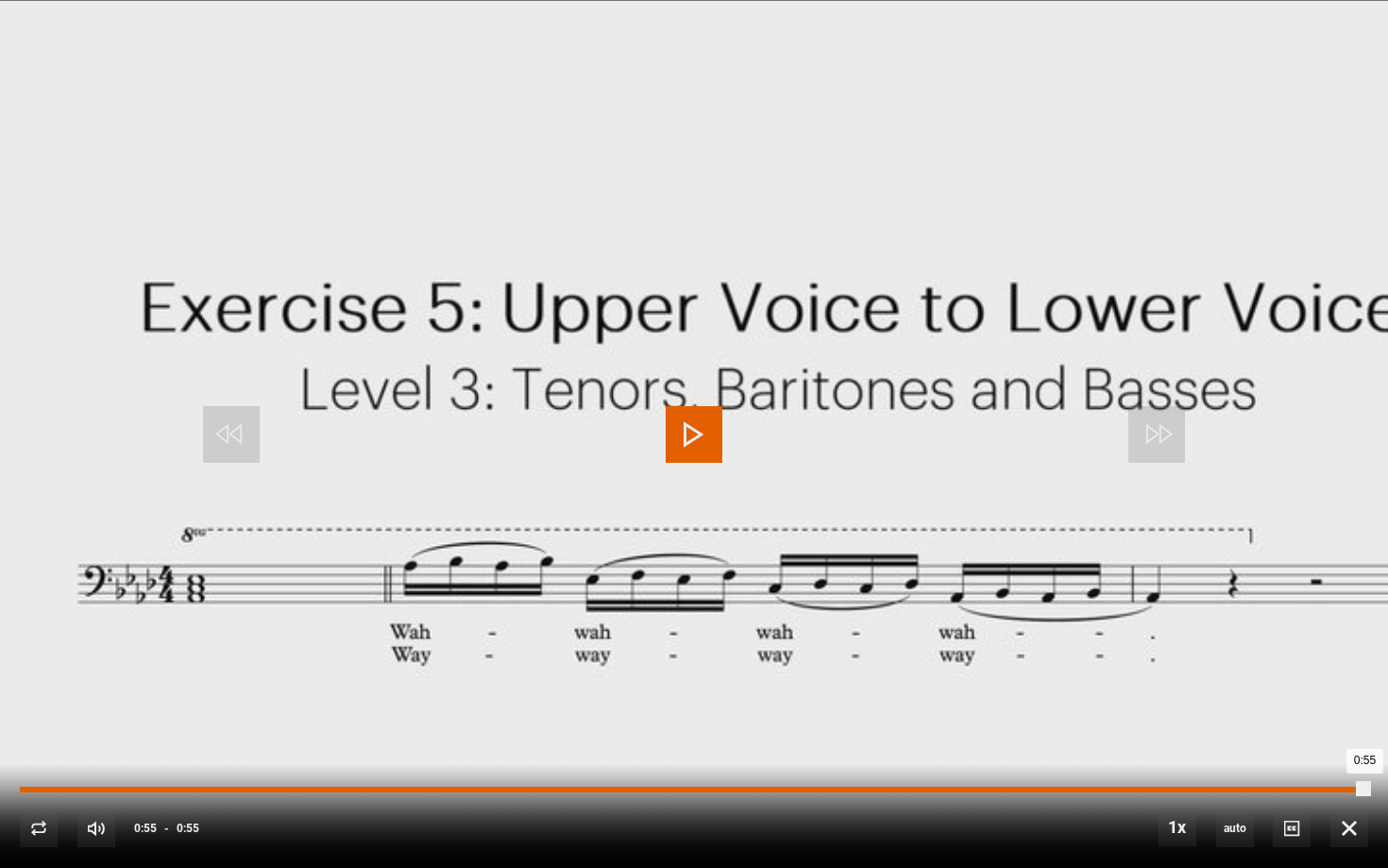
click at [514, 738] on div "Loaded : 100.00% 0:20 0:55" at bounding box center [693, 789] width 1348 height 6
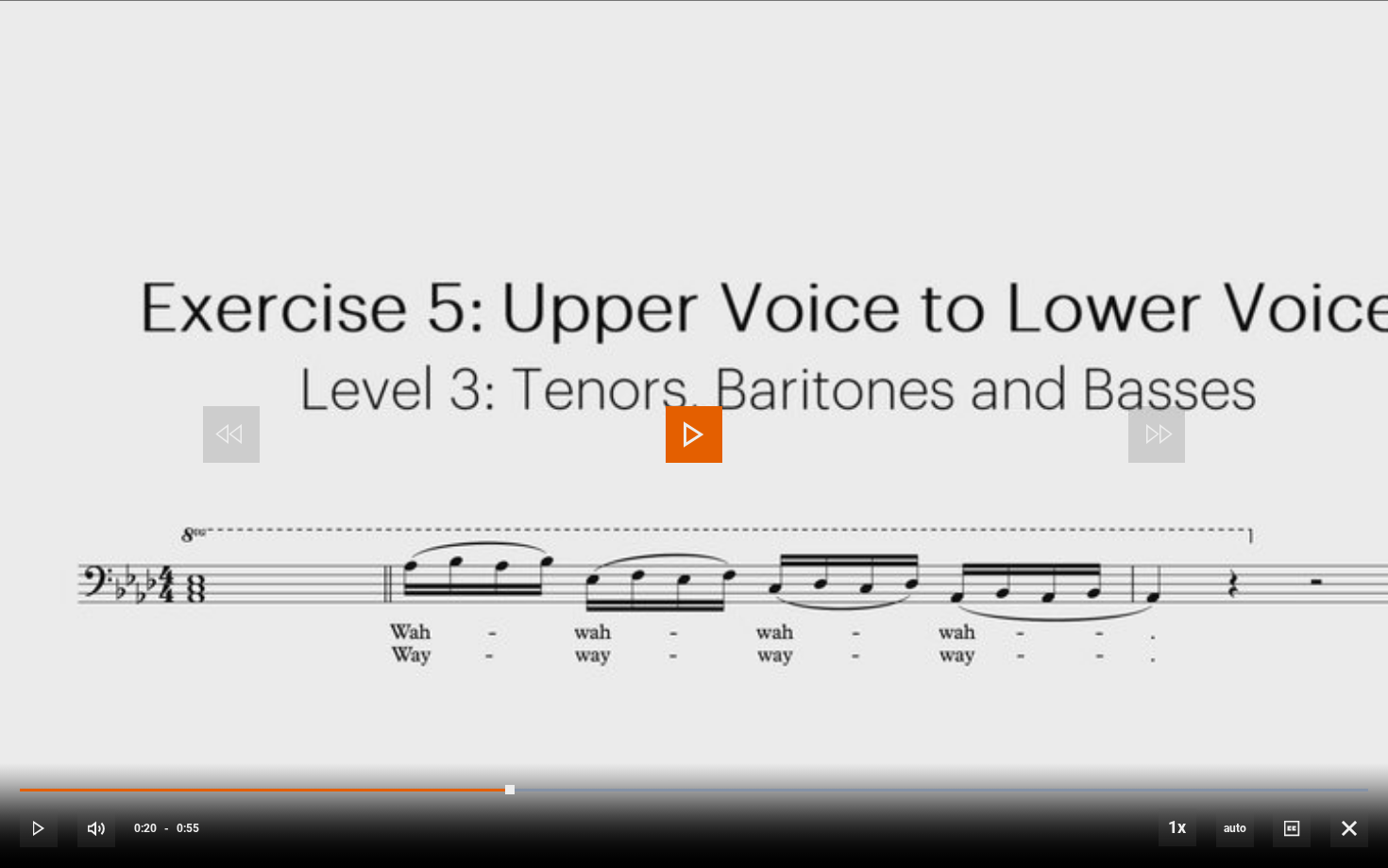
click at [528, 648] on video "Video Player" at bounding box center [694, 434] width 1388 height 868
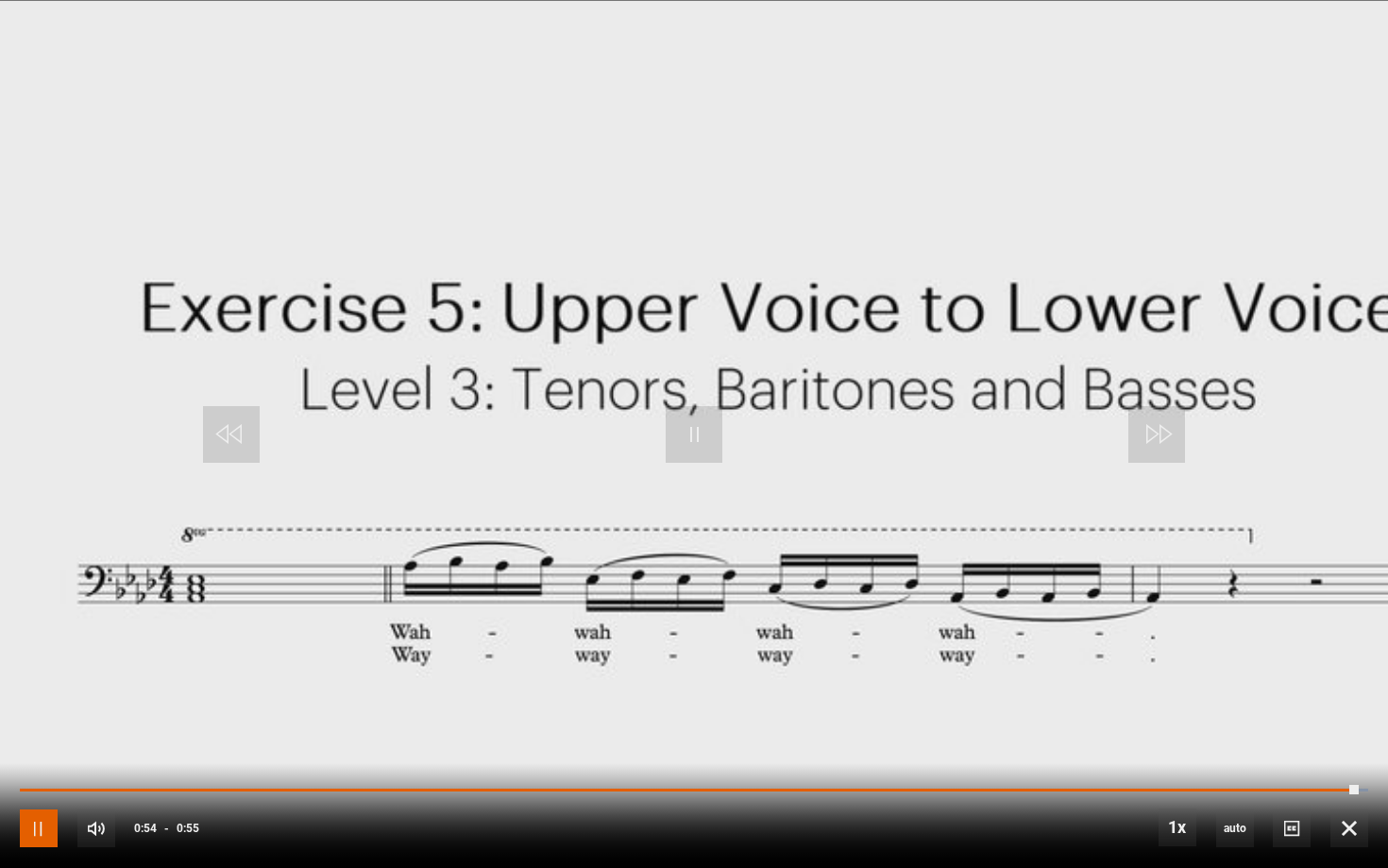
click at [48, 738] on span "Video Player" at bounding box center [38, 827] width 38 height 38
